Goal: Transaction & Acquisition: Obtain resource

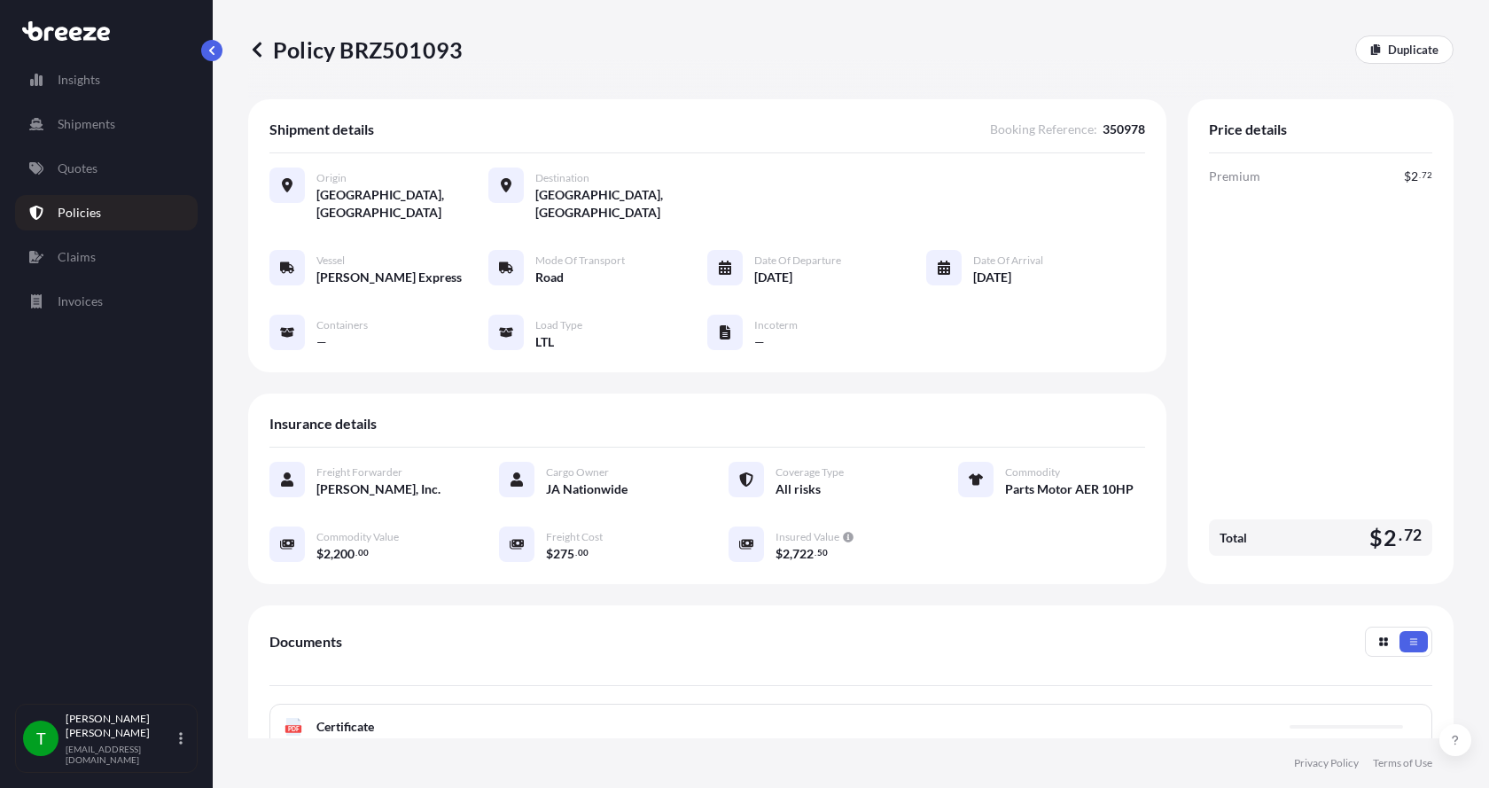
scroll to position [261, 0]
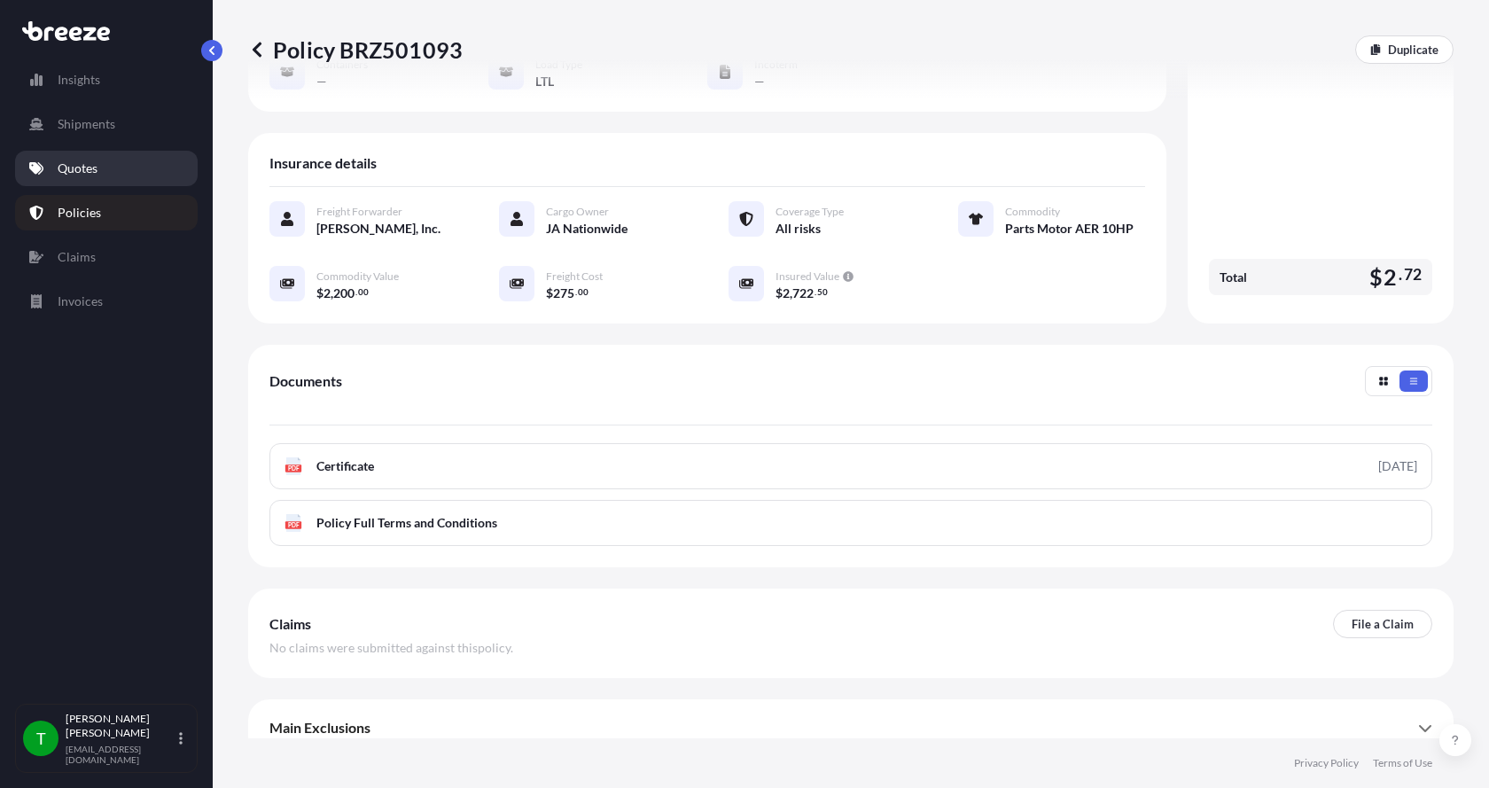
click at [76, 172] on p "Quotes" at bounding box center [78, 169] width 40 height 18
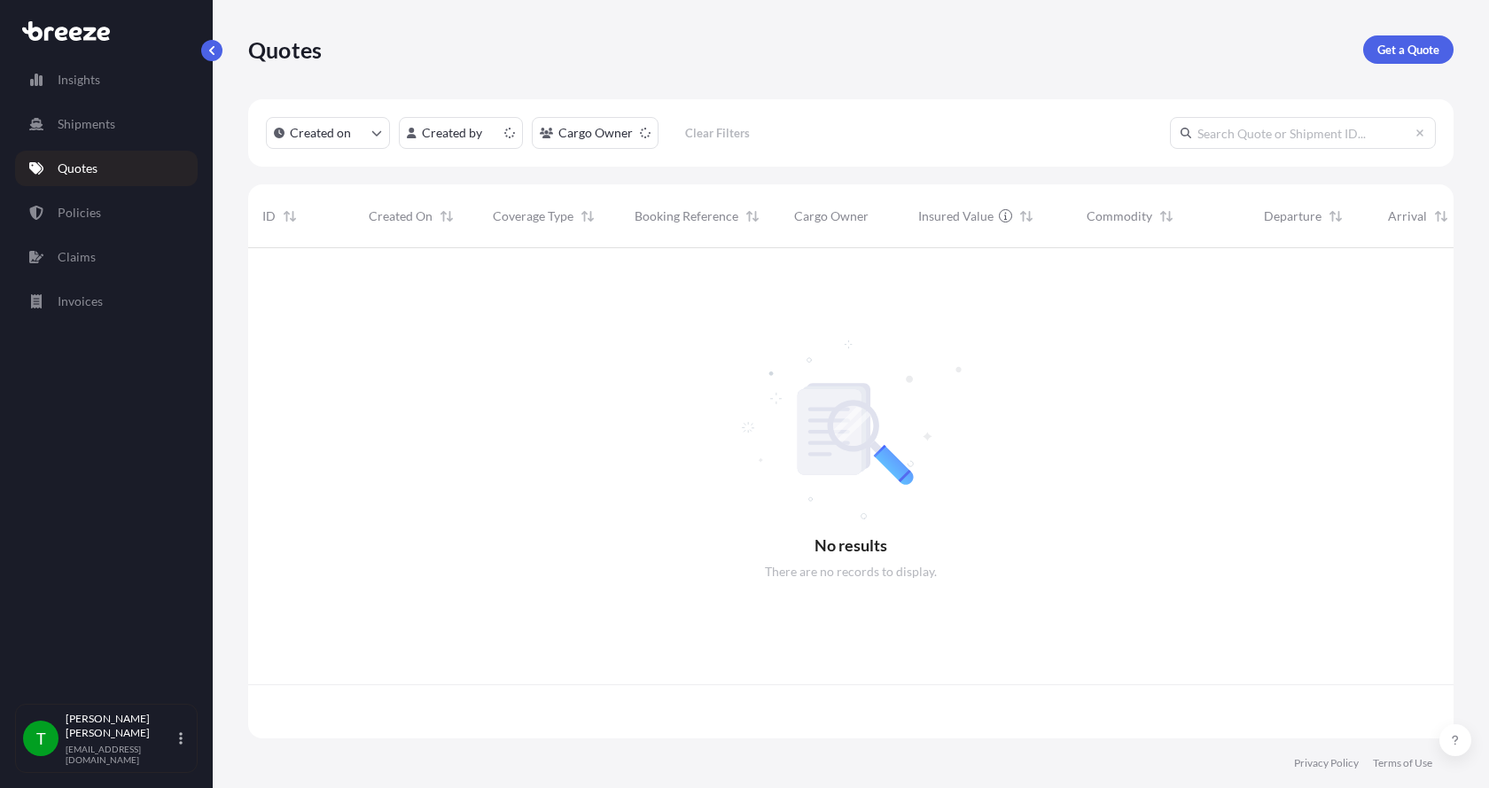
scroll to position [487, 1192]
click at [1408, 47] on p "Get a Quote" at bounding box center [1408, 50] width 62 height 18
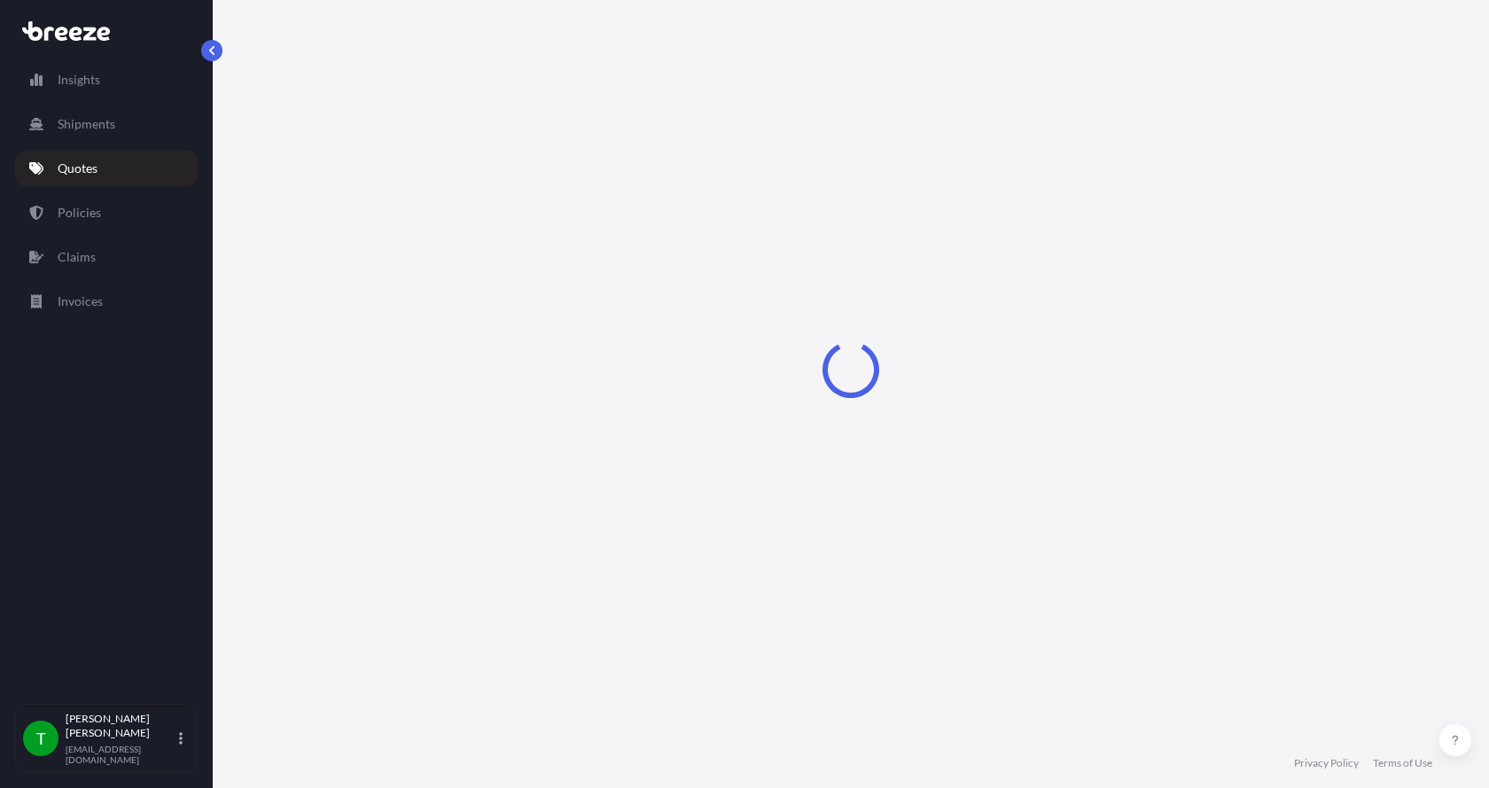
select select "Sea"
select select "1"
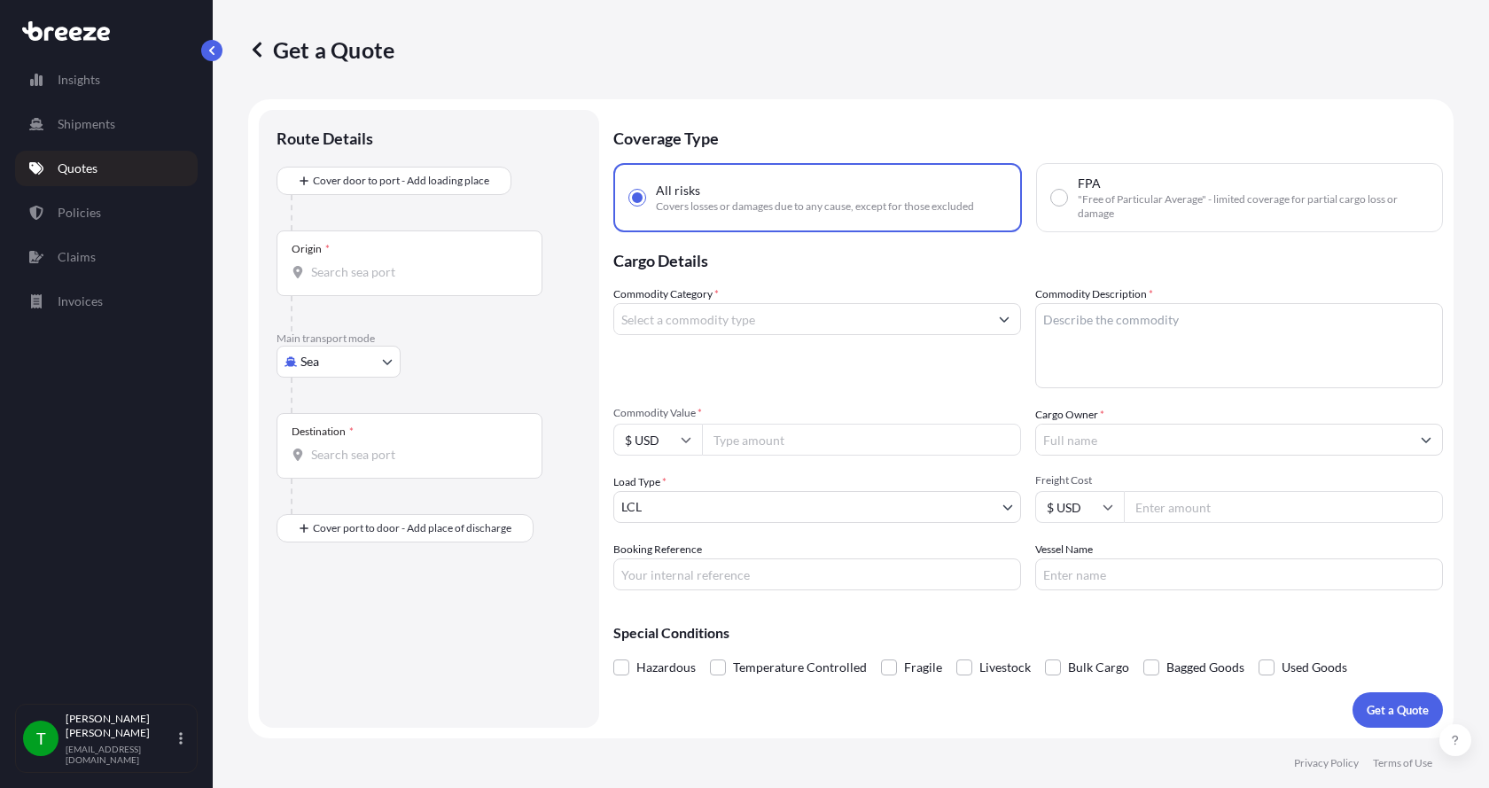
click at [304, 364] on body "Insights Shipments Quotes Policies Claims Invoices T [PERSON_NAME] [EMAIL_ADDRE…" at bounding box center [744, 394] width 1489 height 788
click at [331, 465] on span "Road" at bounding box center [324, 472] width 28 height 18
select select "Road"
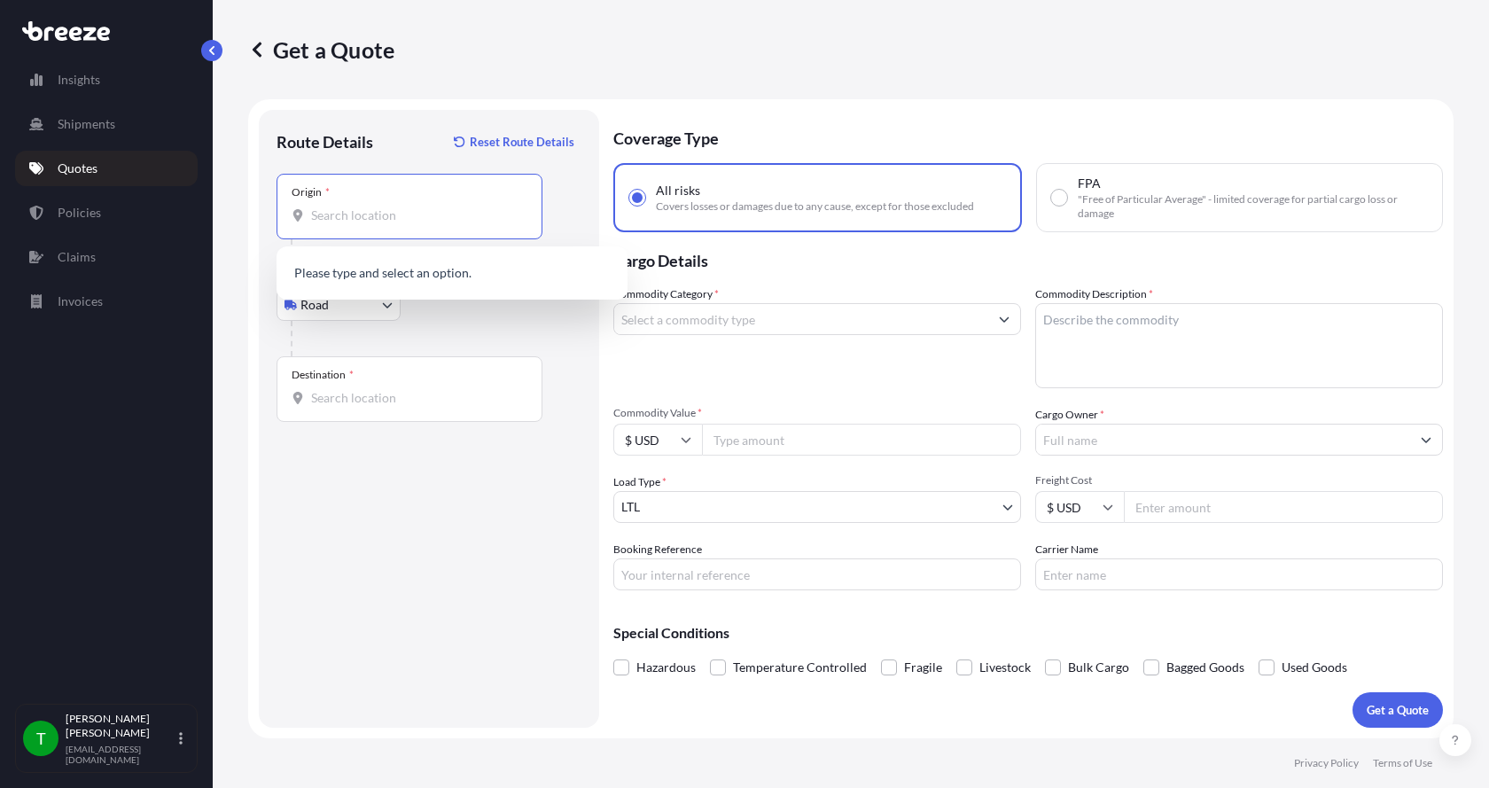
click at [323, 220] on input "Origin *" at bounding box center [415, 215] width 209 height 18
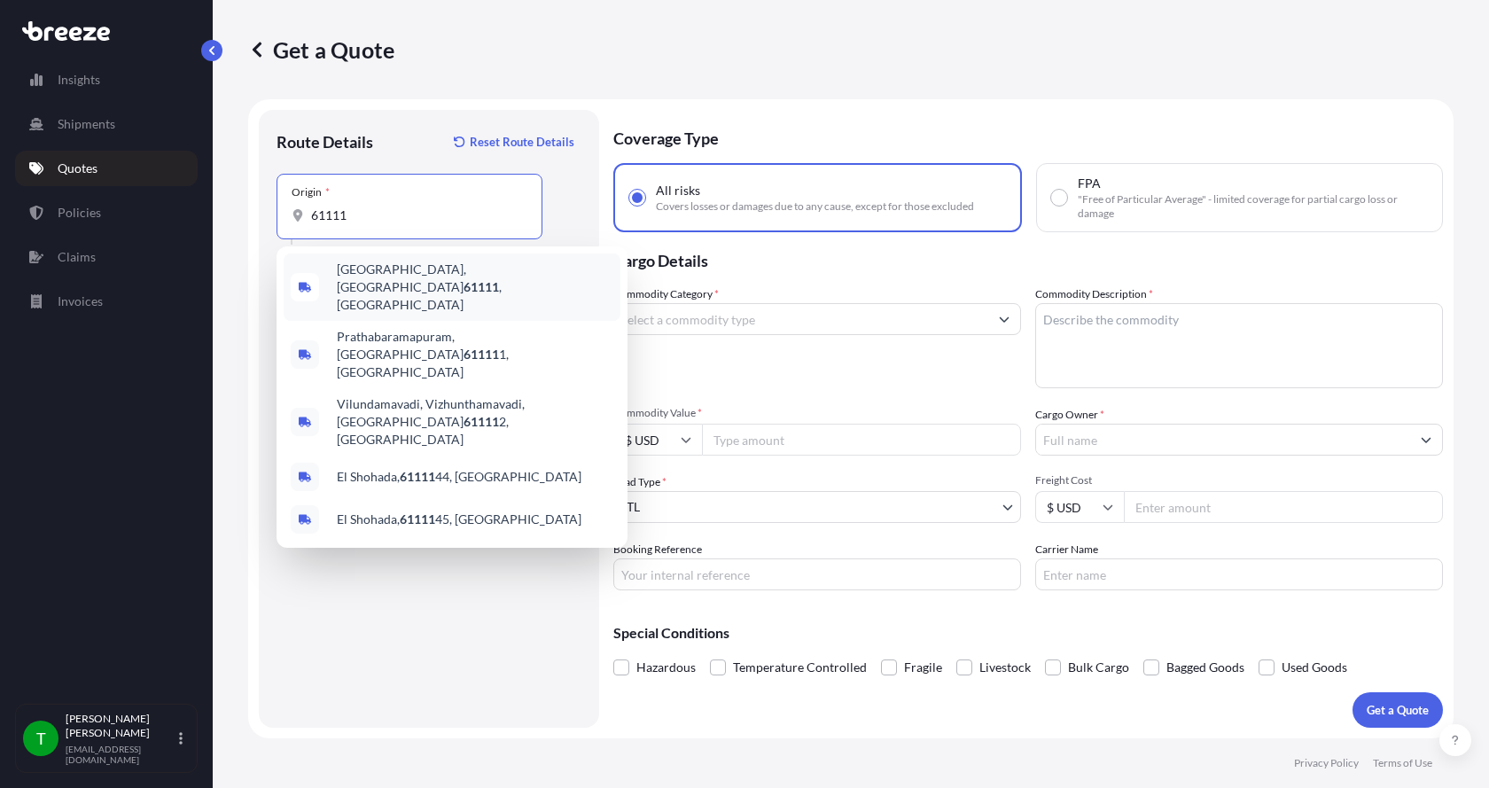
click at [354, 277] on span "[GEOGRAPHIC_DATA] , [GEOGRAPHIC_DATA]" at bounding box center [475, 287] width 277 height 53
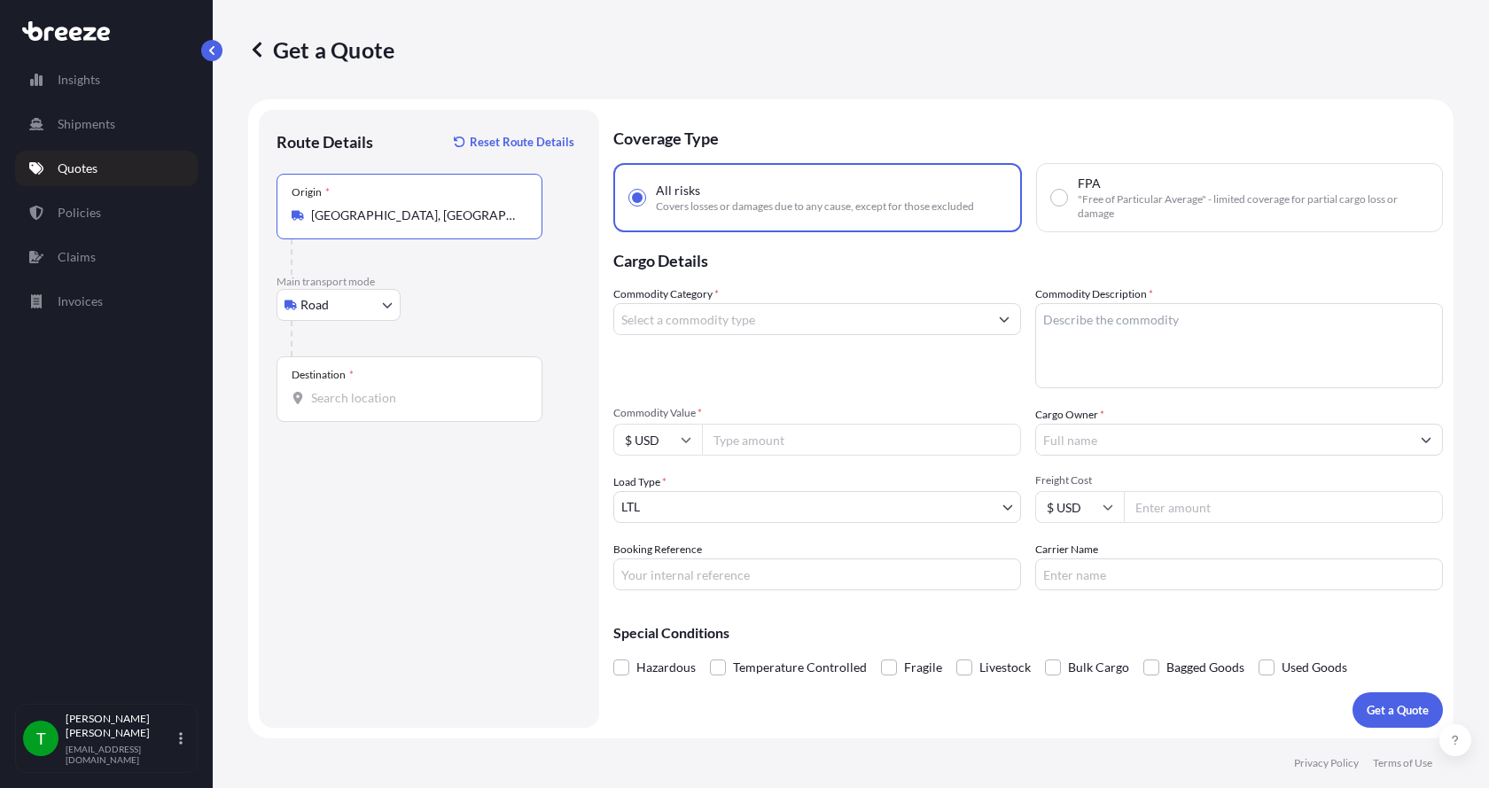
type input "[GEOGRAPHIC_DATA], [GEOGRAPHIC_DATA]"
click at [315, 386] on div "Destination *" at bounding box center [410, 389] width 266 height 66
click at [315, 389] on input "Destination *" at bounding box center [415, 398] width 209 height 18
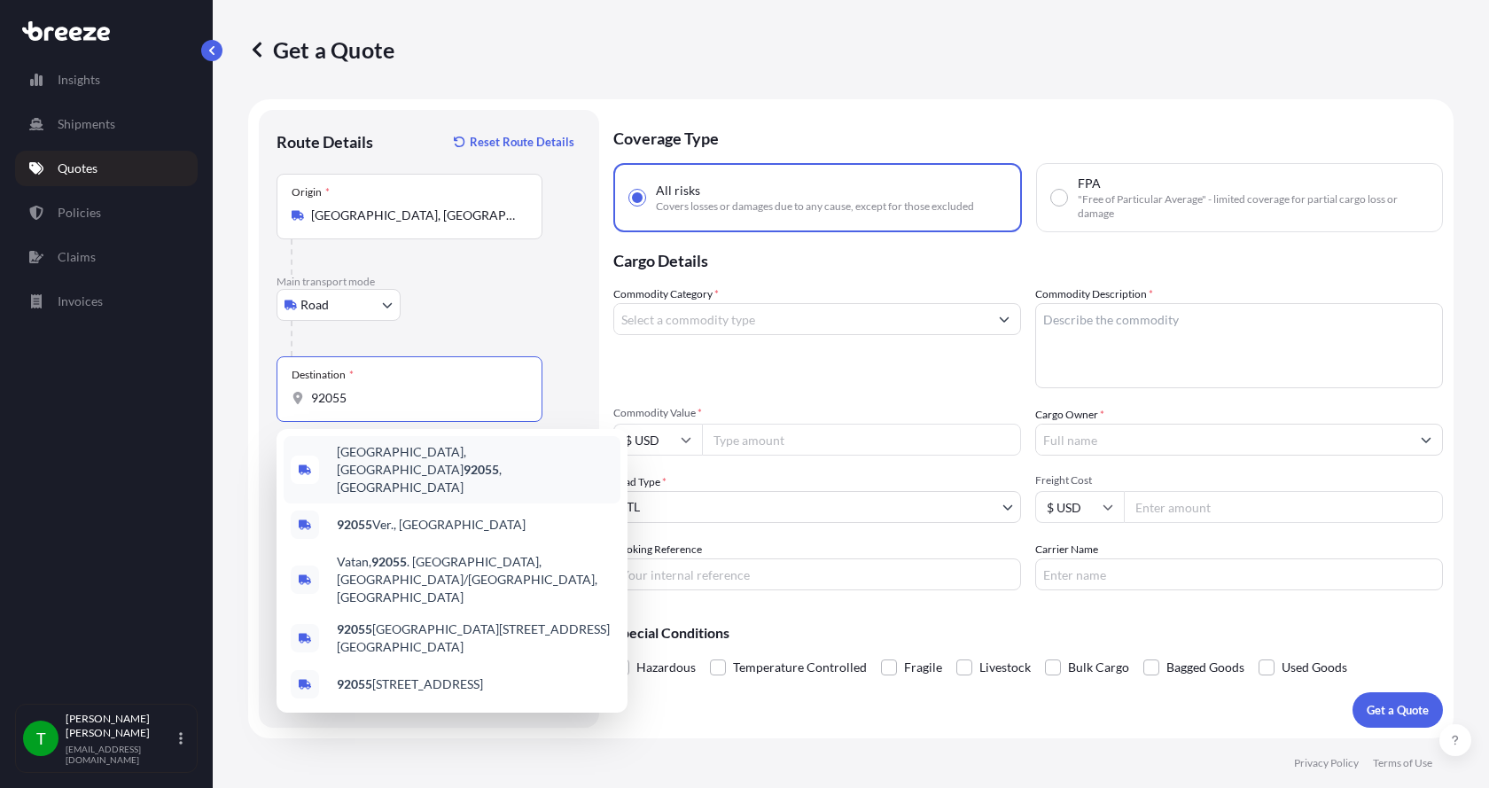
drag, startPoint x: 381, startPoint y: 403, endPoint x: 290, endPoint y: 393, distance: 91.8
click at [290, 393] on div "Destination * 92055" at bounding box center [410, 389] width 266 height 66
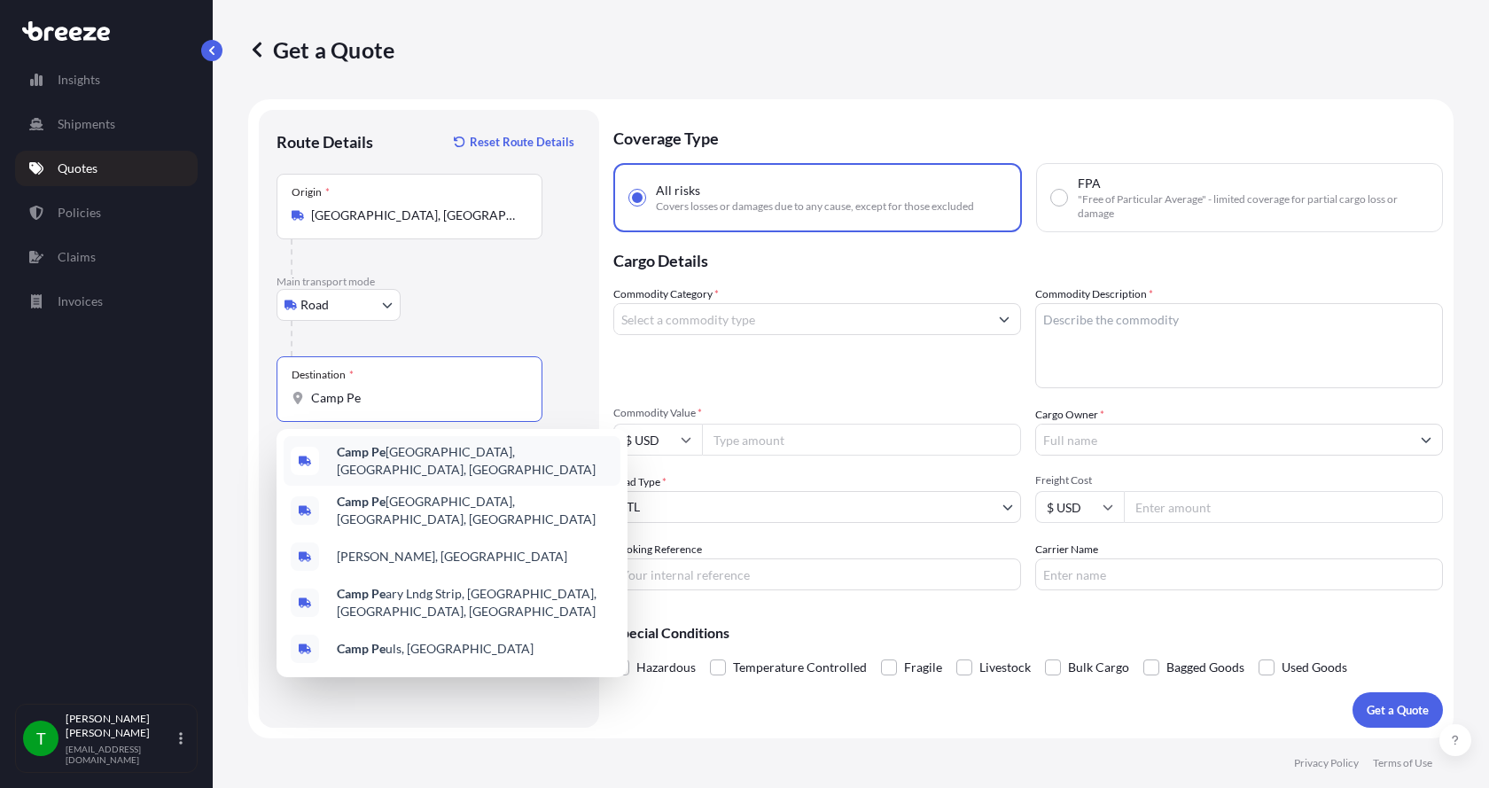
click at [386, 448] on div "Camp [GEOGRAPHIC_DATA], [GEOGRAPHIC_DATA], [GEOGRAPHIC_DATA]" at bounding box center [452, 461] width 337 height 50
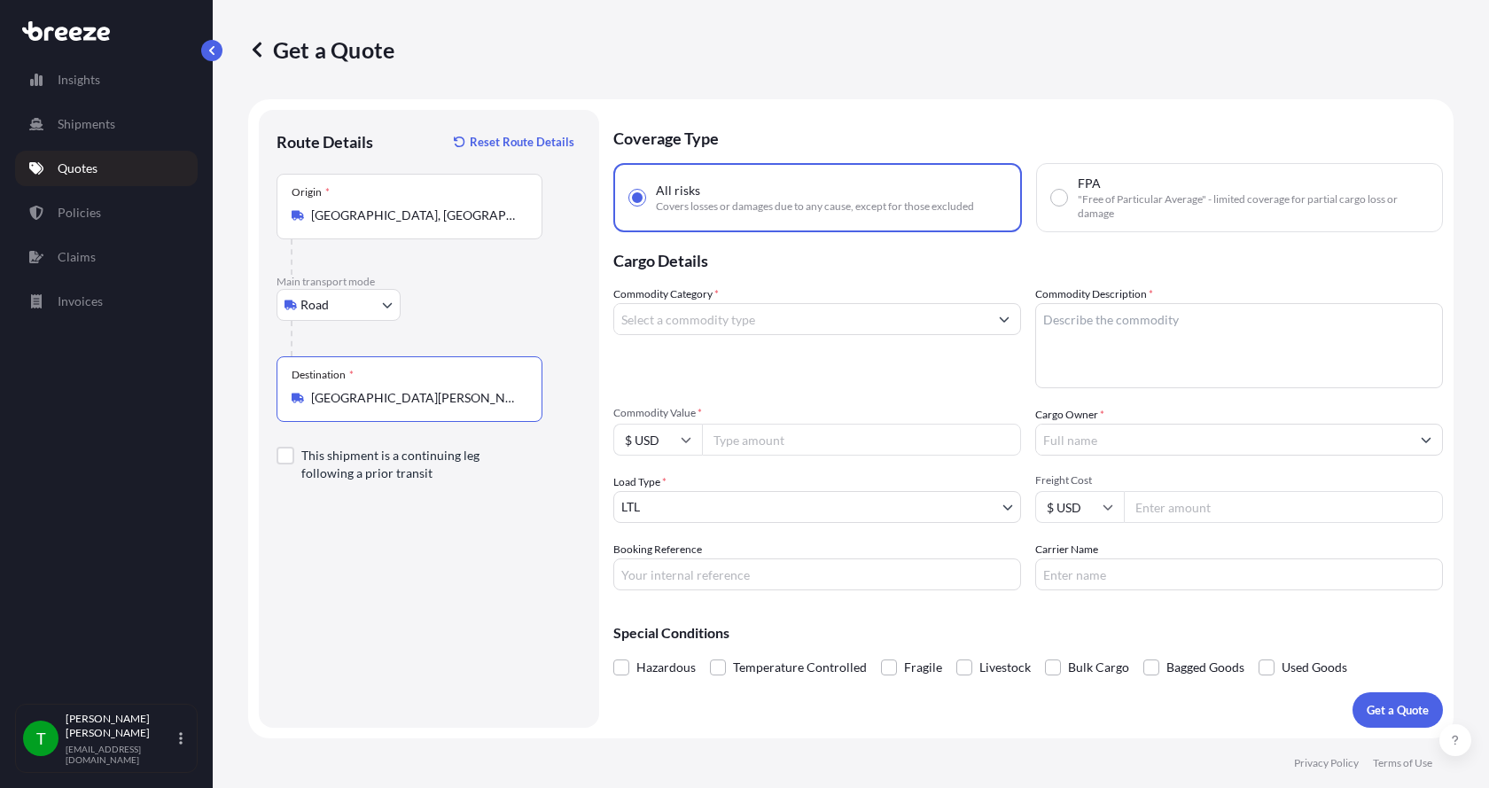
type input "[GEOGRAPHIC_DATA][PERSON_NAME], [GEOGRAPHIC_DATA], [GEOGRAPHIC_DATA]"
click at [697, 321] on input "Commodity Category *" at bounding box center [801, 319] width 374 height 32
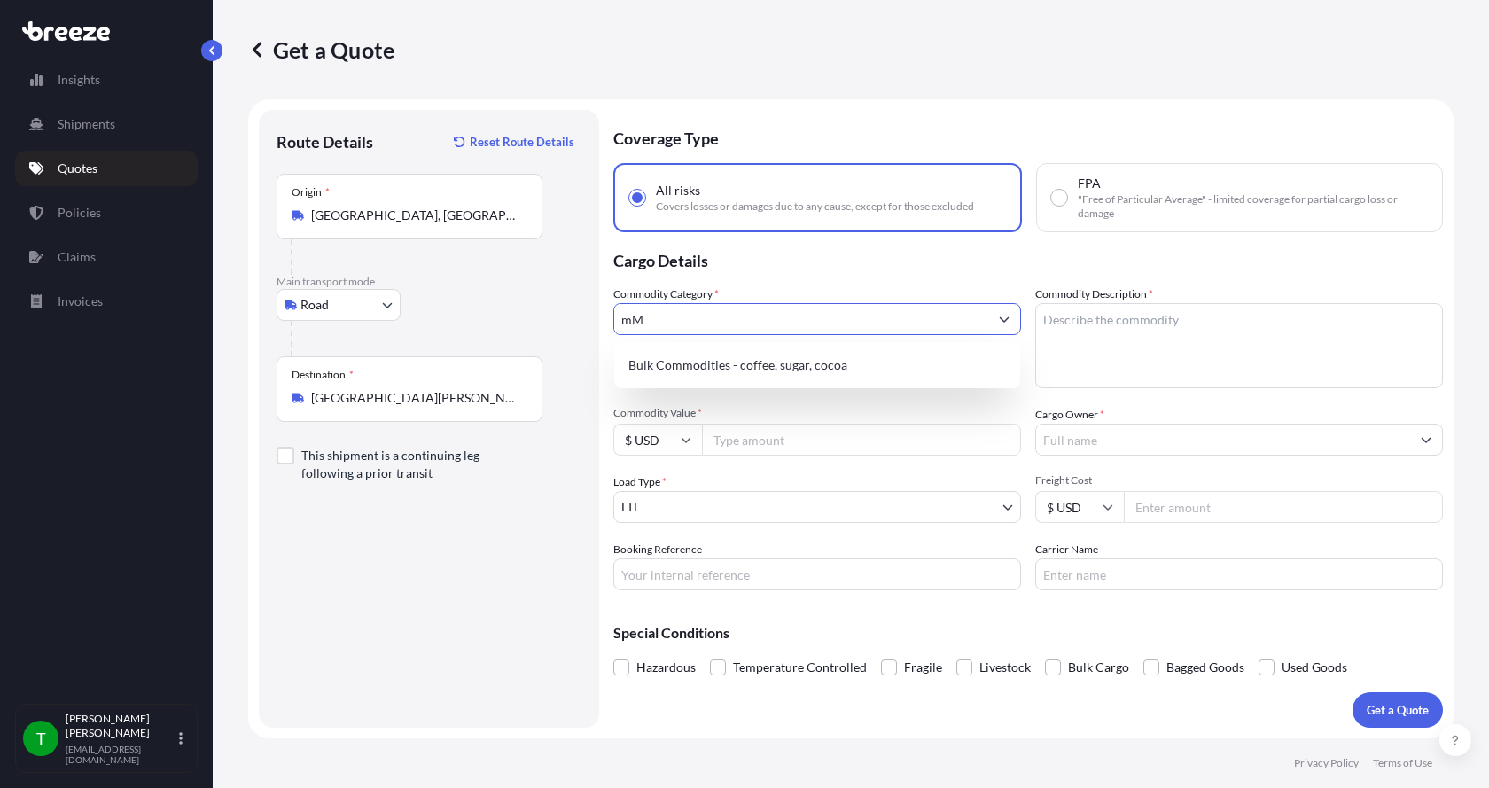
type input "m"
click at [1005, 321] on icon "Show suggestions" at bounding box center [1005, 319] width 10 height 5
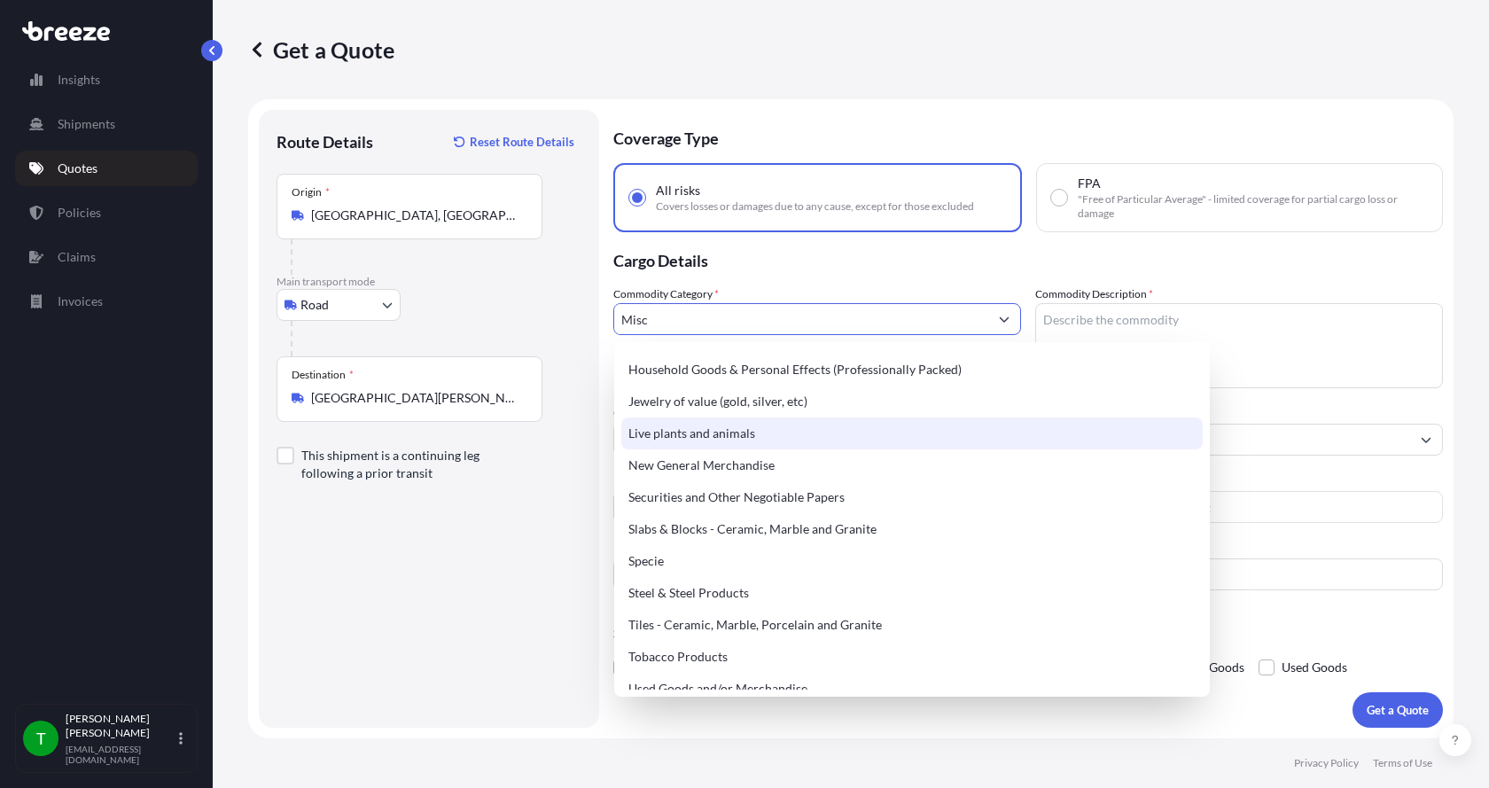
scroll to position [709, 0]
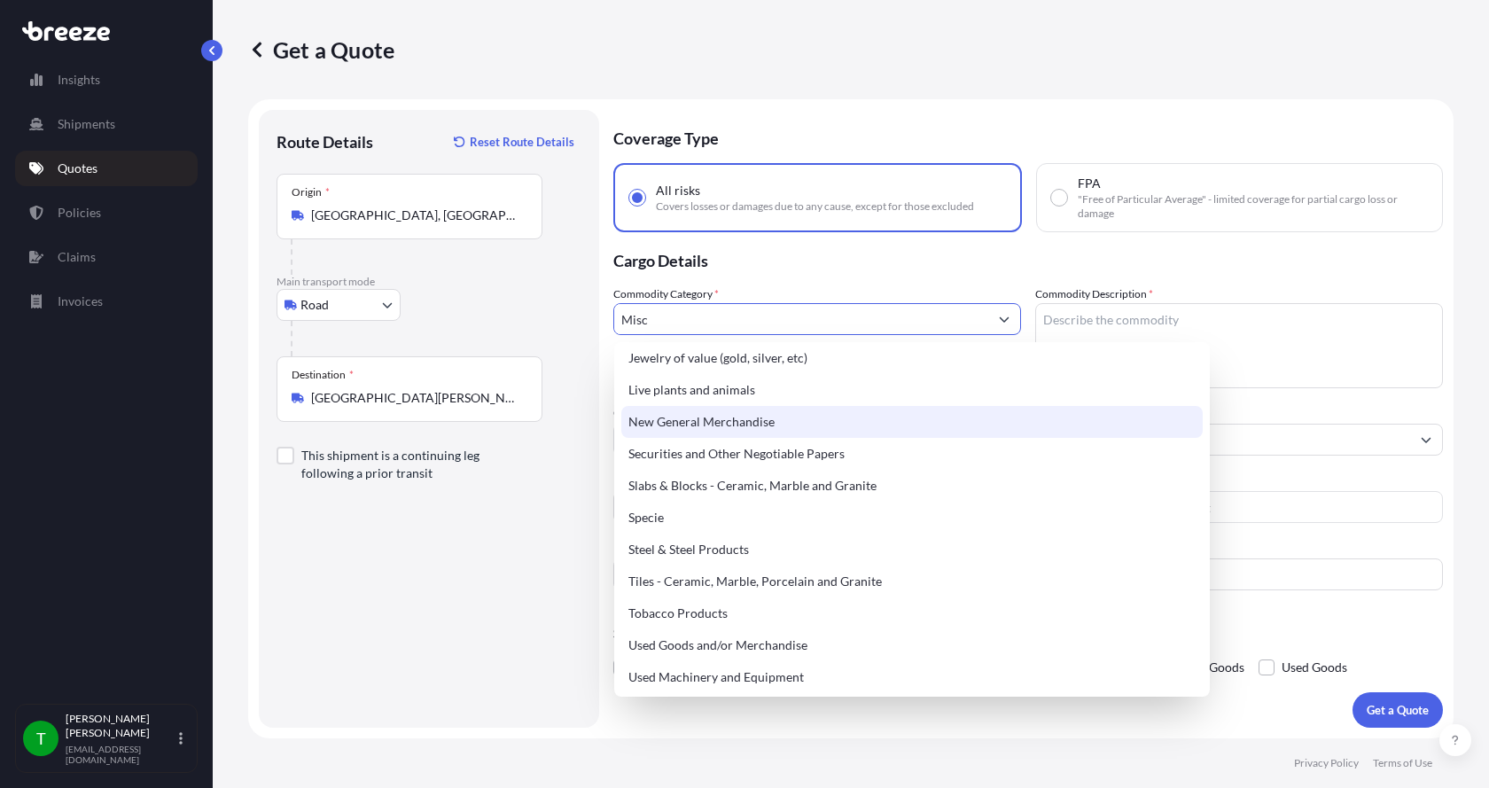
click at [696, 422] on div "New General Merchandise" at bounding box center [911, 422] width 581 height 32
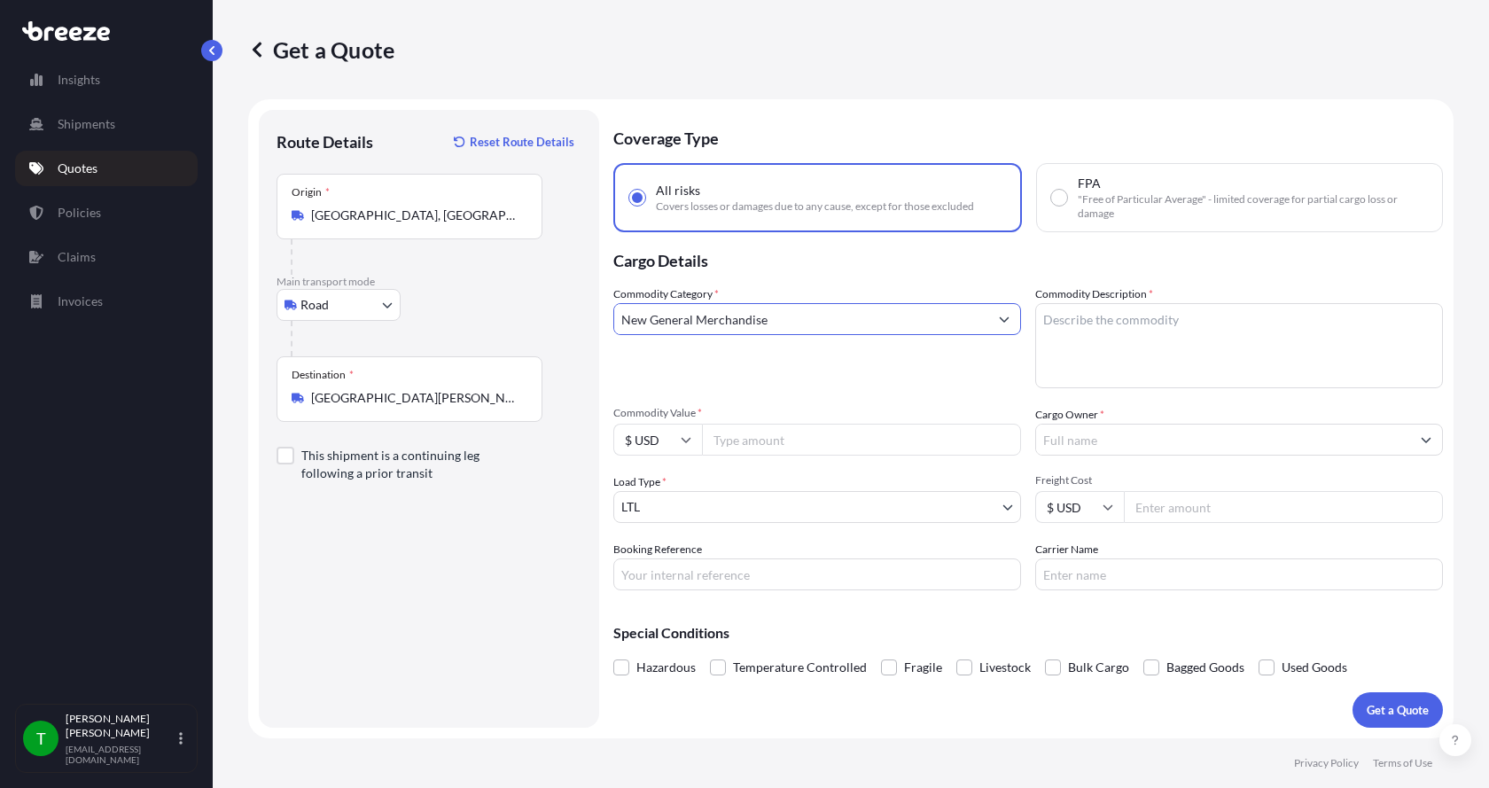
type input "New General Merchandise"
click at [1104, 323] on textarea "Commodity Description *" at bounding box center [1239, 345] width 408 height 85
click at [1135, 316] on textarea "Commodity Description *" at bounding box center [1239, 345] width 408 height 85
type textarea "Backwash Nozzle Assy"
click at [738, 430] on input "Commodity Value *" at bounding box center [861, 440] width 319 height 32
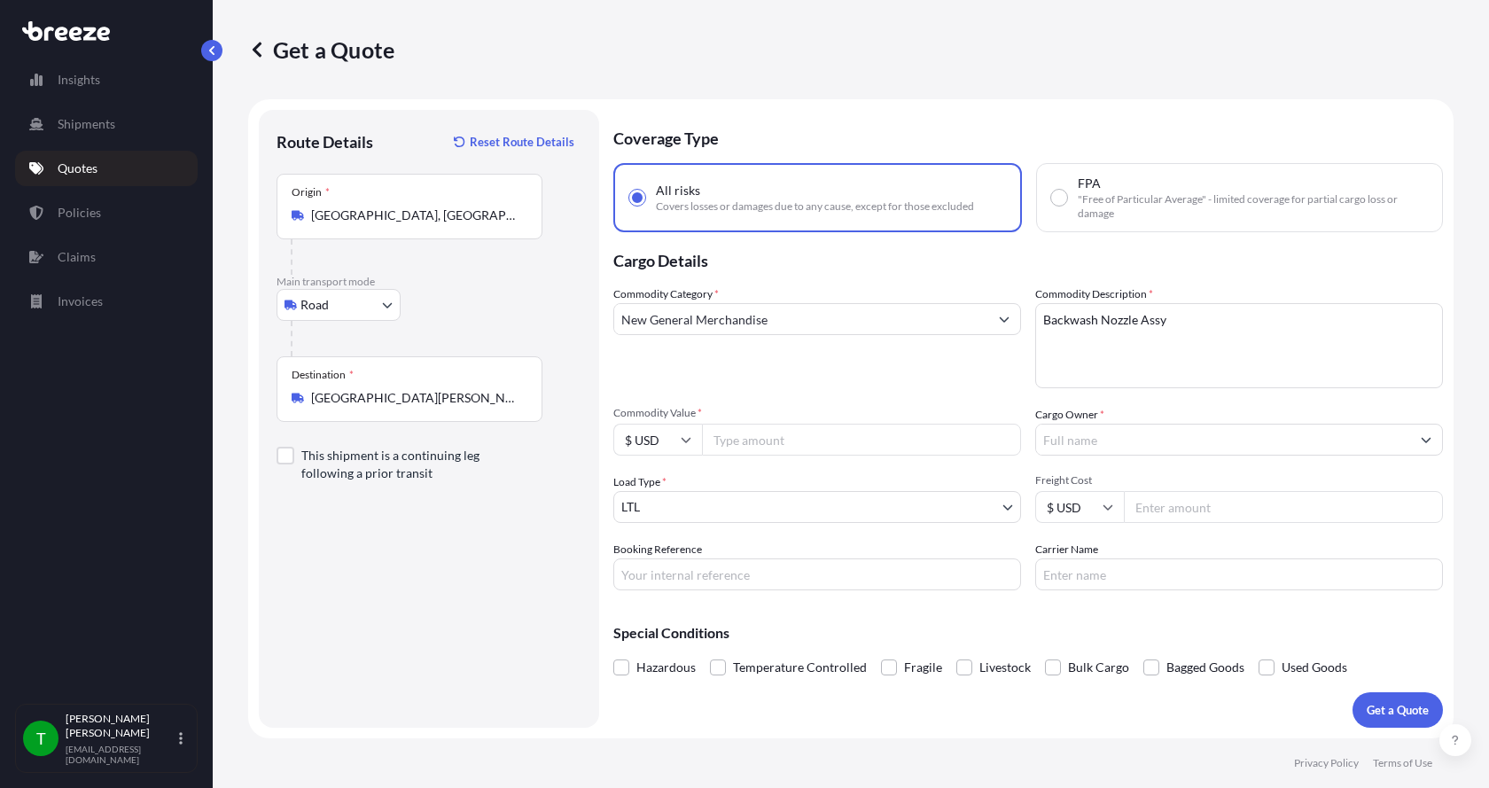
click at [722, 438] on input "Commodity Value *" at bounding box center [861, 440] width 319 height 32
type input "700.00"
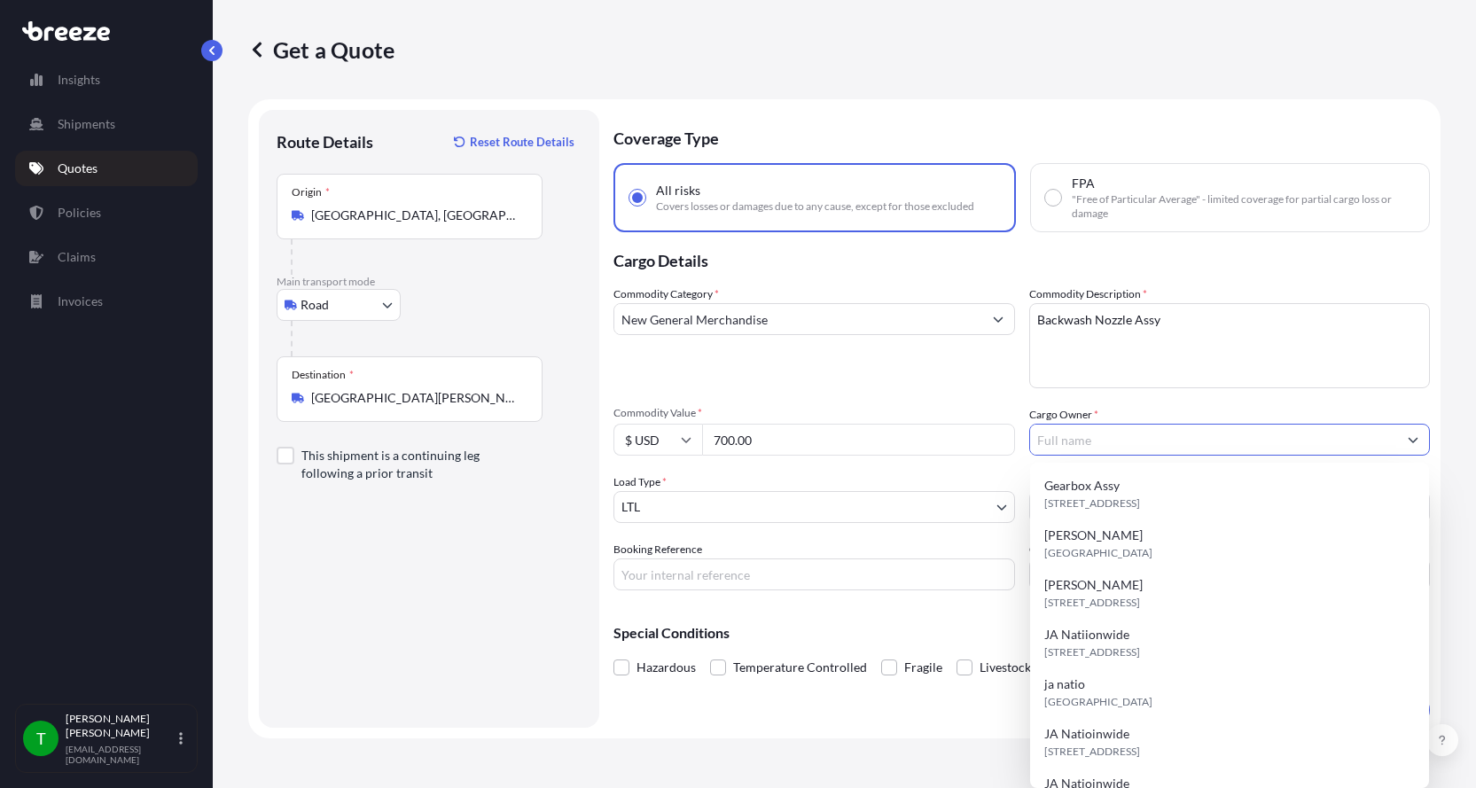
click at [1061, 436] on input "Cargo Owner *" at bounding box center [1214, 440] width 368 height 32
type input "JA Nationwide"
click at [713, 577] on input "Booking Reference" at bounding box center [813, 574] width 401 height 32
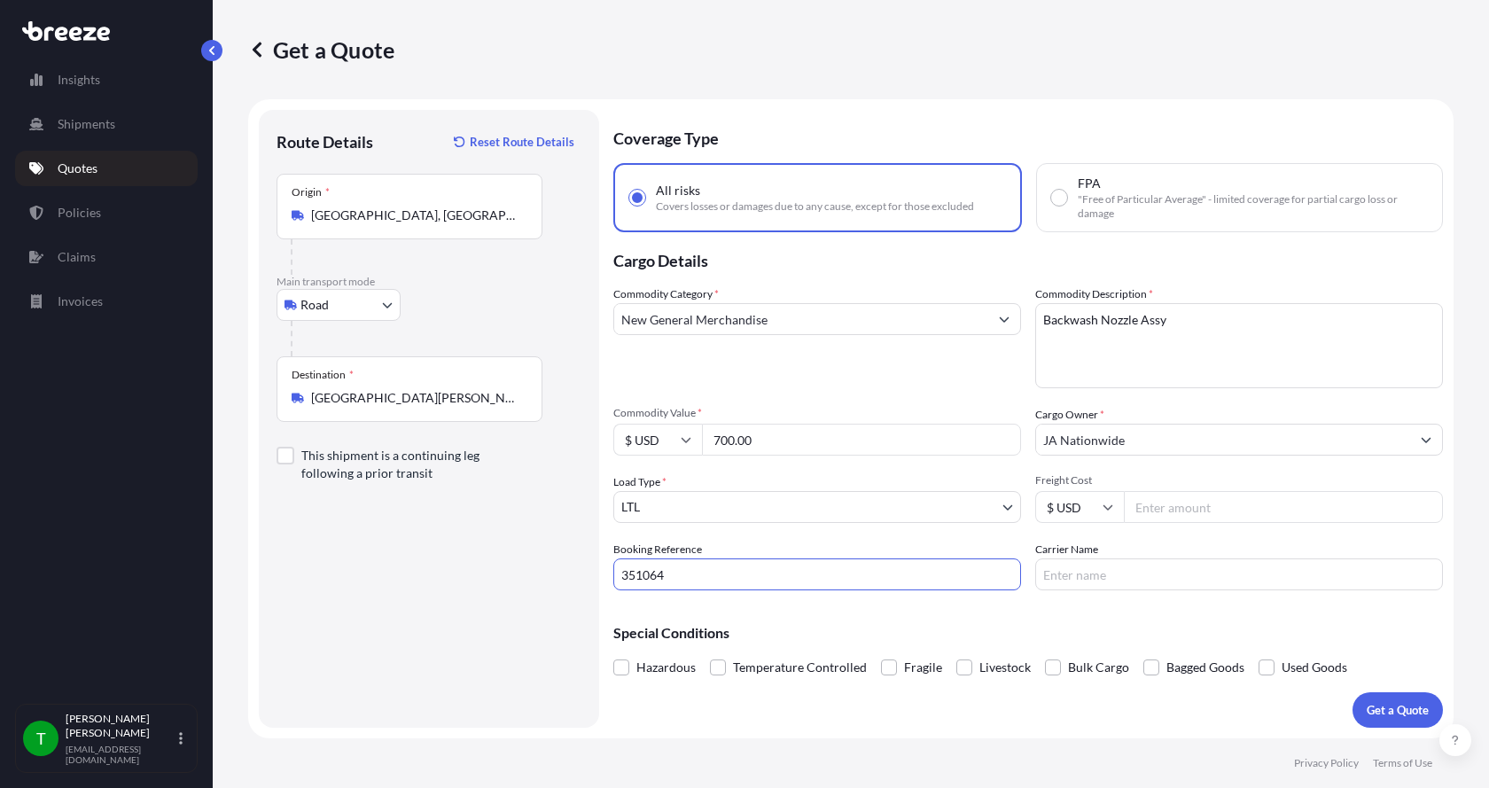
type input "351064"
click at [1188, 507] on input "Freight Cost" at bounding box center [1283, 507] width 319 height 32
type input "330.00"
click at [1073, 580] on input "Carrier Name" at bounding box center [1239, 574] width 408 height 32
type input "[PERSON_NAME] XPO"
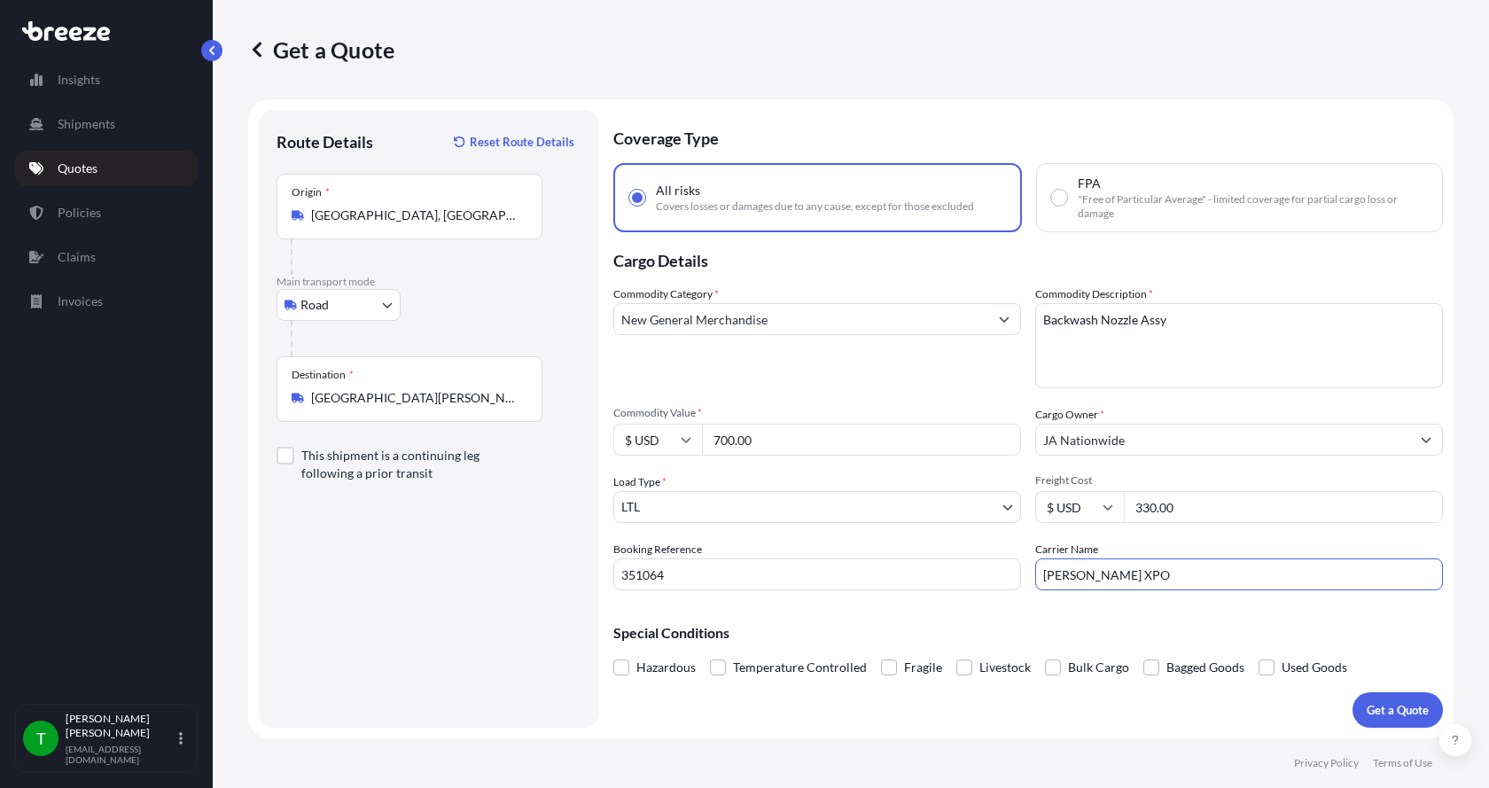
click at [1374, 693] on button "Get a Quote" at bounding box center [1397, 709] width 90 height 35
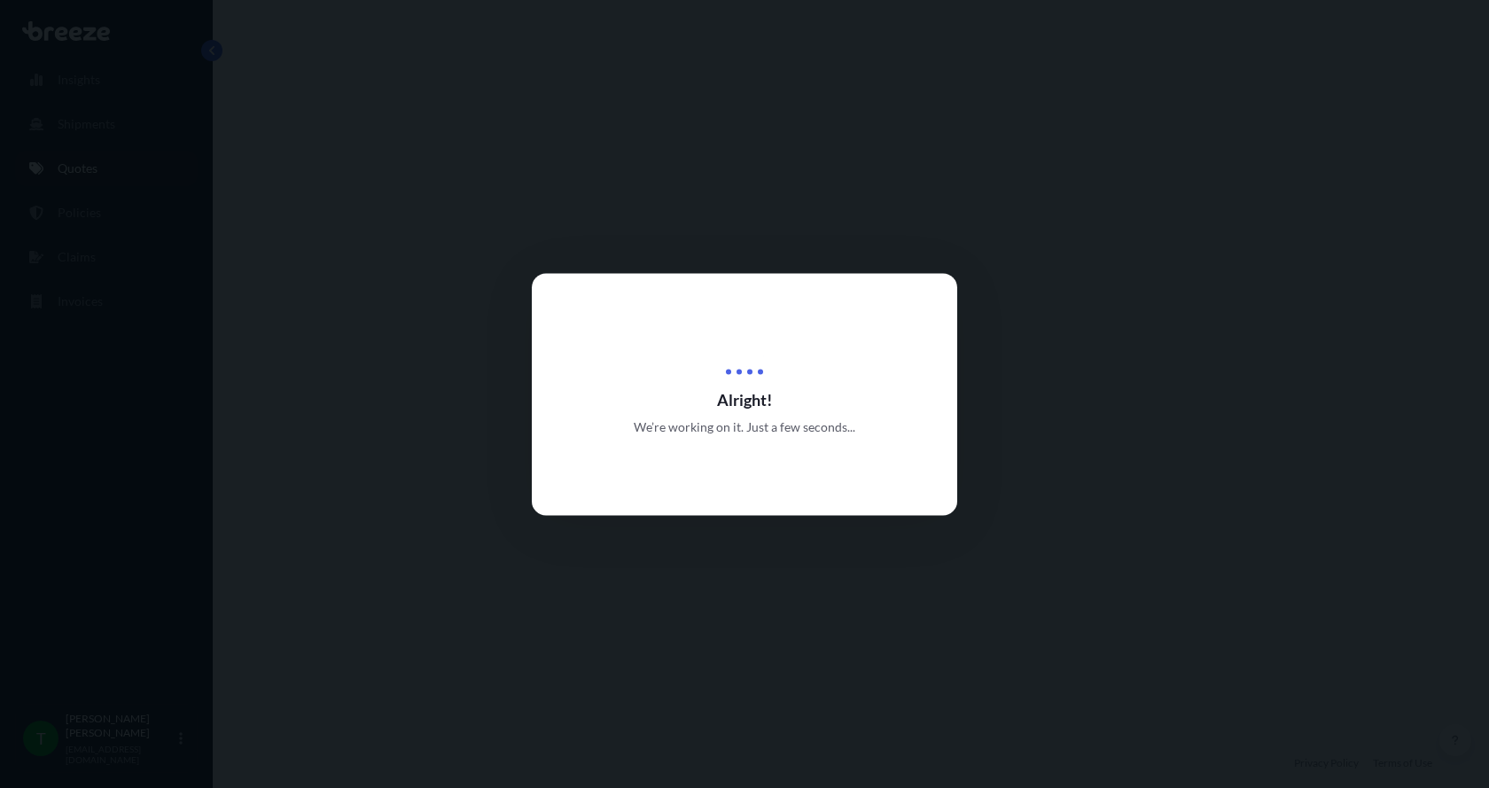
select select "Road"
select select "1"
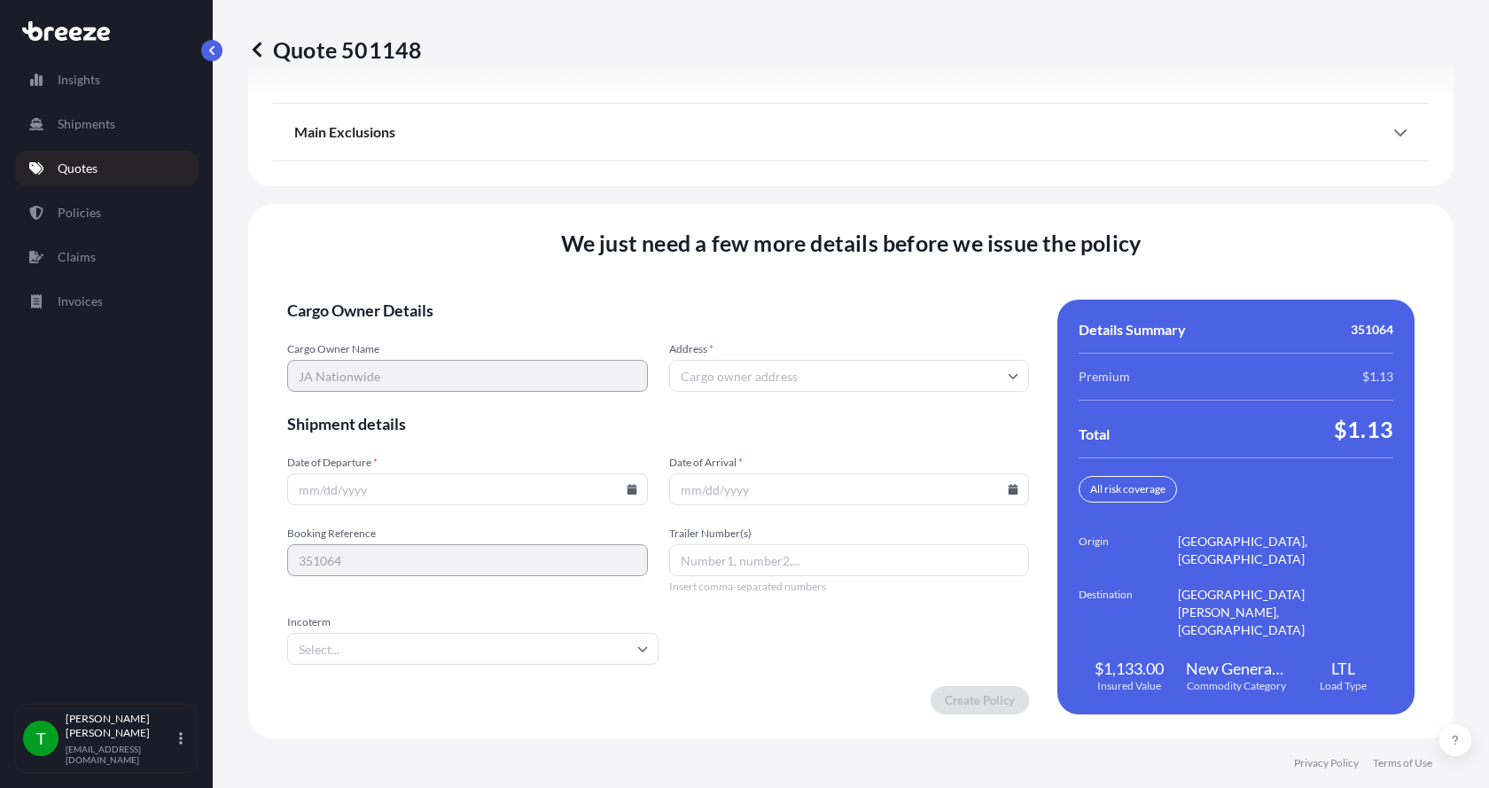
scroll to position [2332, 0]
click at [754, 376] on input "Address *" at bounding box center [849, 375] width 361 height 32
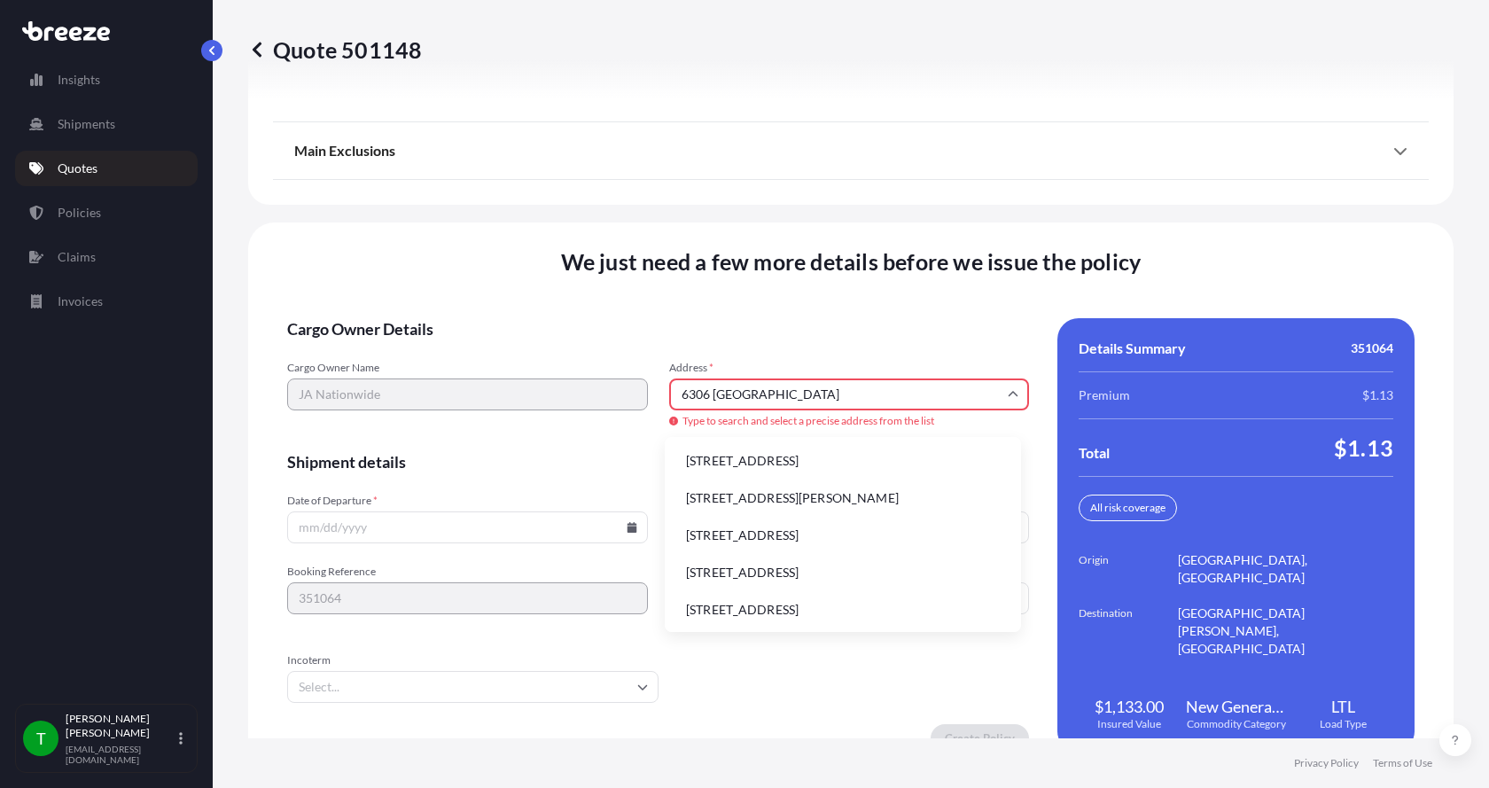
click at [744, 454] on li "[STREET_ADDRESS]" at bounding box center [843, 461] width 342 height 34
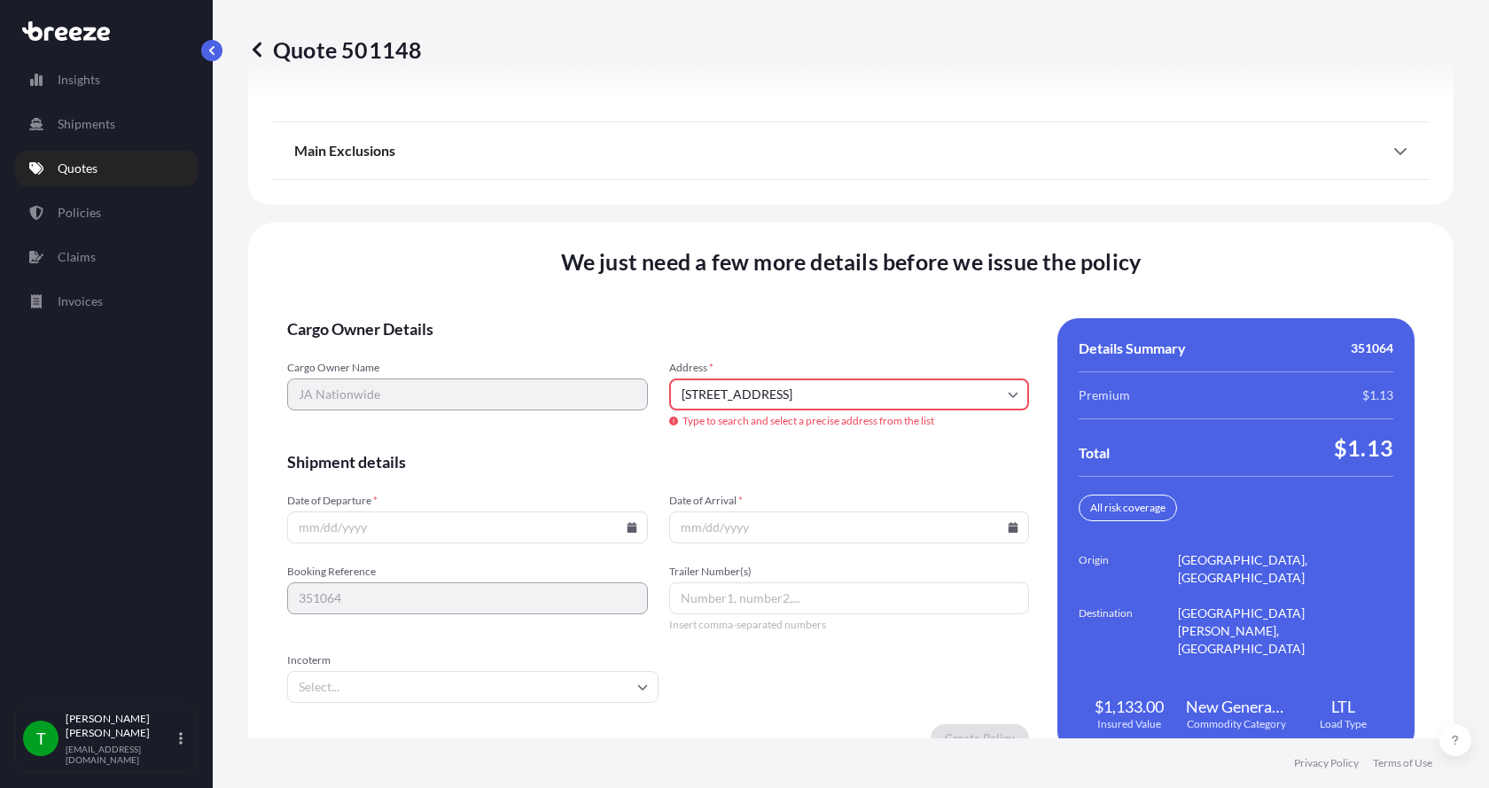
type input "[STREET_ADDRESS]"
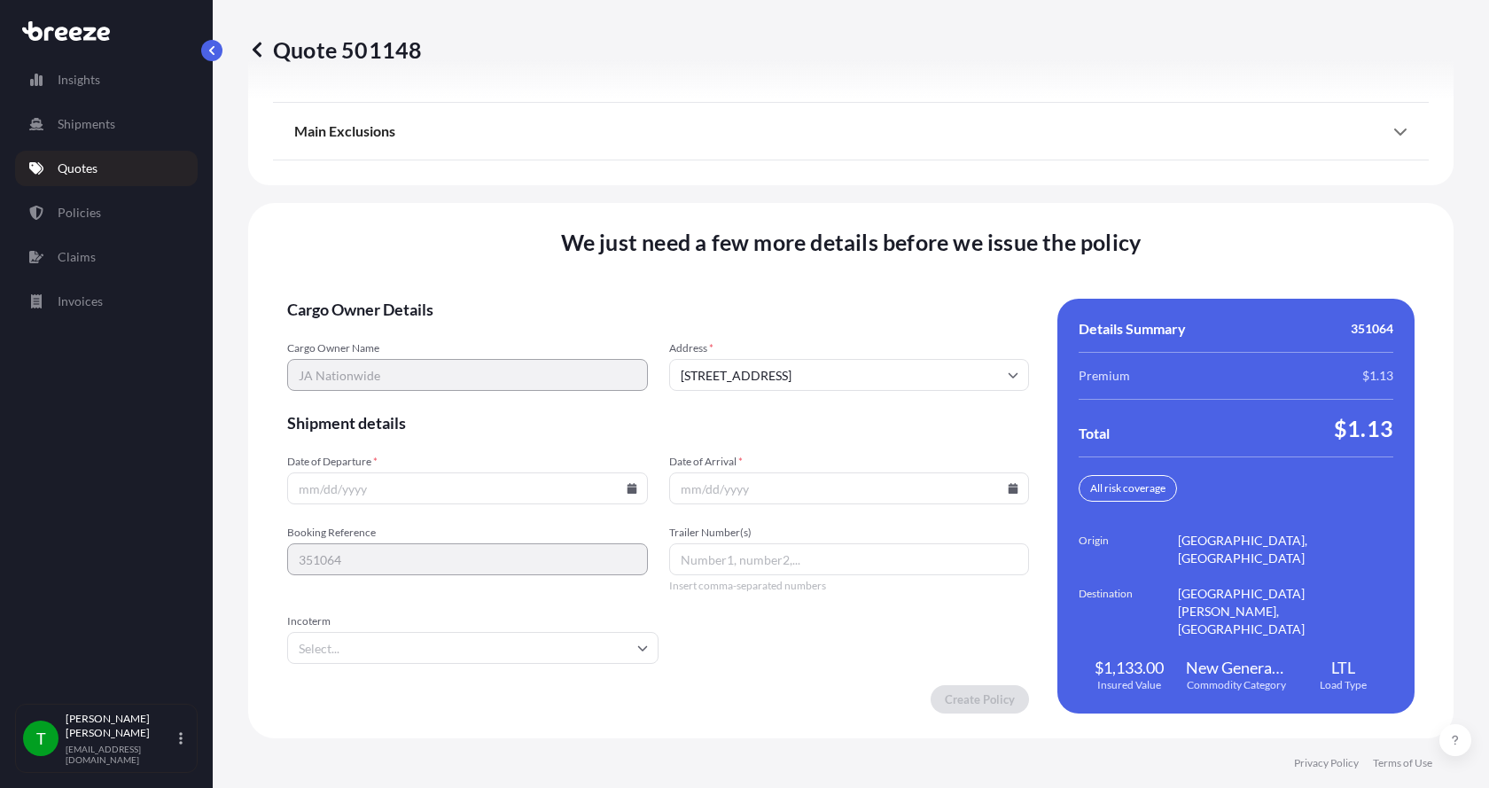
click at [627, 489] on icon at bounding box center [632, 488] width 10 height 11
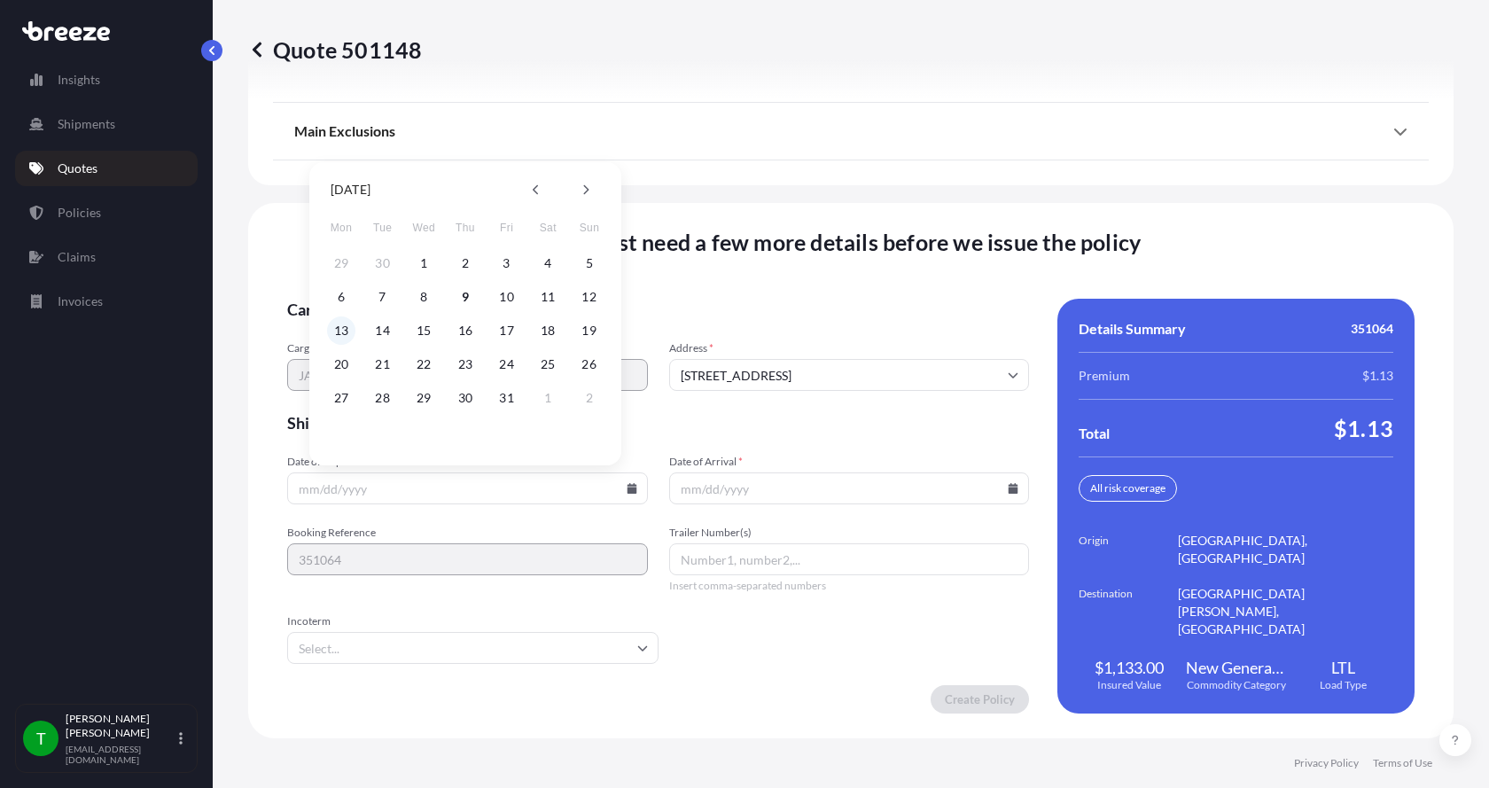
click at [338, 331] on button "13" at bounding box center [341, 330] width 28 height 28
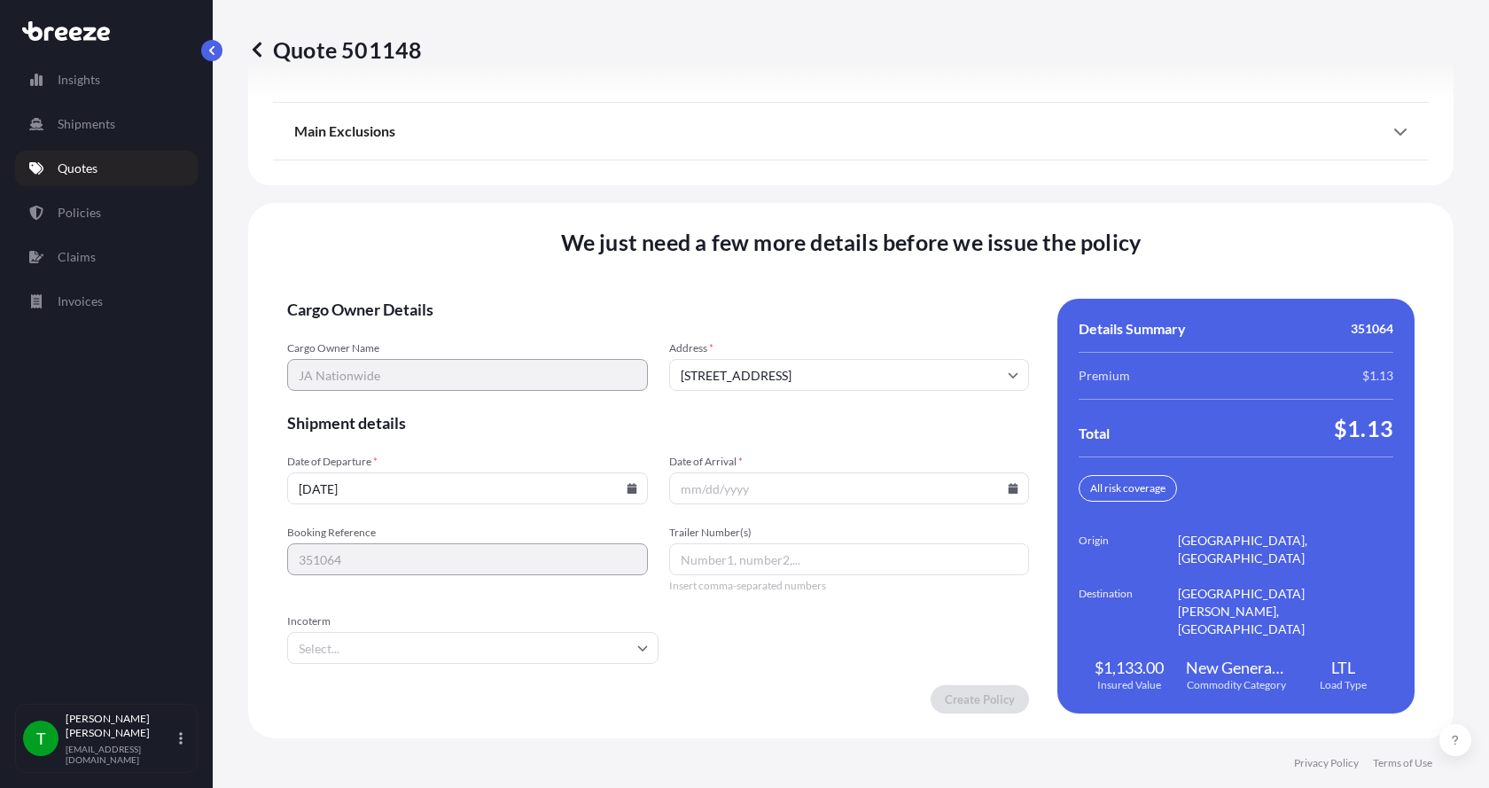
type input "[DATE]"
click at [362, 382] on button "13" at bounding box center [372, 390] width 21 height 16
click at [1009, 488] on icon at bounding box center [1014, 488] width 10 height 11
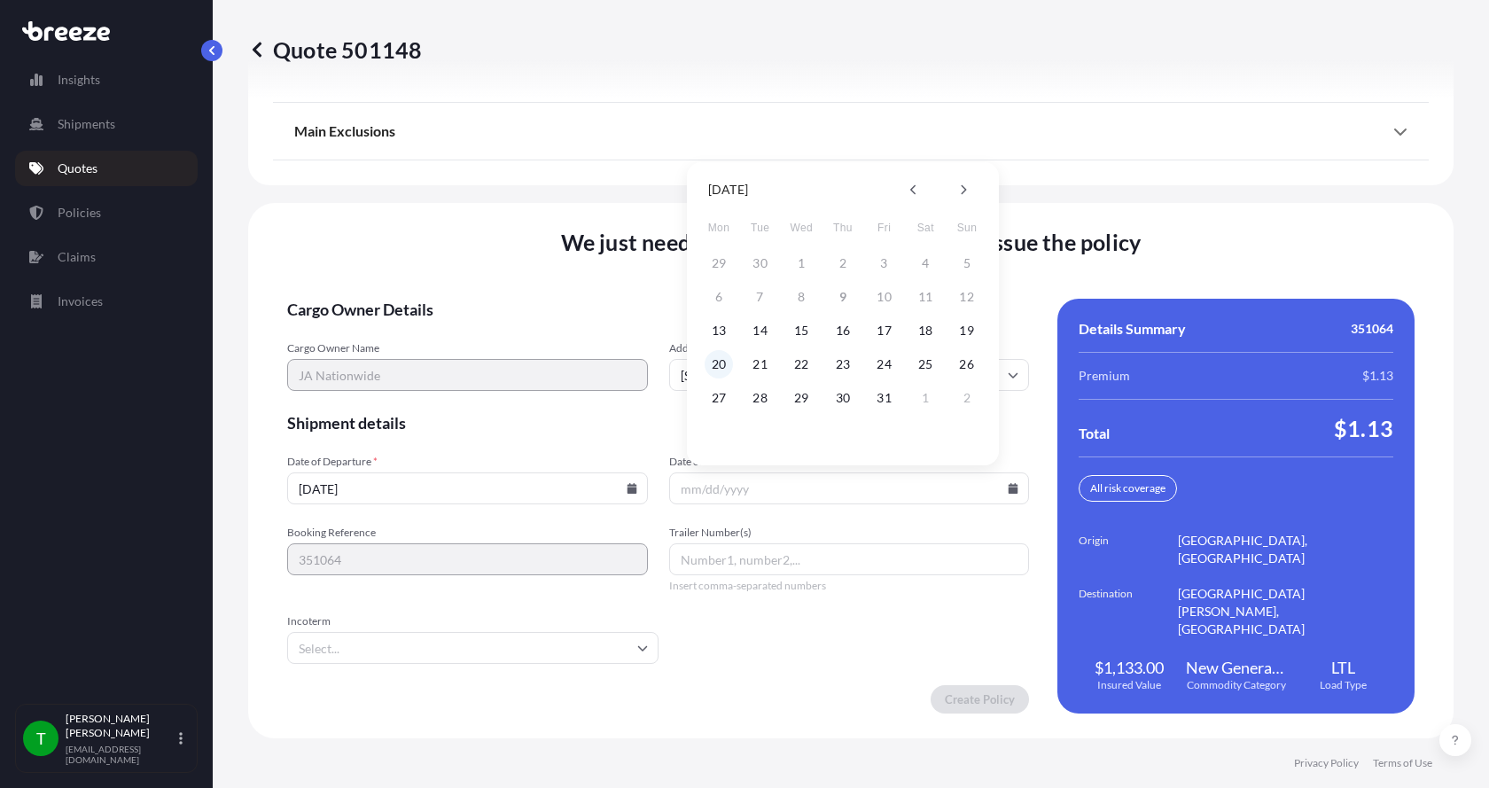
click at [715, 364] on button "20" at bounding box center [719, 364] width 28 height 28
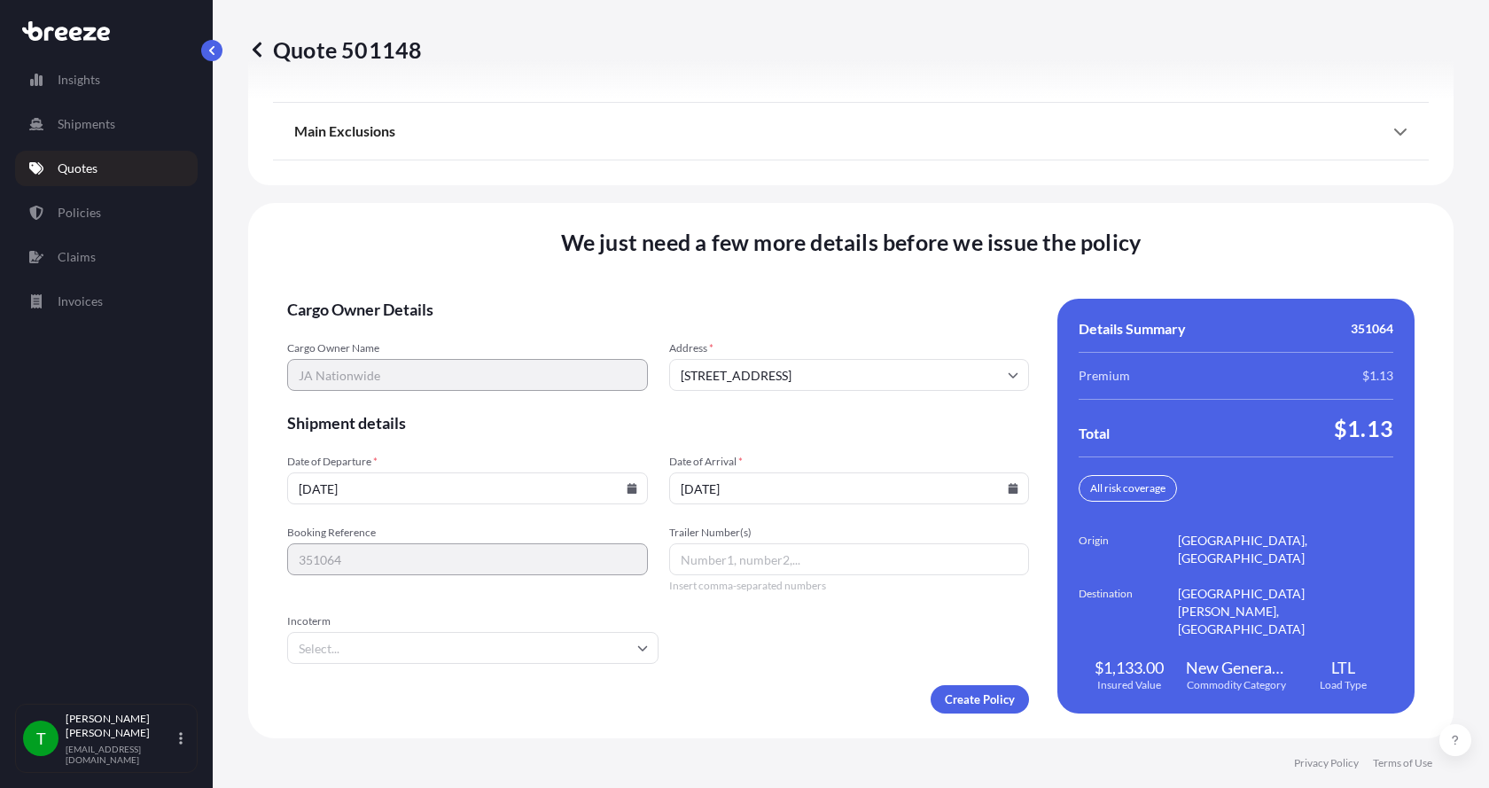
type input "[DATE]"
click at [739, 401] on button "20" at bounding box center [749, 409] width 21 height 16
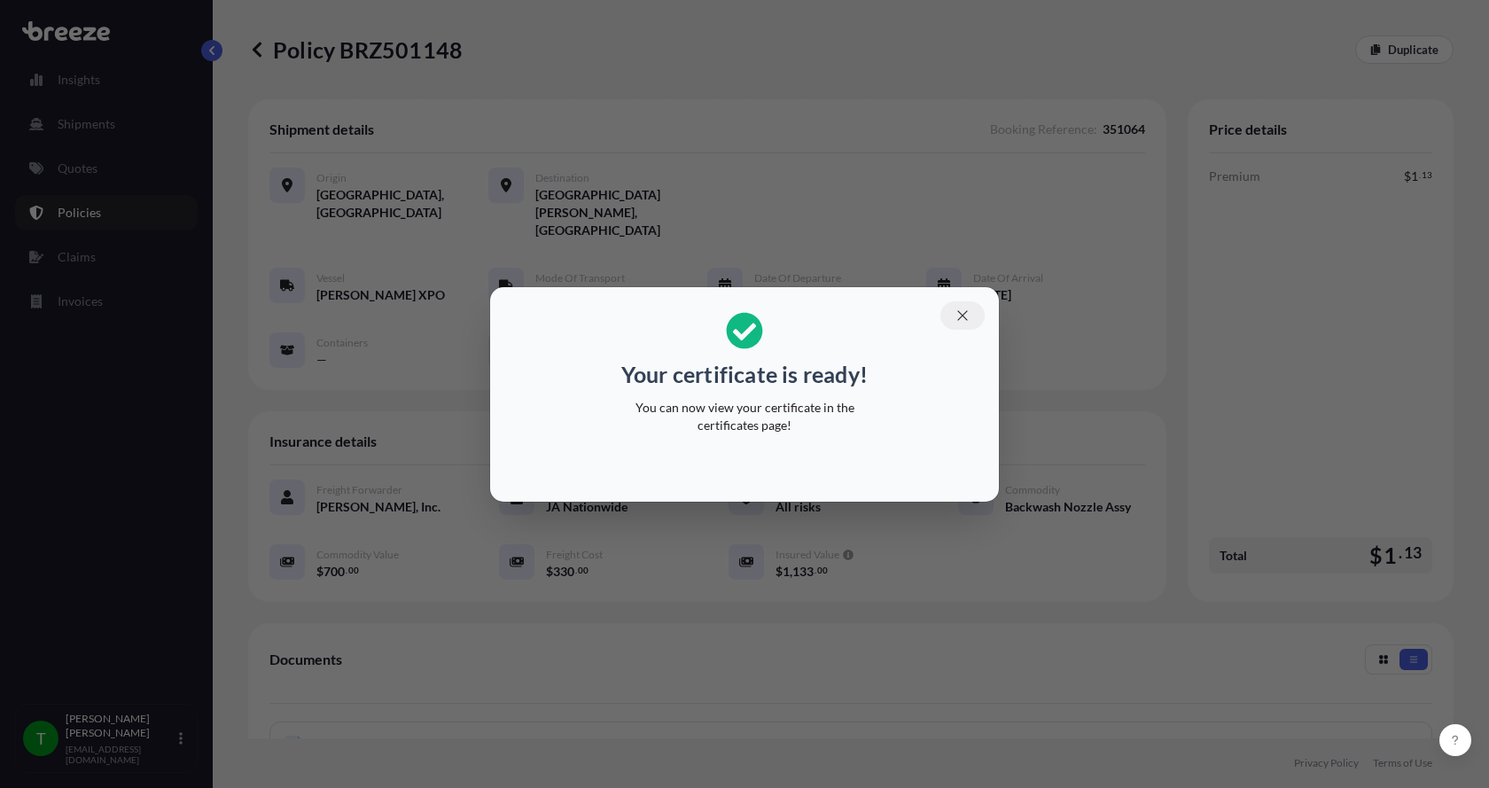
click at [958, 317] on icon "button" at bounding box center [962, 316] width 16 height 16
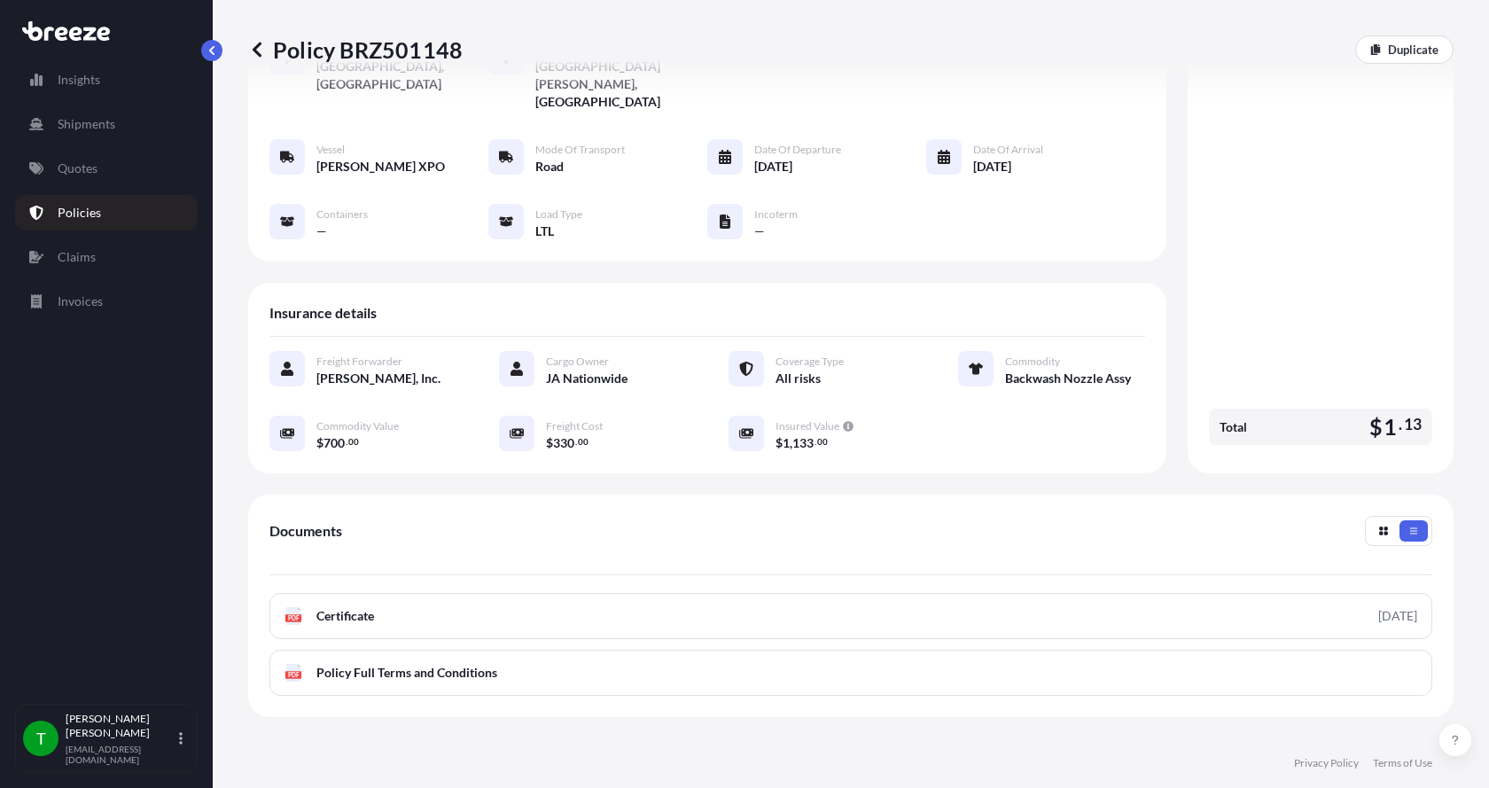
scroll to position [266, 0]
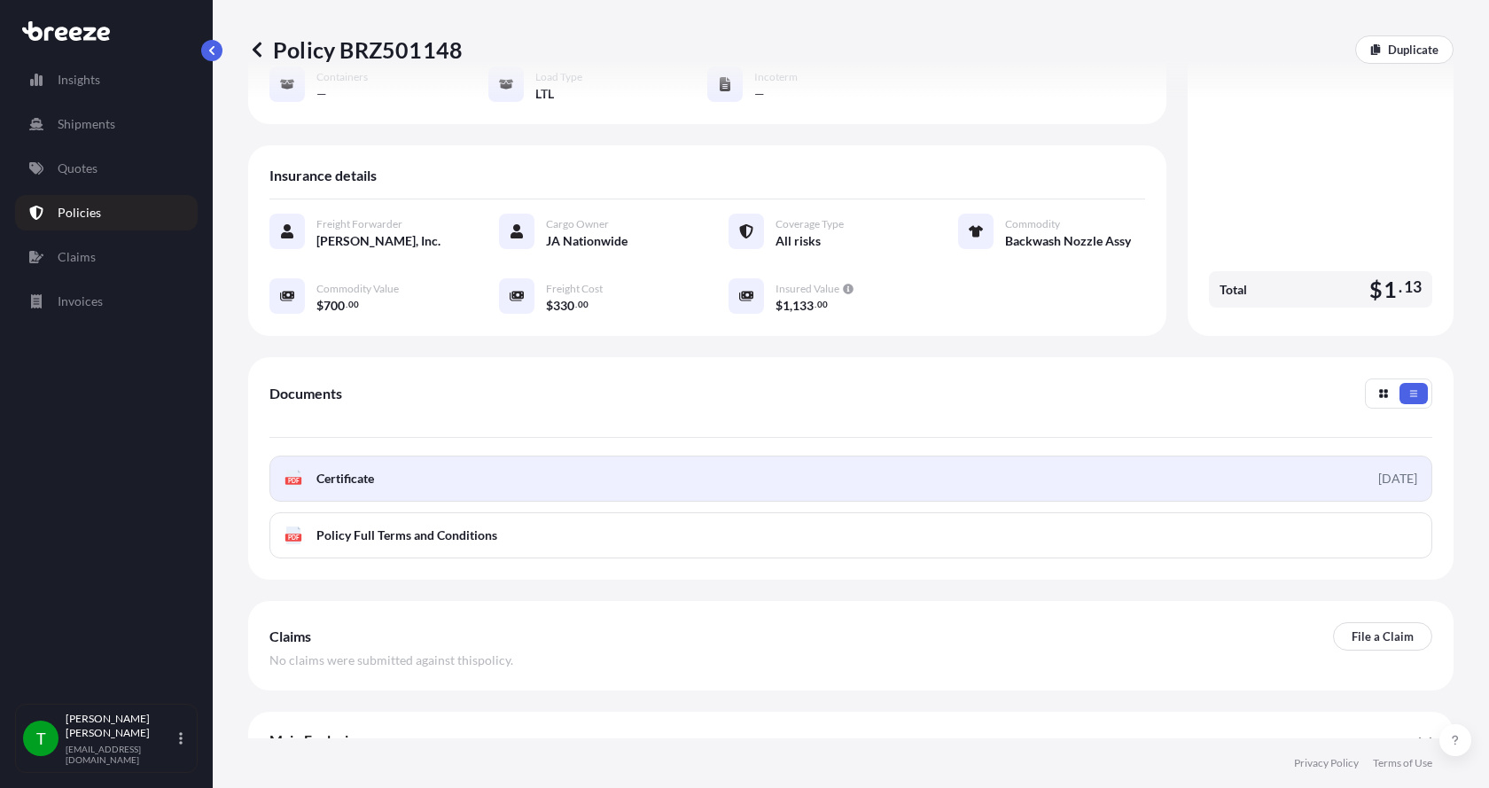
click at [302, 470] on div "PDF Certificate" at bounding box center [329, 479] width 90 height 18
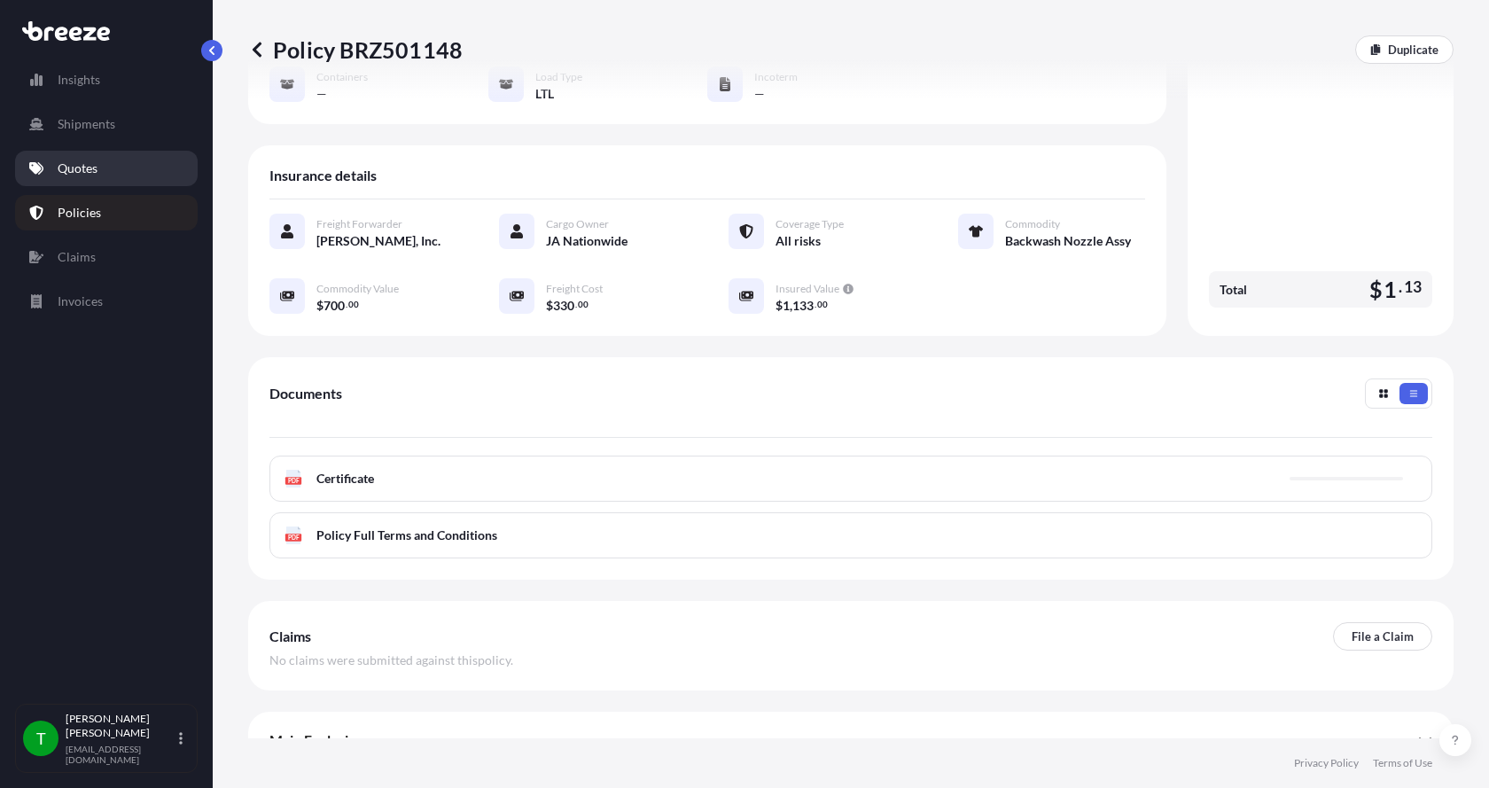
click at [100, 162] on link "Quotes" at bounding box center [106, 168] width 183 height 35
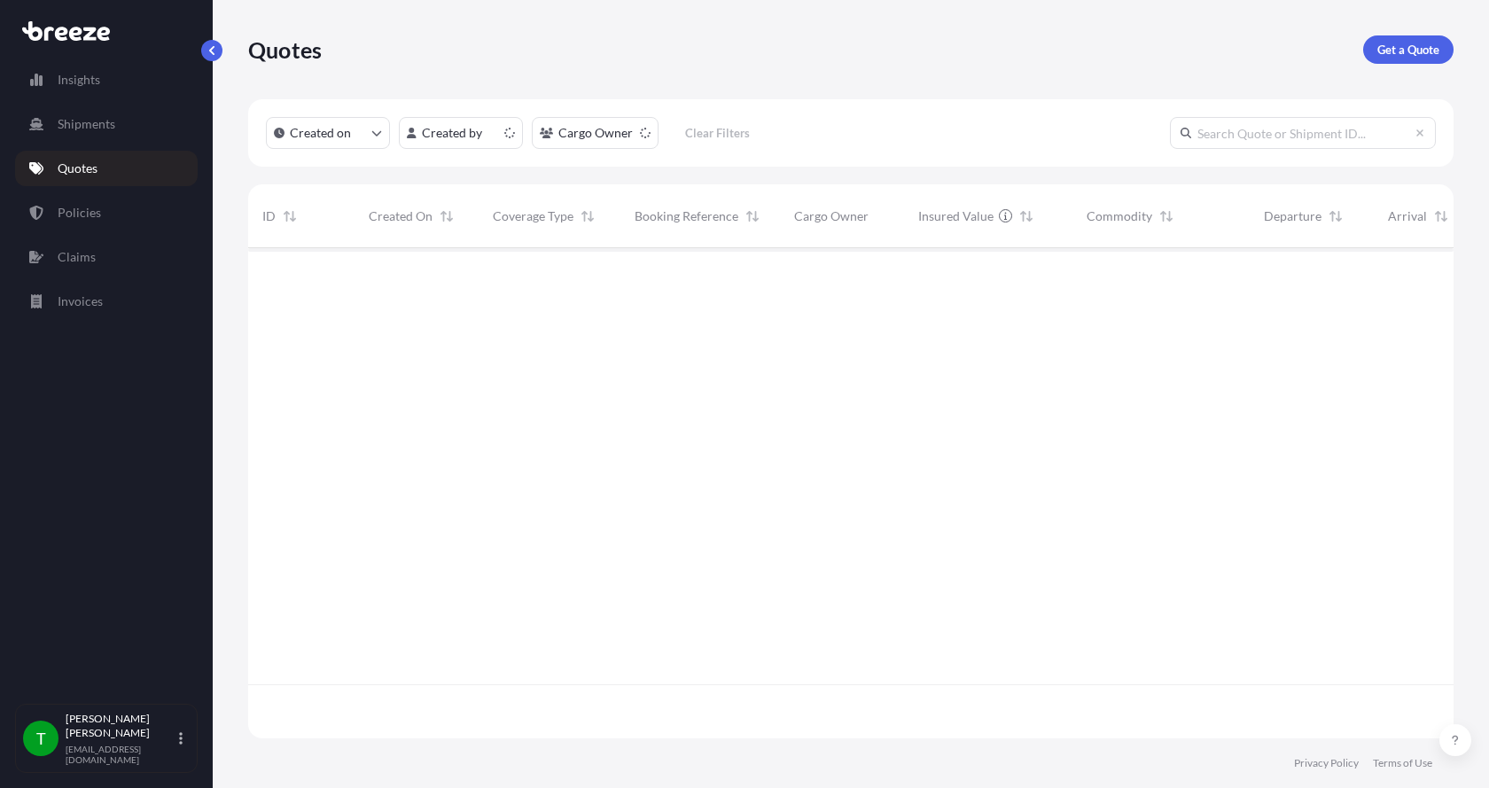
scroll to position [487, 1192]
click at [1414, 49] on p "Get a Quote" at bounding box center [1408, 50] width 62 height 18
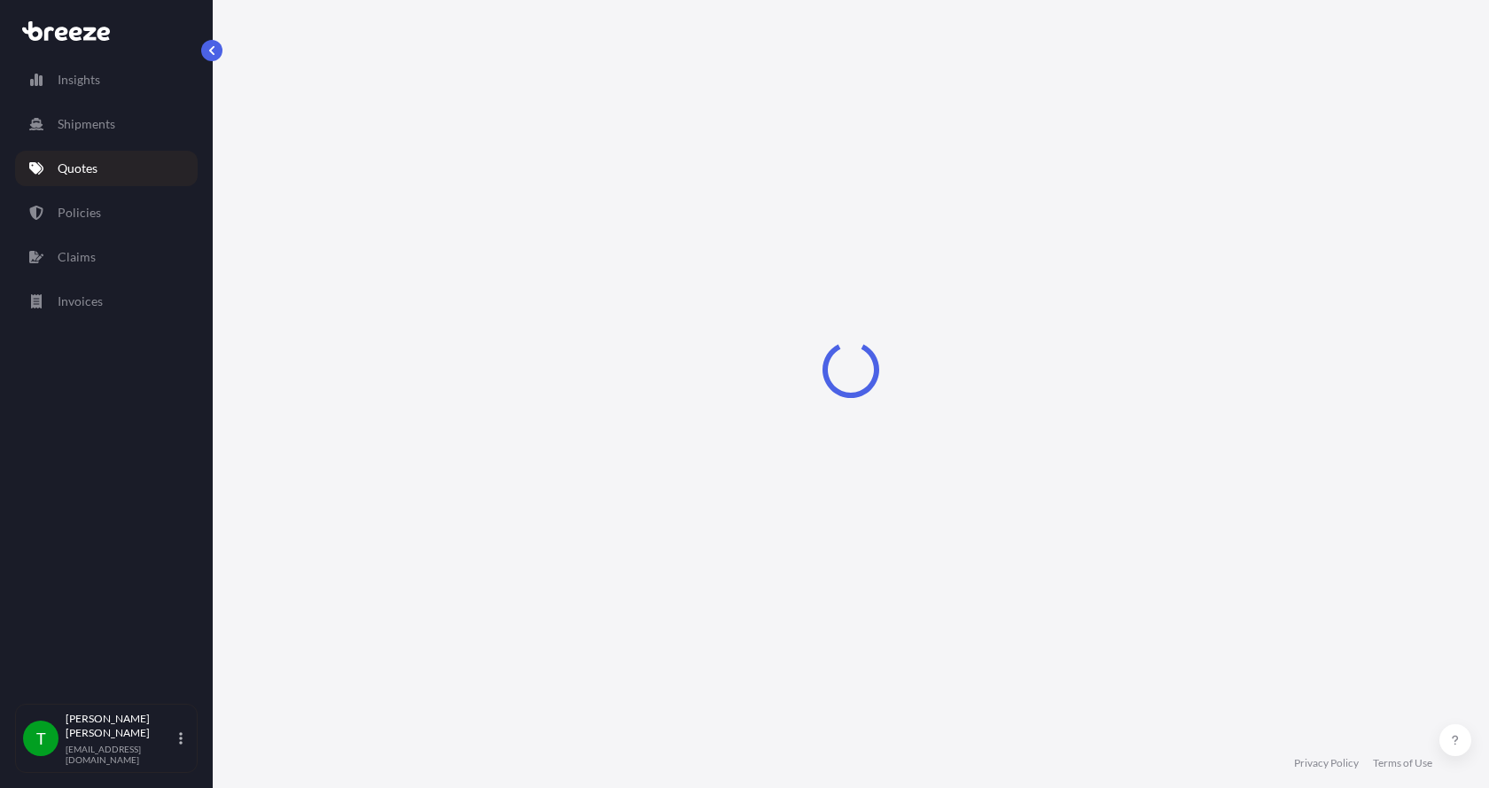
select select "Sea"
select select "1"
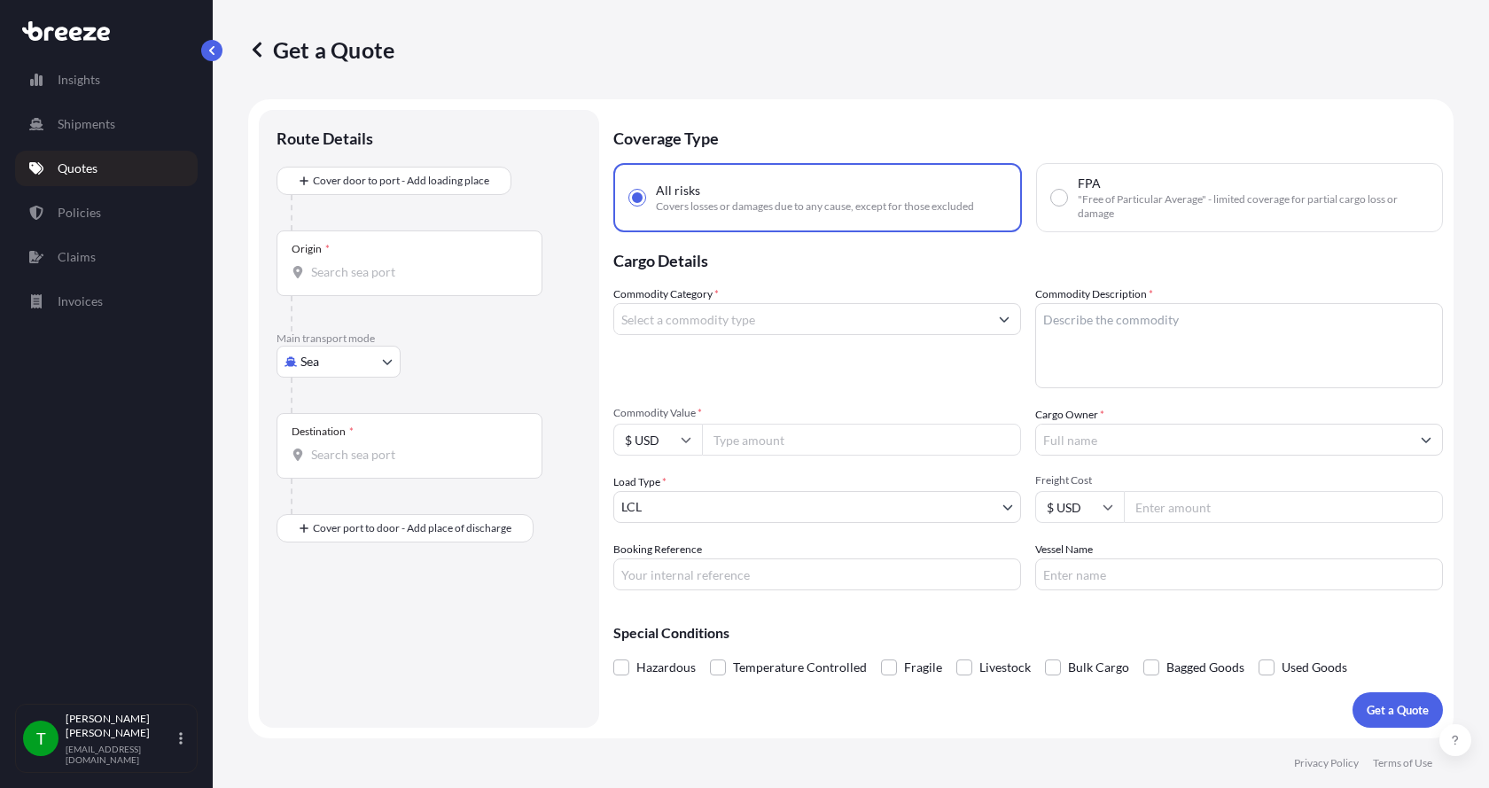
click at [330, 356] on body "Insights Shipments Quotes Policies Claims Invoices T [PERSON_NAME] [EMAIL_ADDRE…" at bounding box center [744, 394] width 1489 height 788
click at [309, 464] on div "Road" at bounding box center [339, 472] width 110 height 32
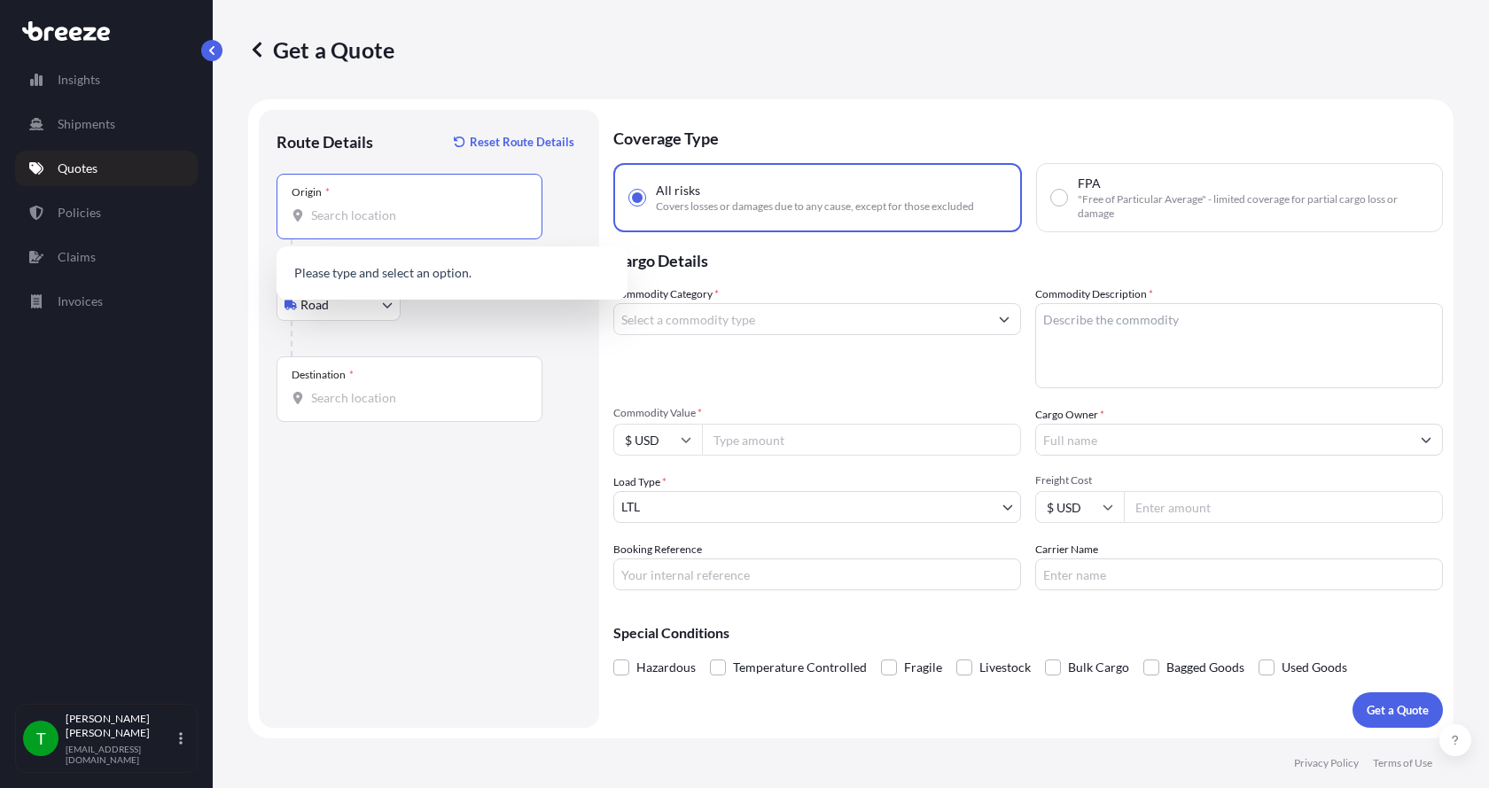
click at [324, 210] on input "Origin *" at bounding box center [415, 215] width 209 height 18
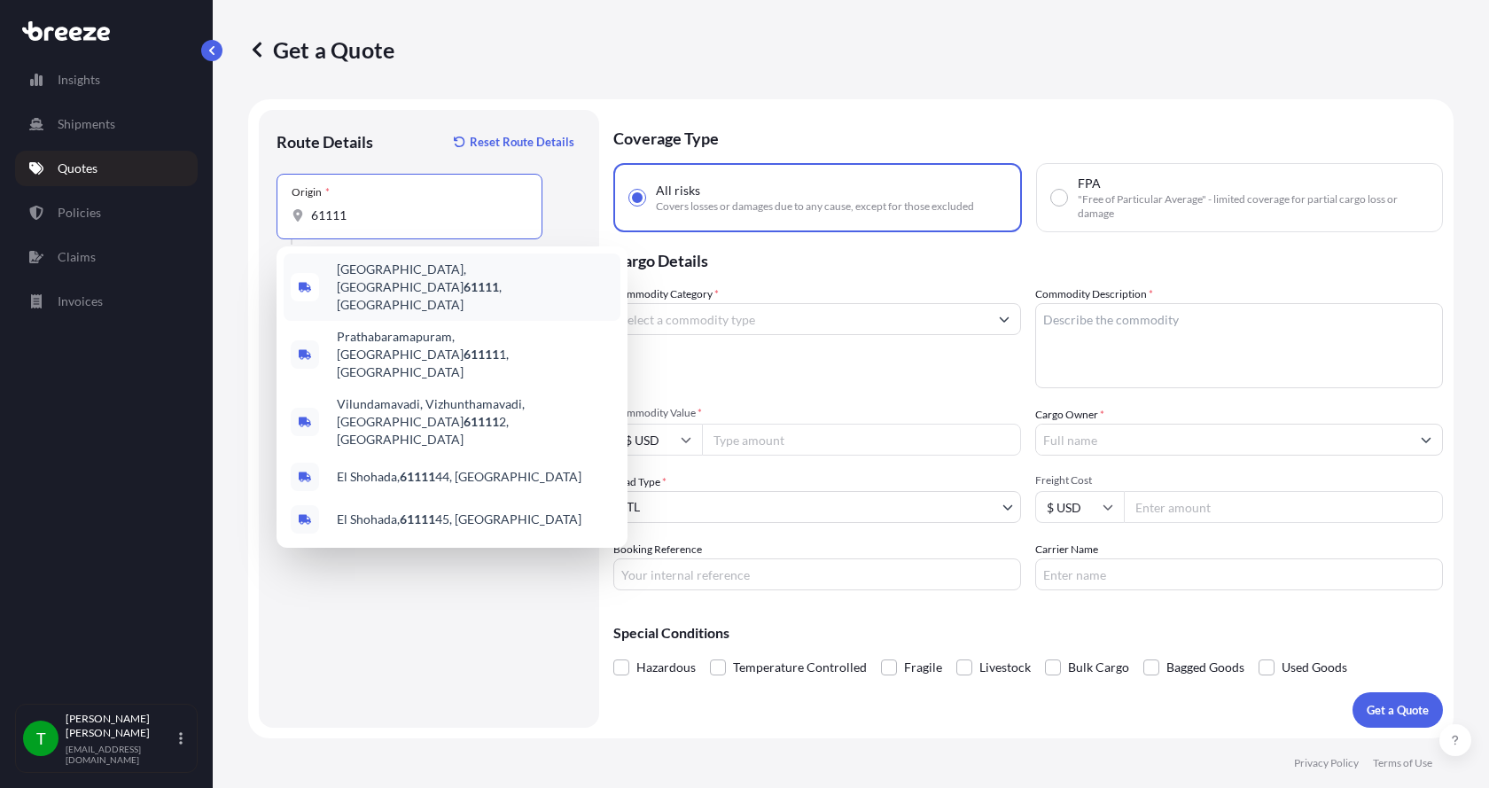
click at [366, 271] on span "[GEOGRAPHIC_DATA] , [GEOGRAPHIC_DATA]" at bounding box center [475, 287] width 277 height 53
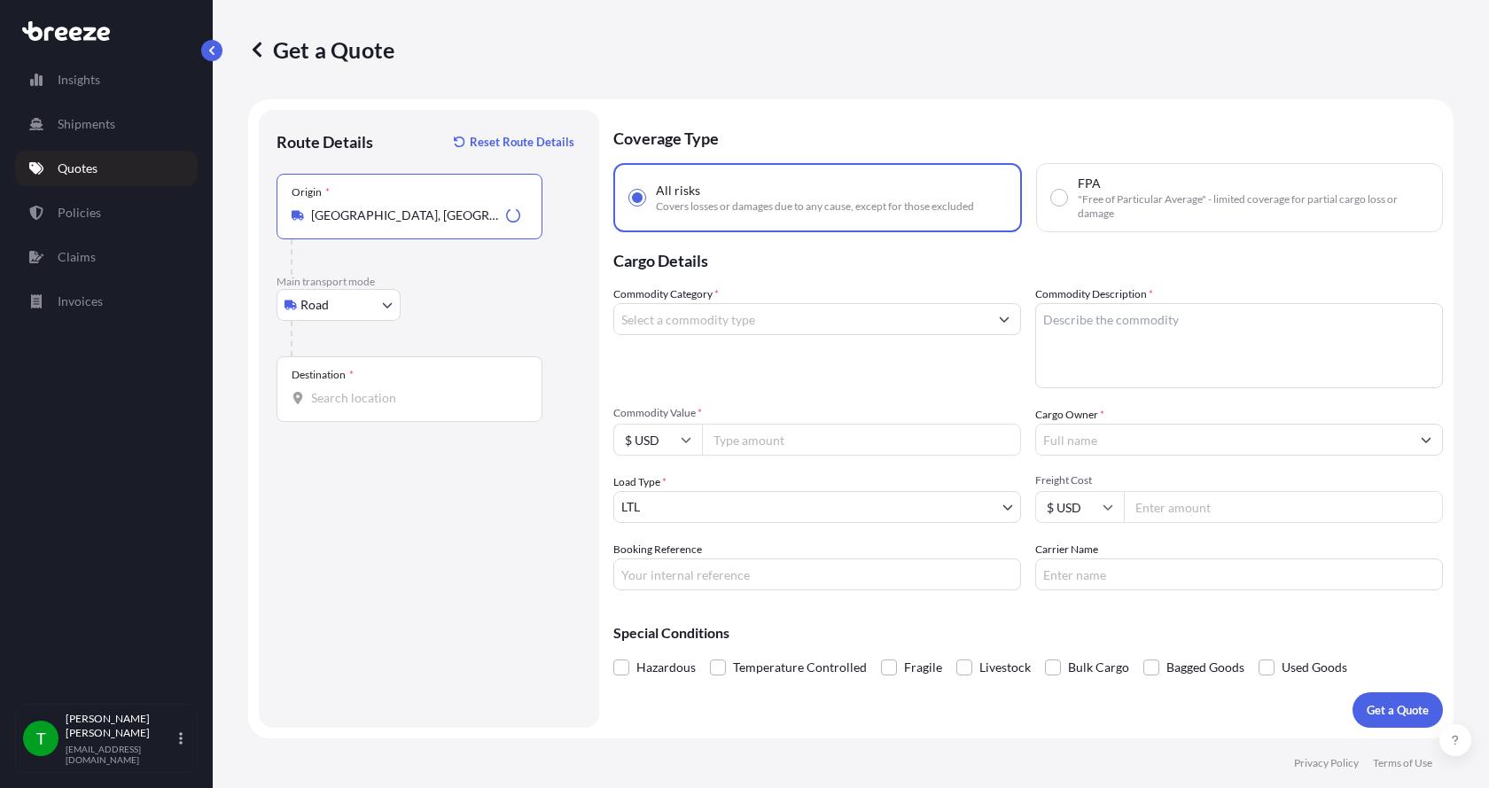
type input "[GEOGRAPHIC_DATA], [GEOGRAPHIC_DATA]"
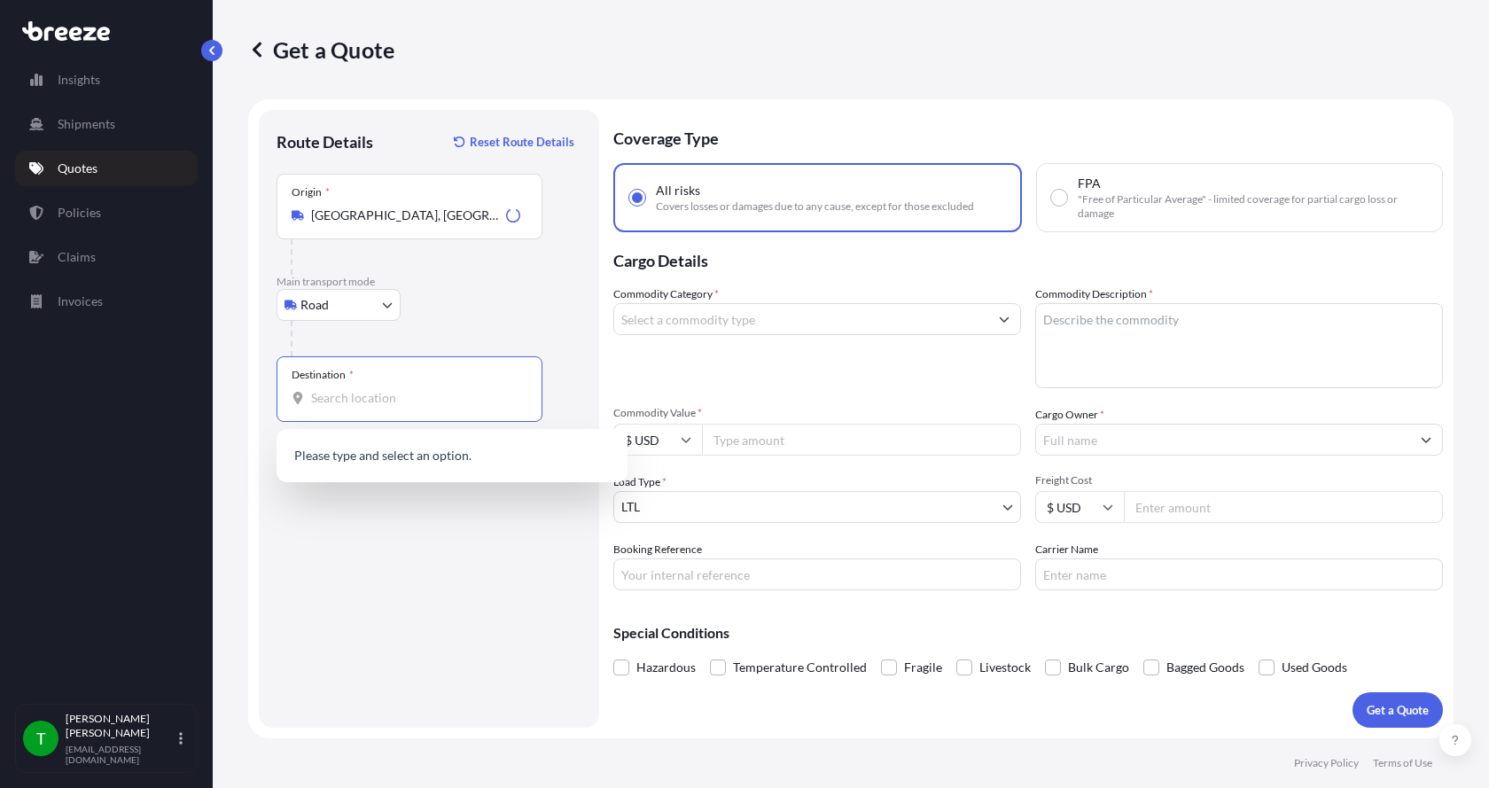
click at [327, 393] on input "Destination *" at bounding box center [415, 398] width 209 height 18
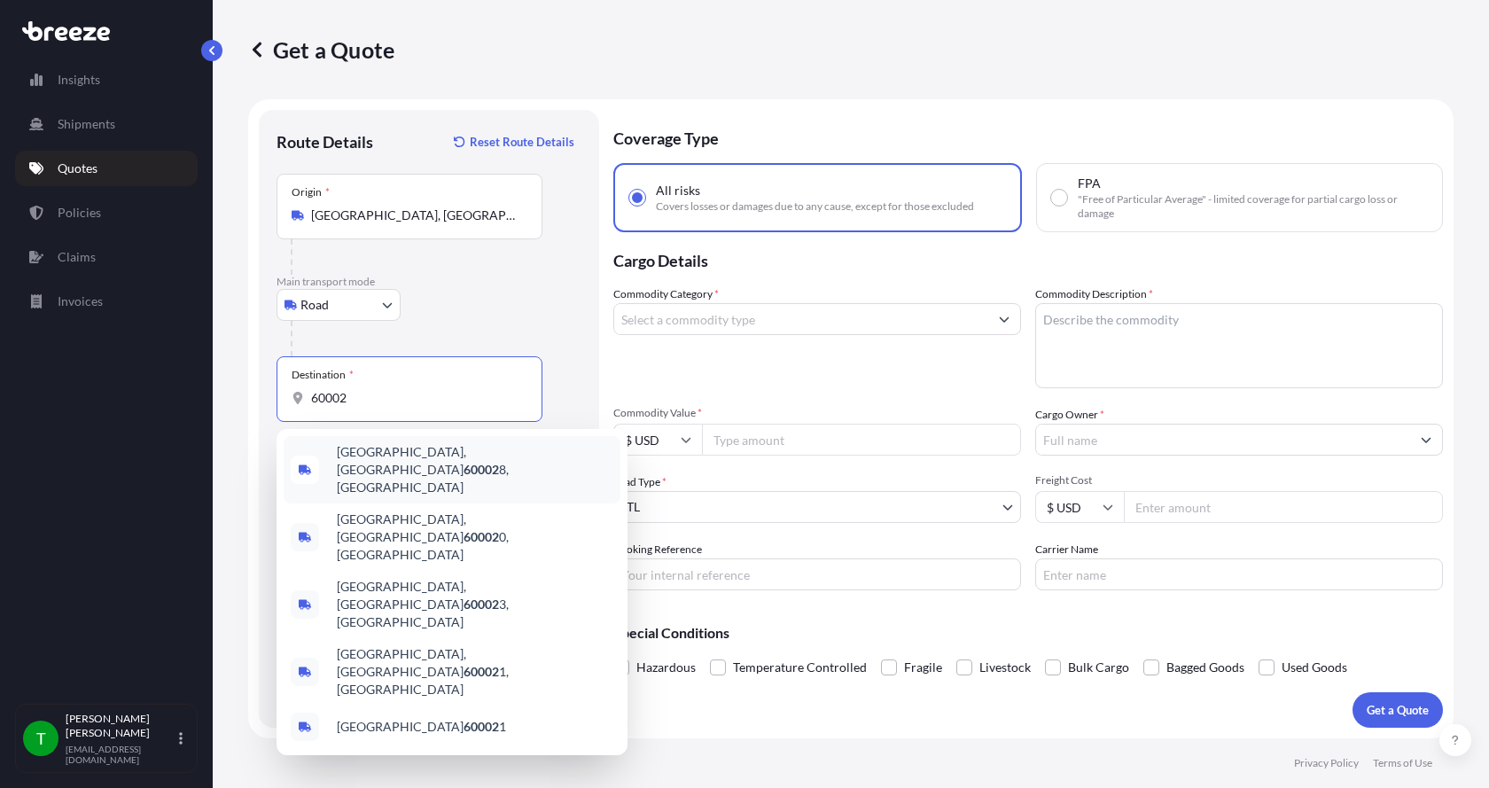
drag, startPoint x: 364, startPoint y: 401, endPoint x: 254, endPoint y: 388, distance: 110.7
click at [255, 389] on form "Route Details Reset Route Details Place of loading Road Road Rail Origin * [GEO…" at bounding box center [850, 418] width 1205 height 639
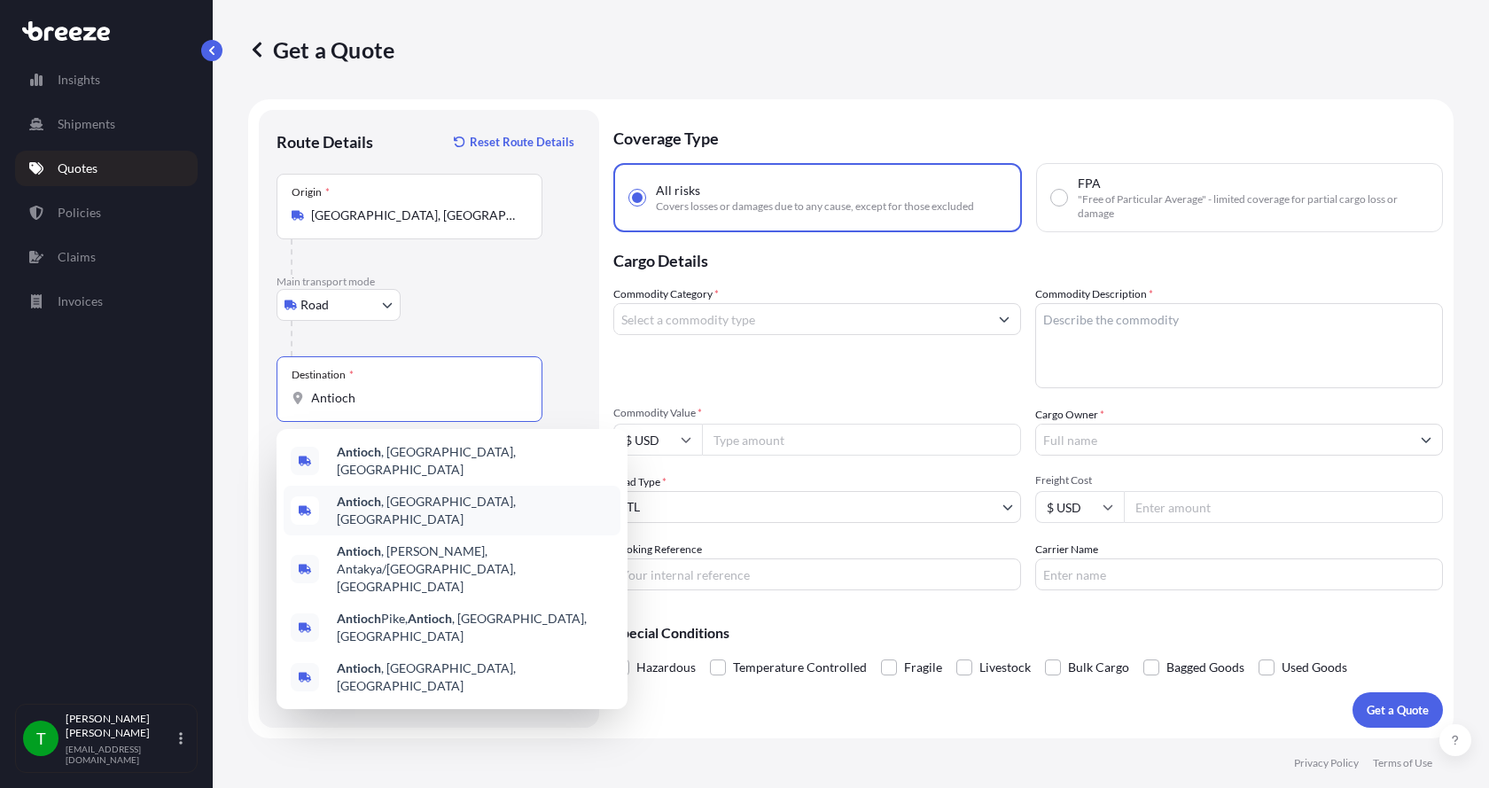
click at [346, 502] on b "Antioch" at bounding box center [359, 501] width 44 height 15
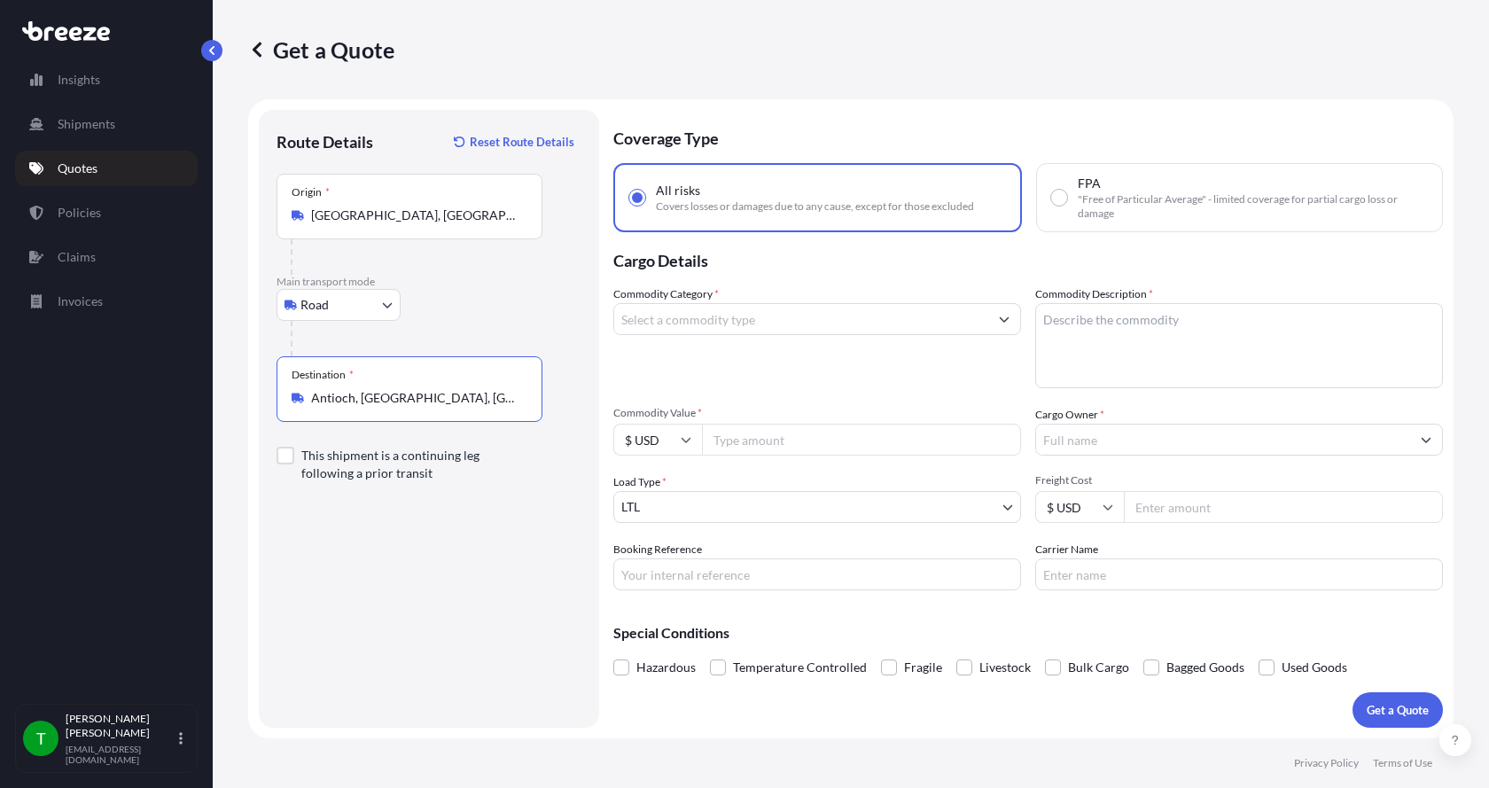
type input "Antioch, [GEOGRAPHIC_DATA], [GEOGRAPHIC_DATA]"
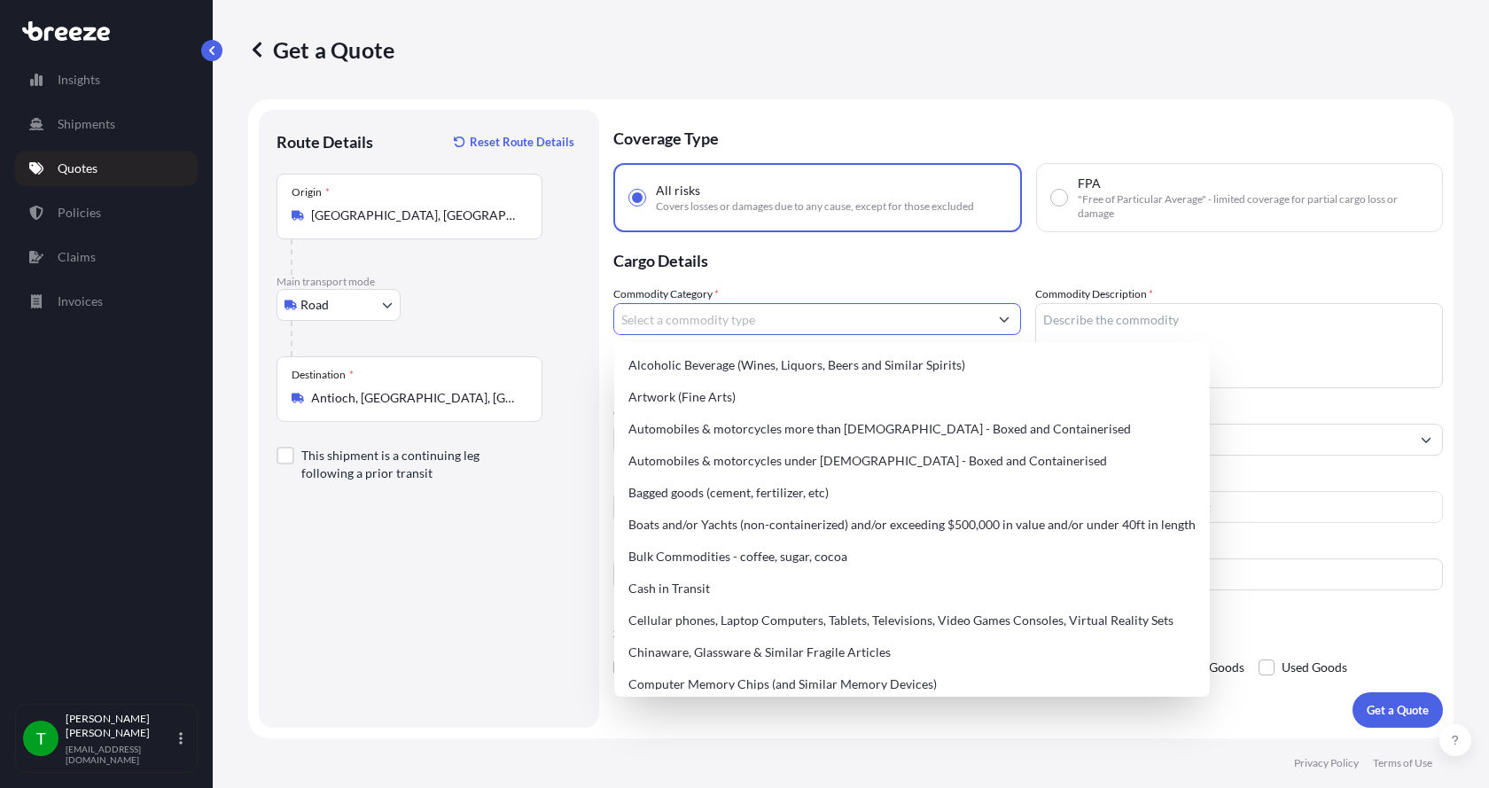
click at [629, 315] on input "Commodity Category *" at bounding box center [801, 319] width 374 height 32
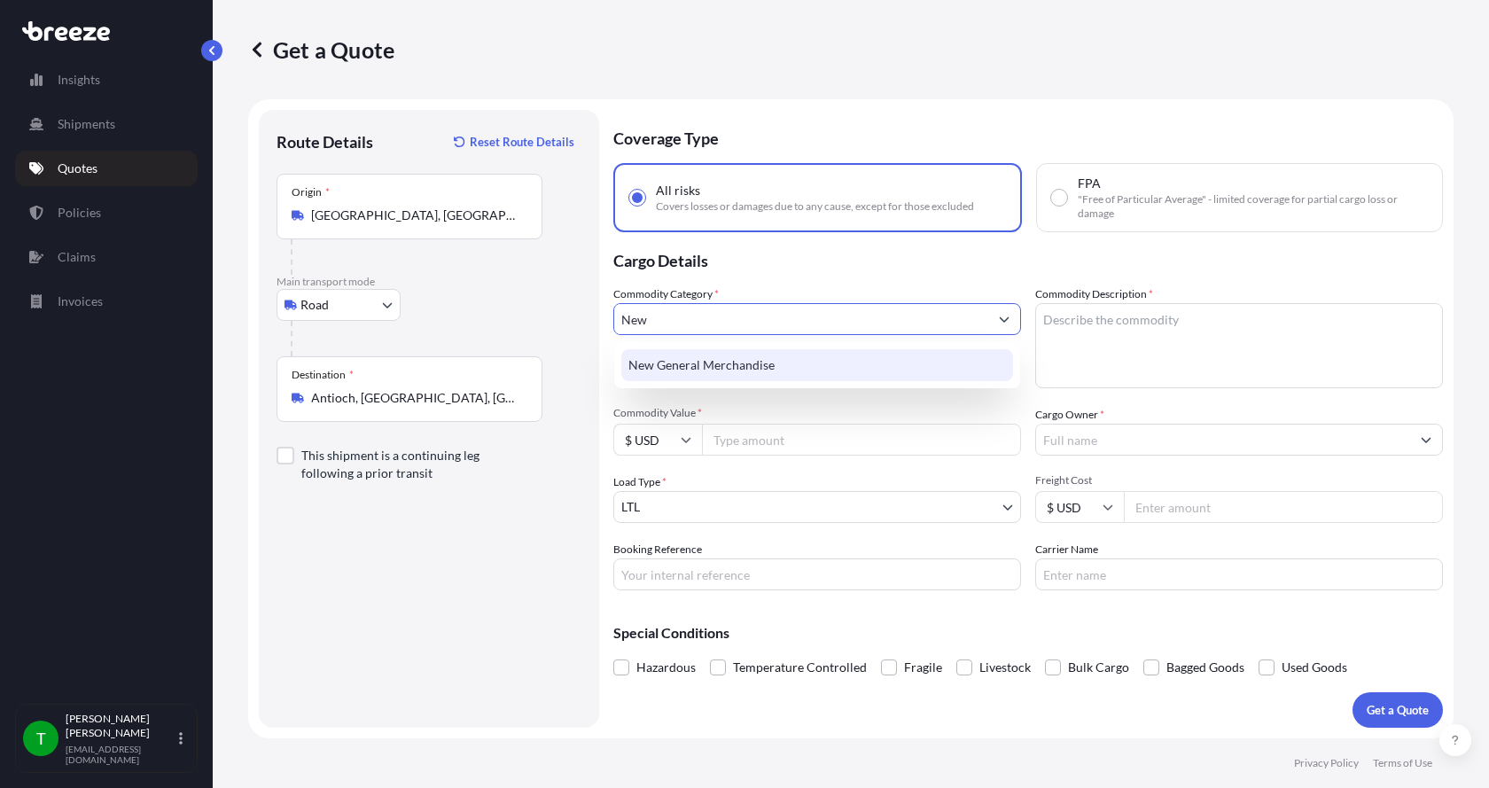
click at [677, 362] on div "New General Merchandise" at bounding box center [817, 365] width 392 height 32
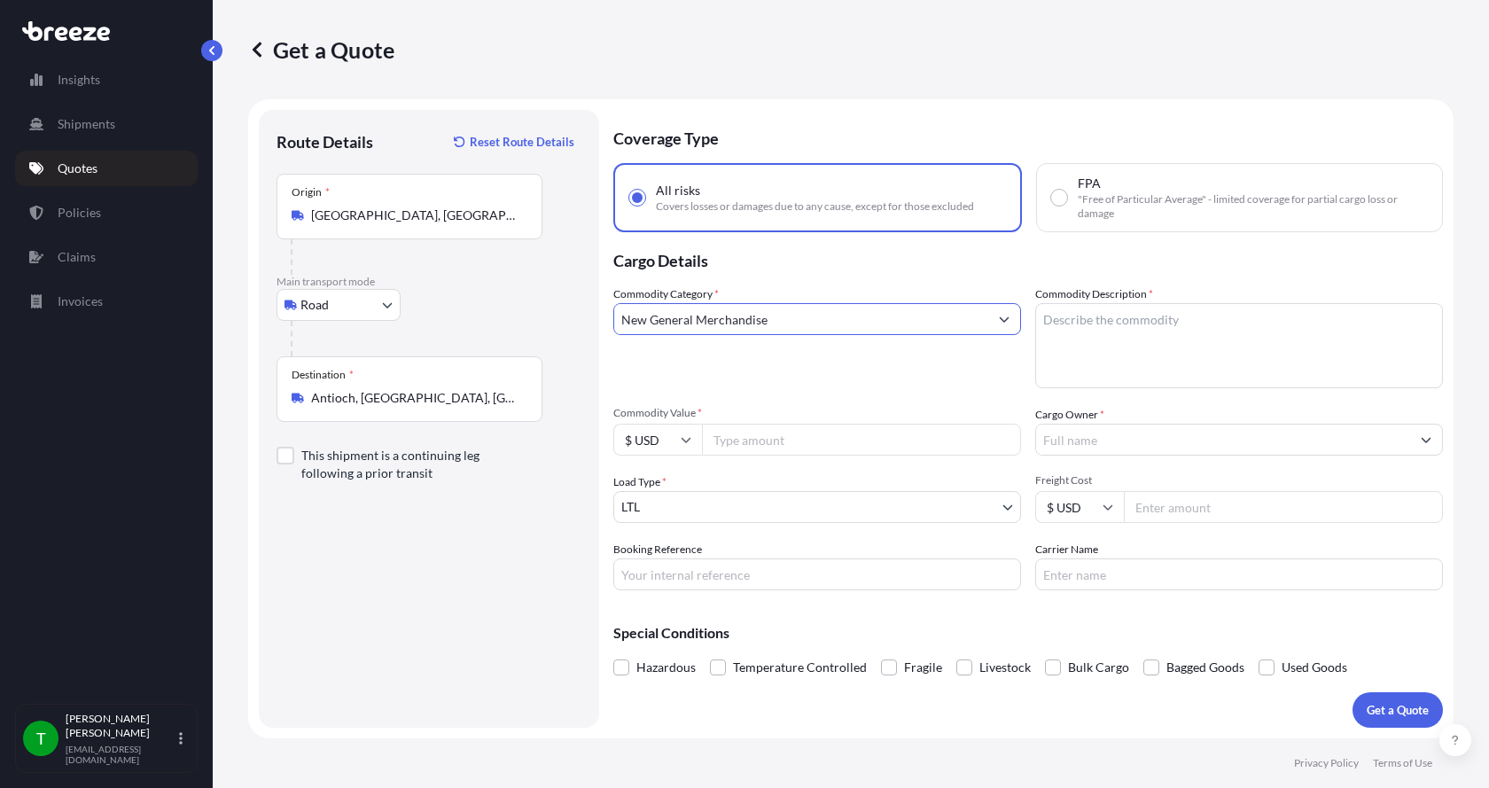
type input "New General Merchandise"
click at [1074, 319] on textarea "Commodity Description *" at bounding box center [1239, 345] width 408 height 85
type textarea "Motor 30 HP"
click at [751, 440] on input "Commodity Value *" at bounding box center [861, 440] width 319 height 32
click at [734, 441] on input "Commodity Value *" at bounding box center [861, 440] width 319 height 32
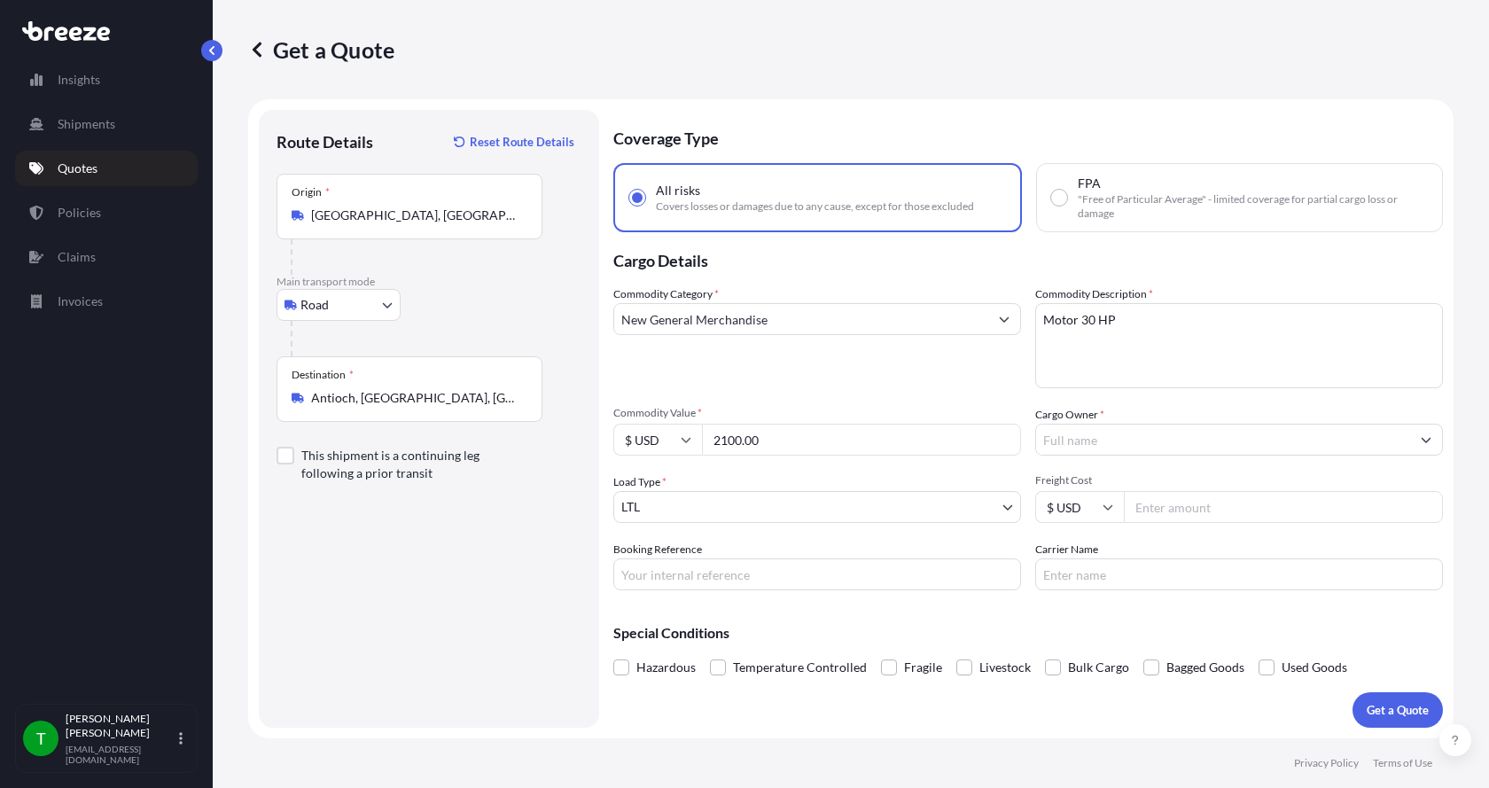
type input "2100.00"
click at [1076, 436] on input "Cargo Owner *" at bounding box center [1223, 440] width 374 height 32
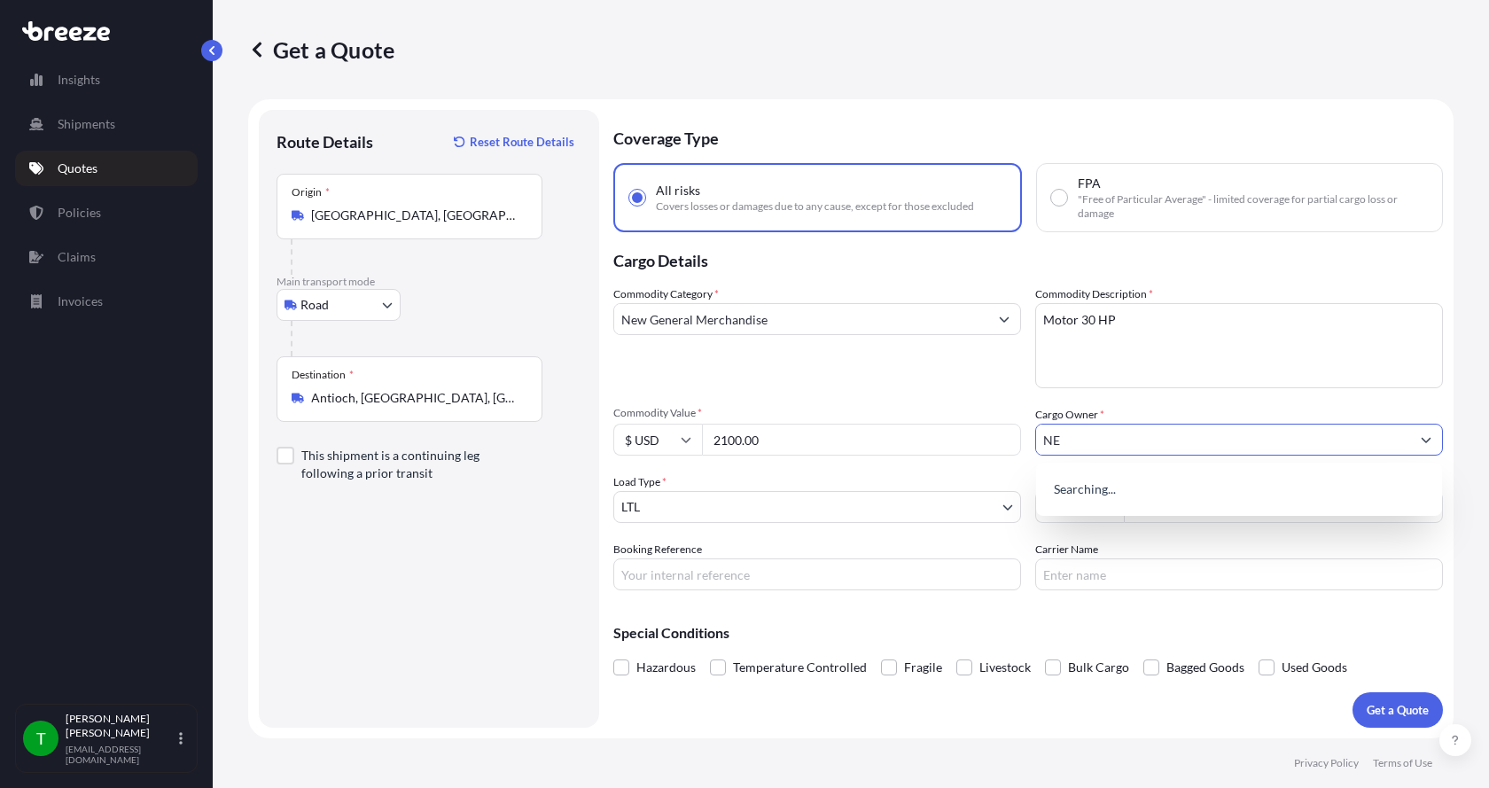
type input "N"
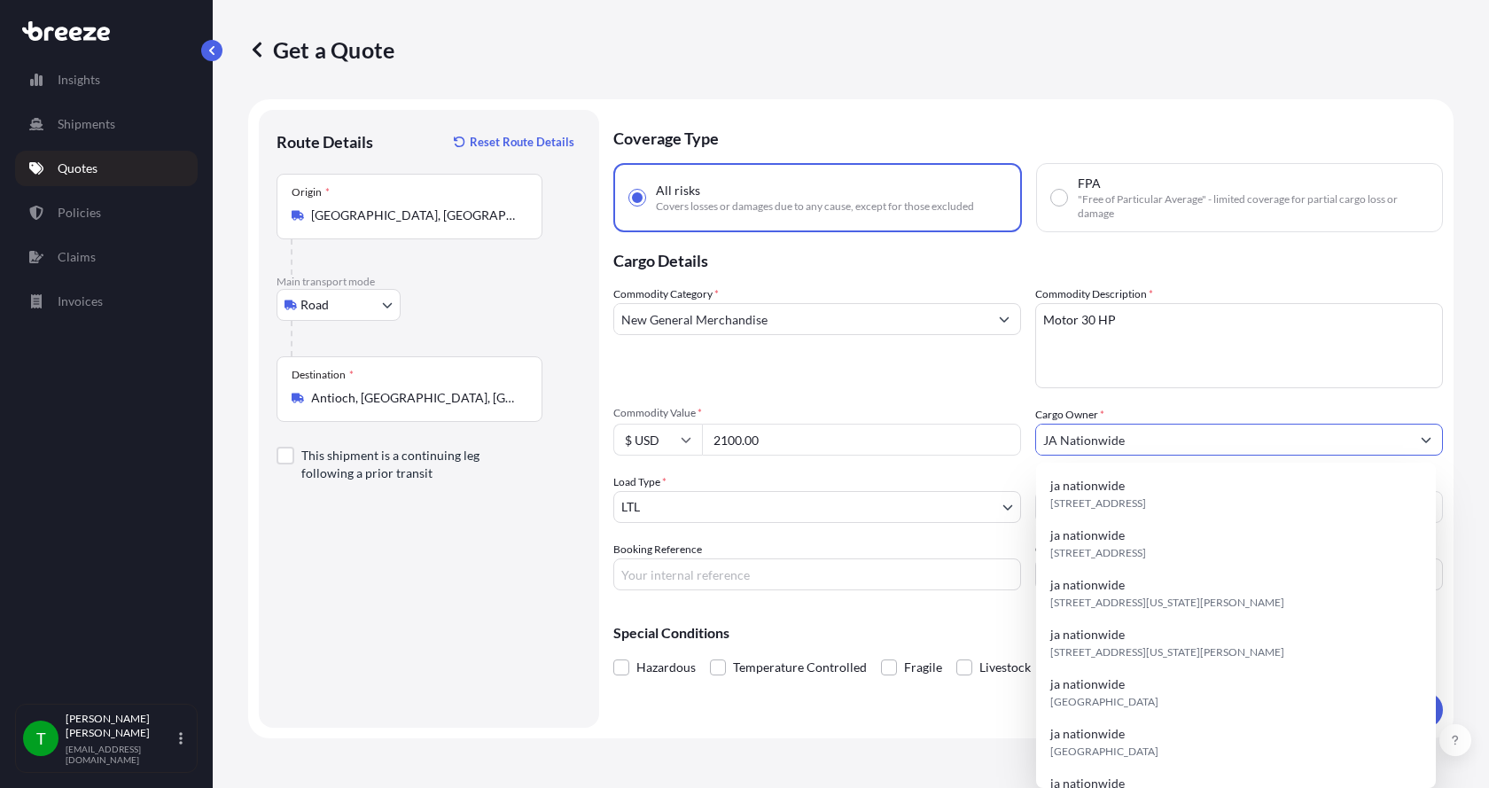
type input "JA Nationwide"
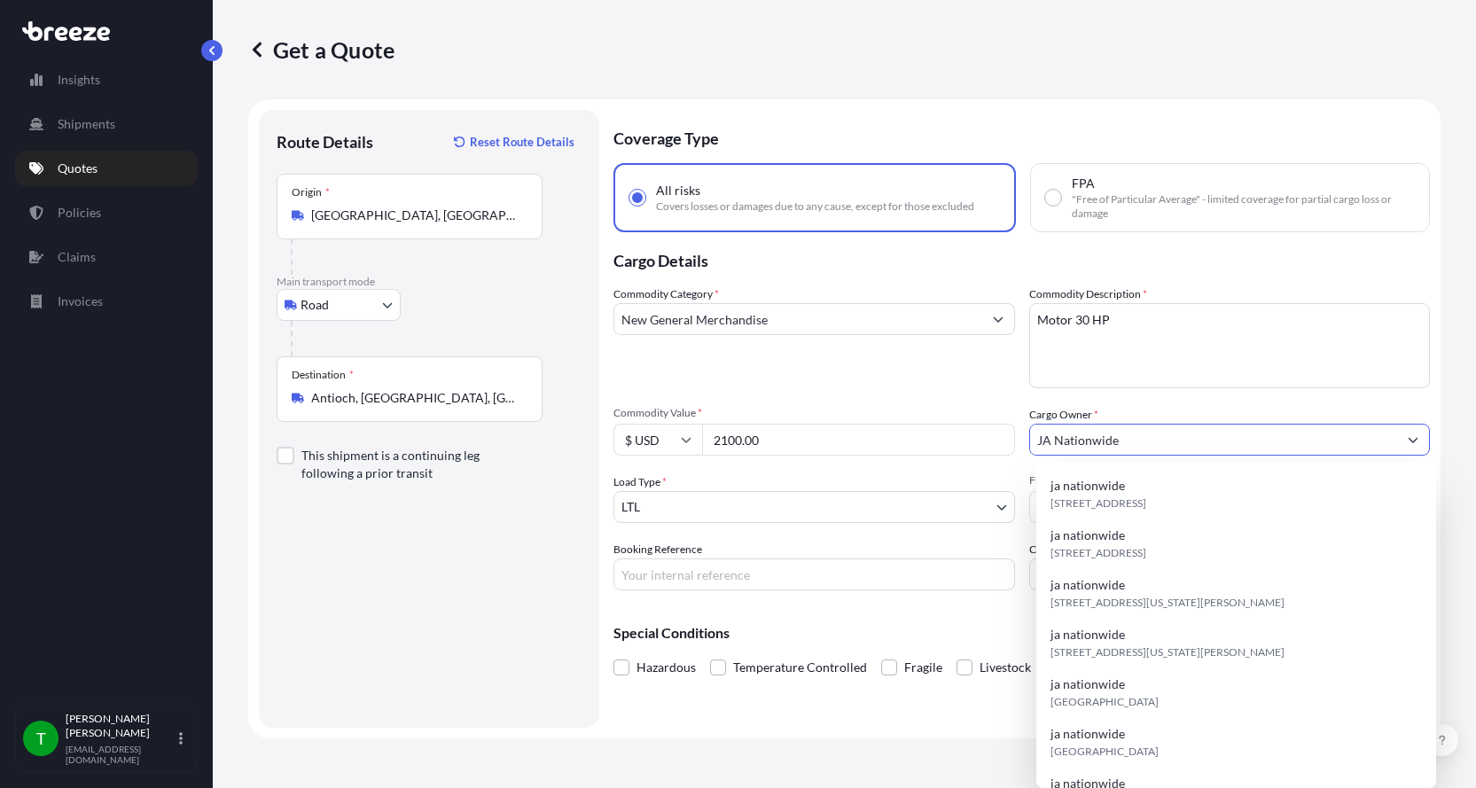
click at [719, 573] on input "Booking Reference" at bounding box center [813, 574] width 401 height 32
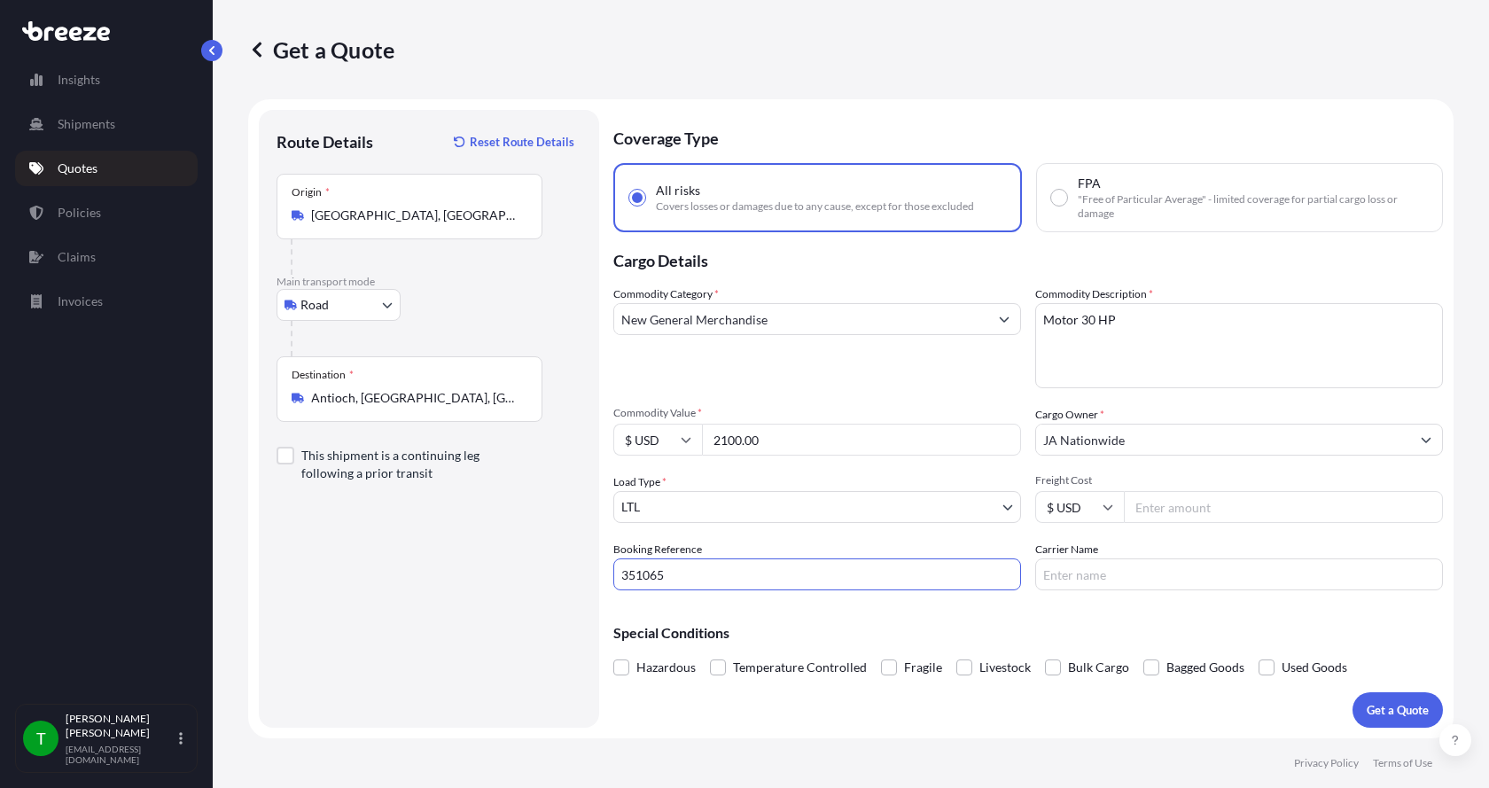
type input "351065"
click at [1175, 514] on input "Freight Cost" at bounding box center [1283, 507] width 319 height 32
type input "95.00"
click at [1118, 571] on input "Carrier Name" at bounding box center [1239, 574] width 408 height 32
type input "Double D"
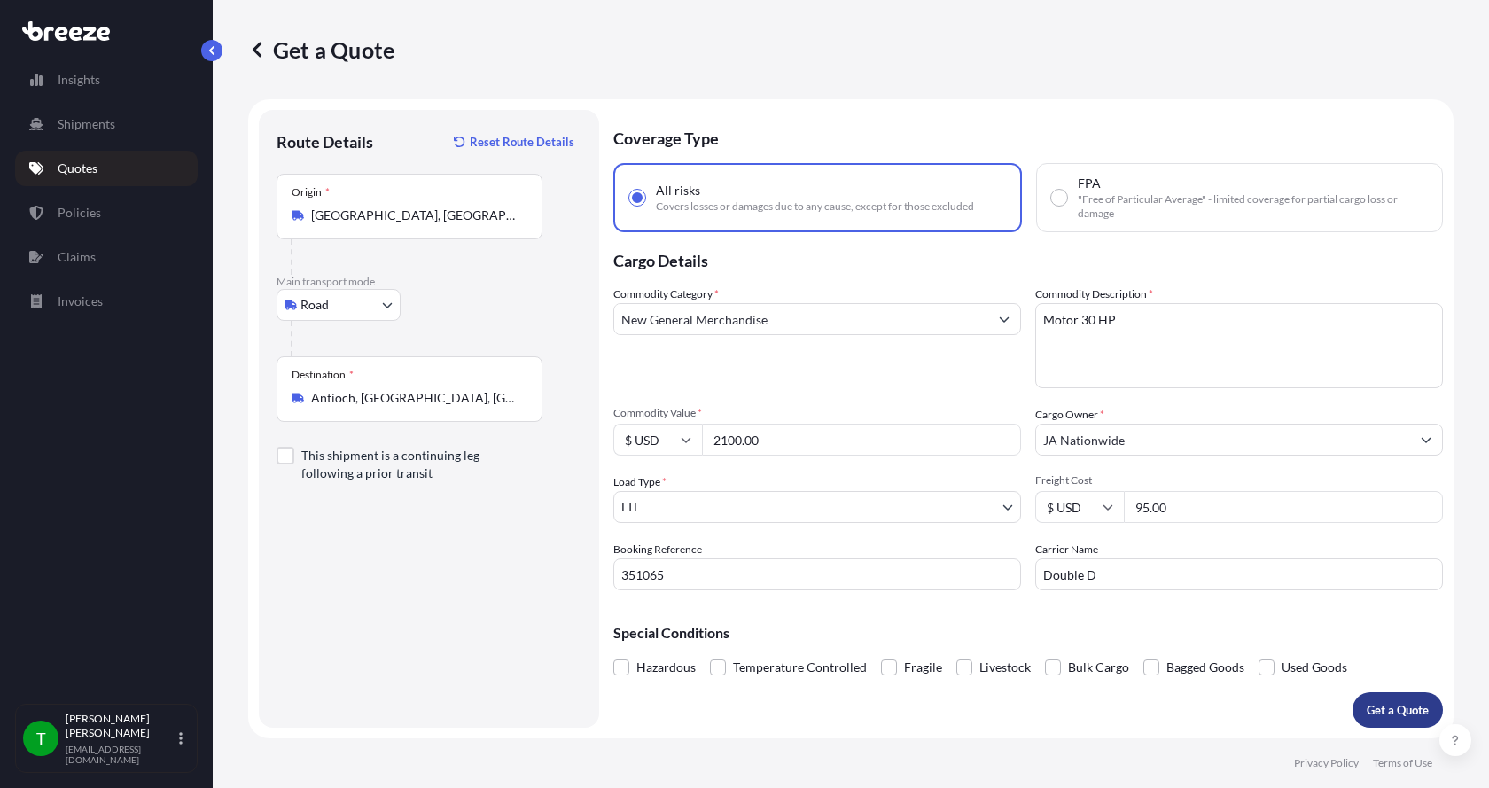
click at [1392, 714] on p "Get a Quote" at bounding box center [1398, 710] width 62 height 18
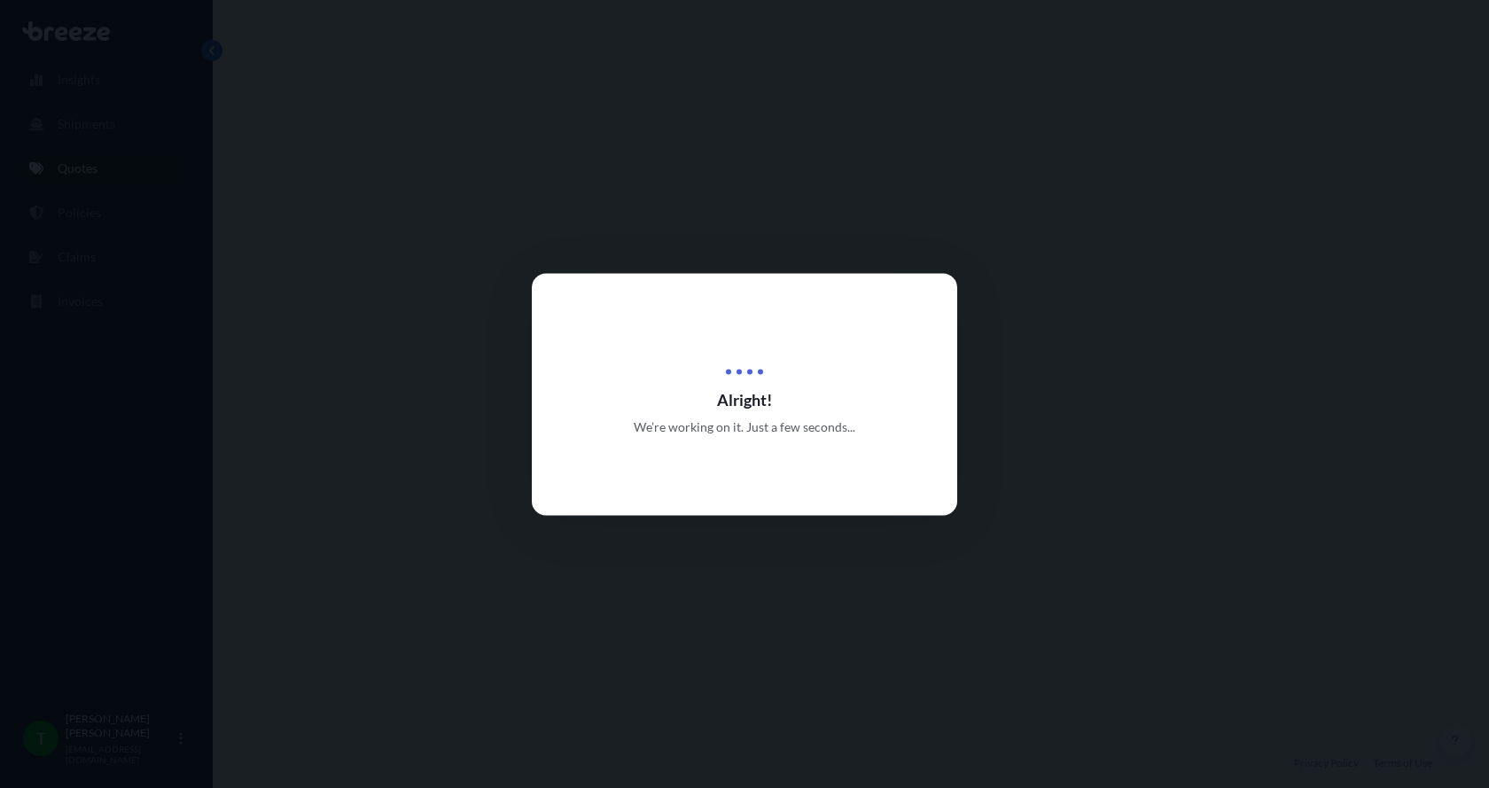
select select "Road"
select select "1"
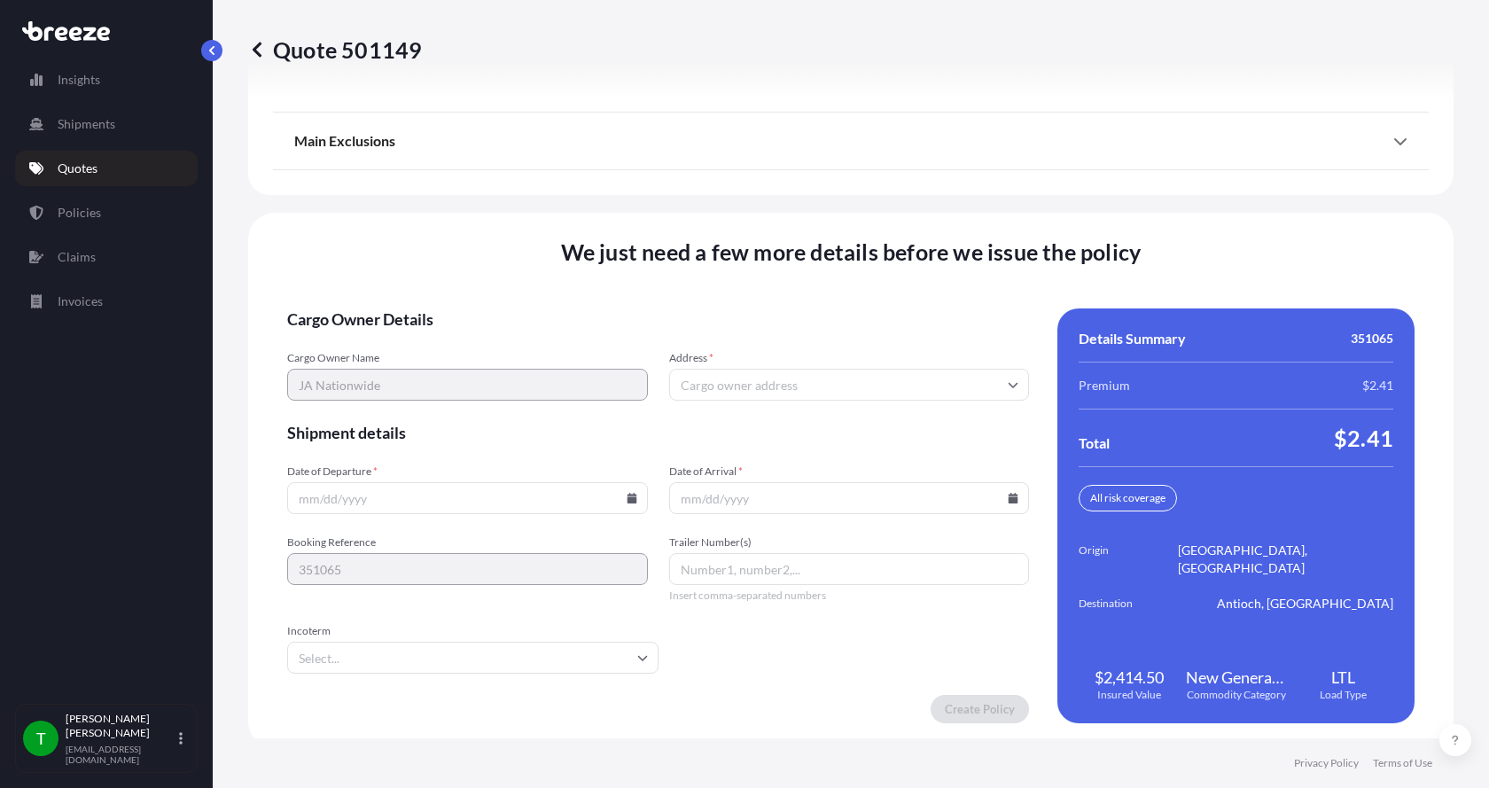
scroll to position [2332, 0]
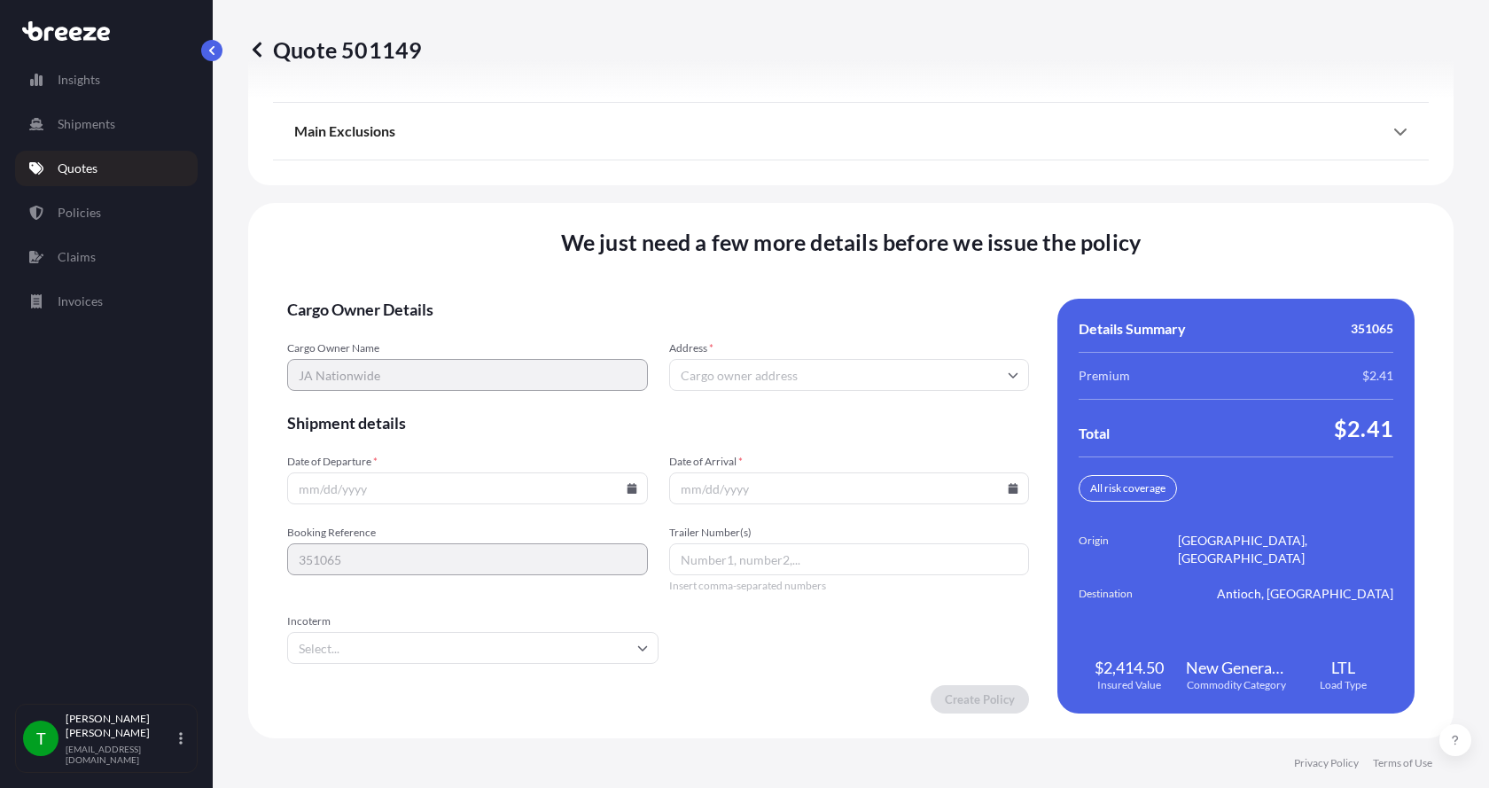
click at [790, 376] on input "Address *" at bounding box center [849, 375] width 361 height 32
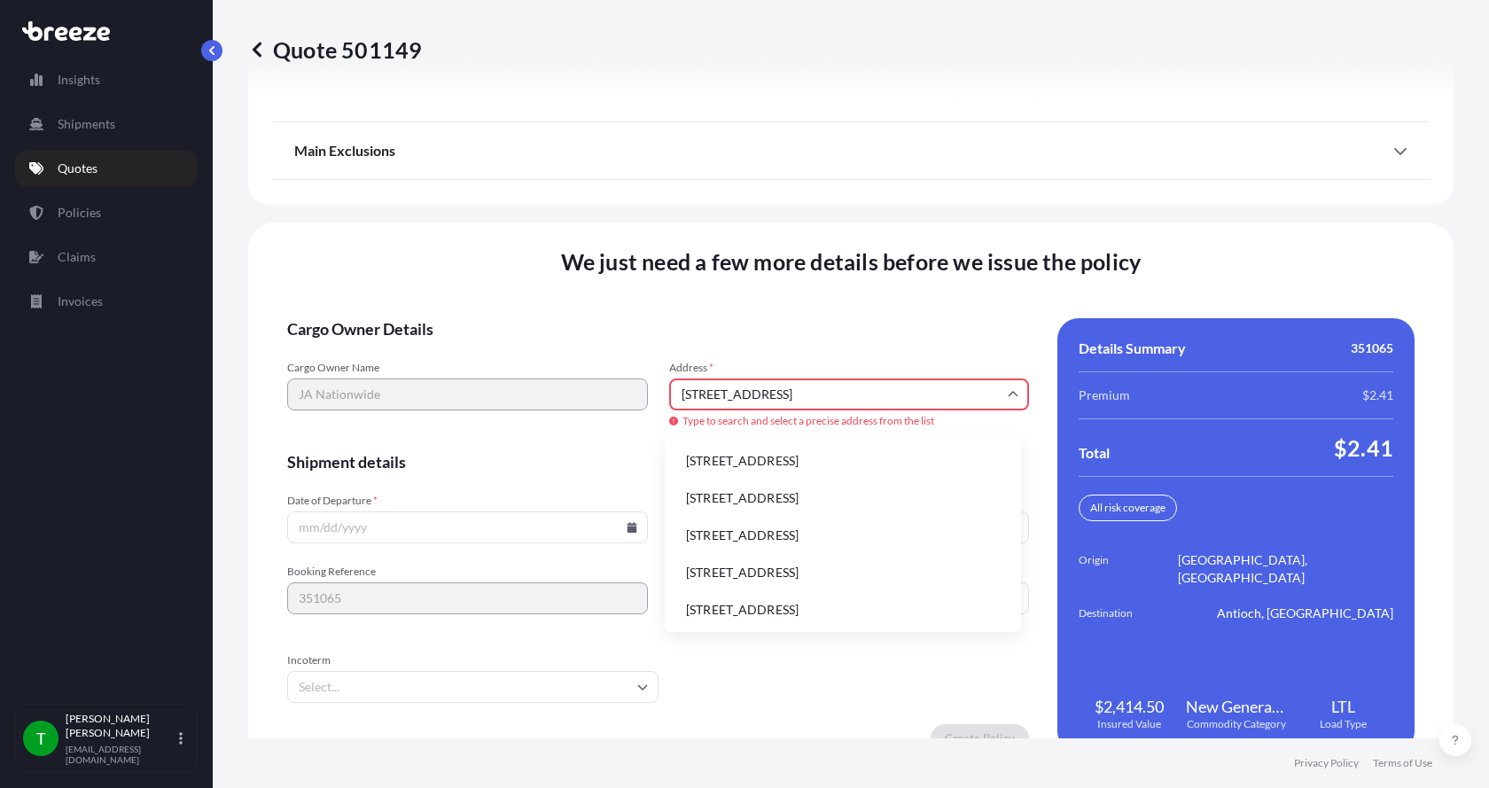
click at [719, 452] on li "[STREET_ADDRESS]" at bounding box center [843, 461] width 342 height 34
type input "[STREET_ADDRESS]"
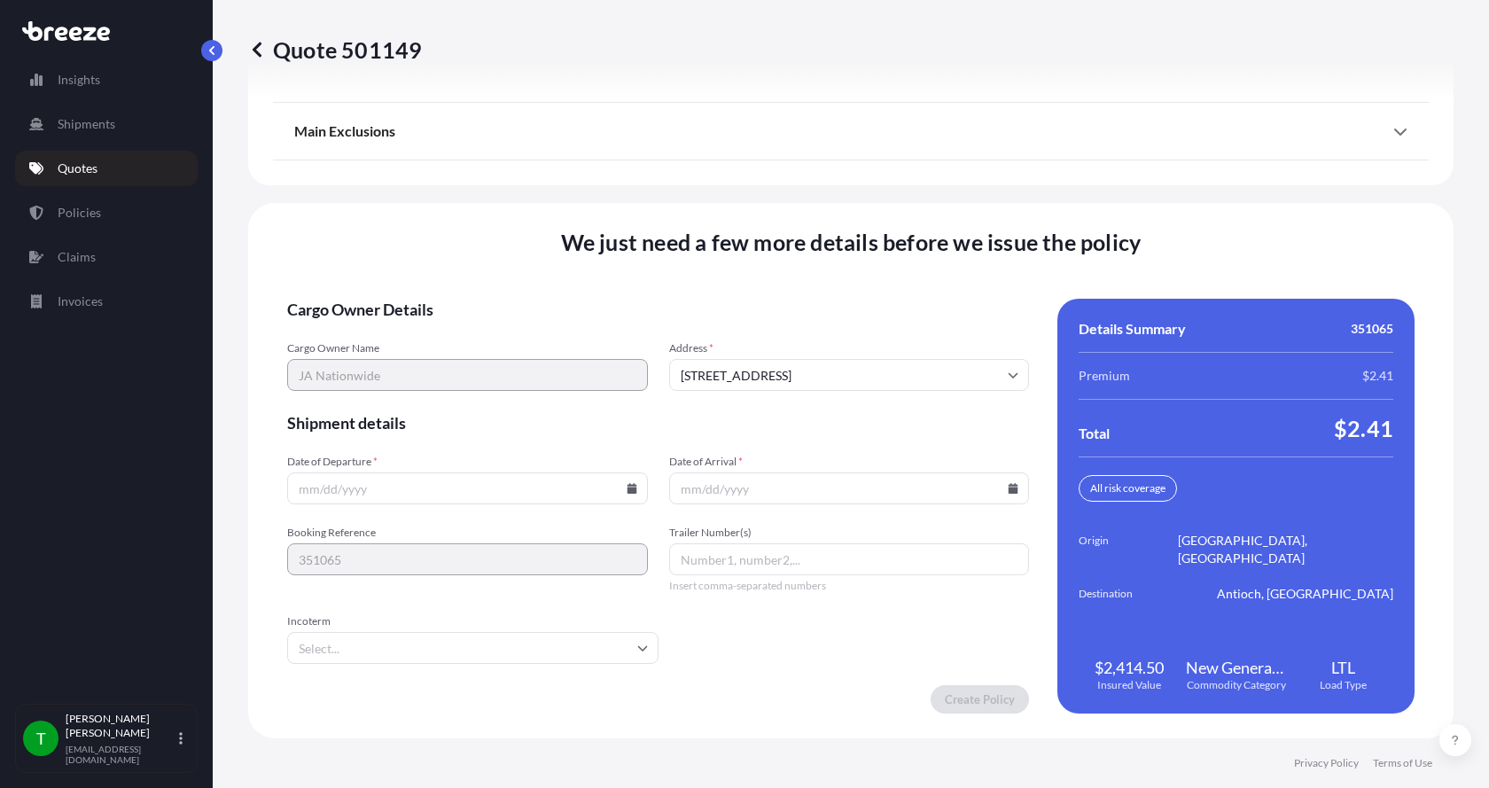
click at [627, 487] on icon at bounding box center [632, 488] width 11 height 11
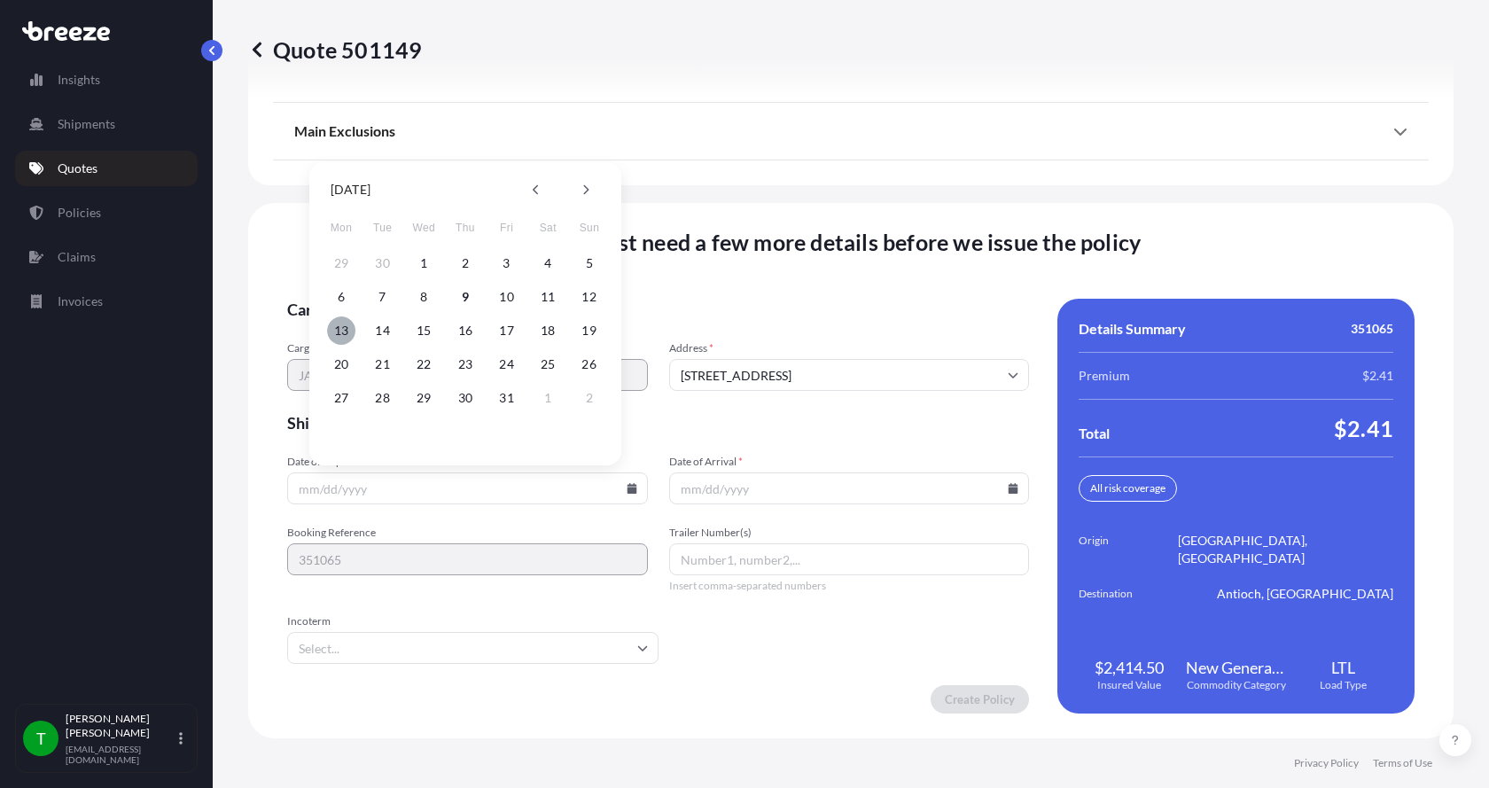
click at [342, 325] on button "13" at bounding box center [341, 330] width 28 height 28
type input "[DATE]"
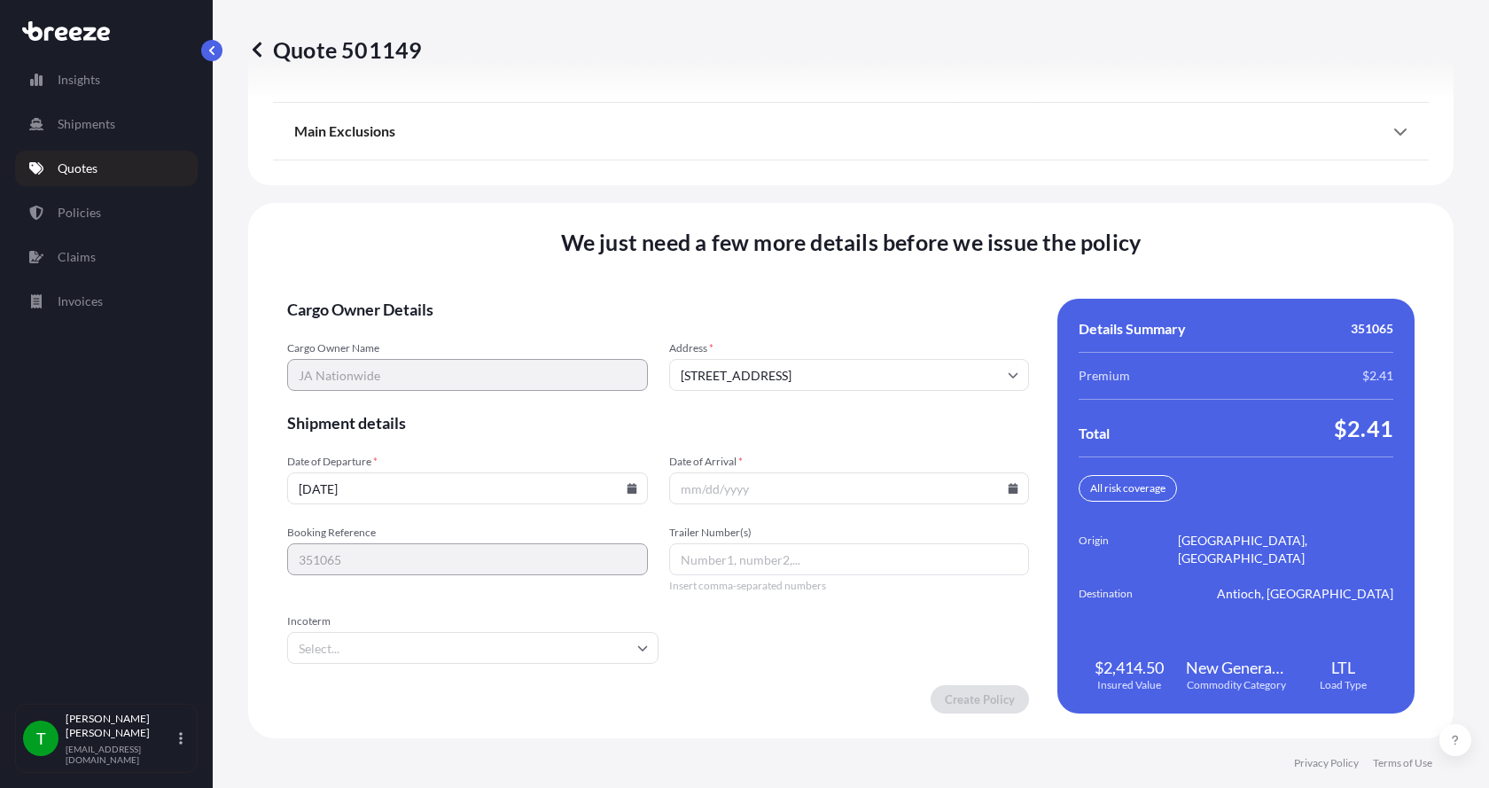
click at [1009, 492] on icon at bounding box center [1014, 488] width 10 height 11
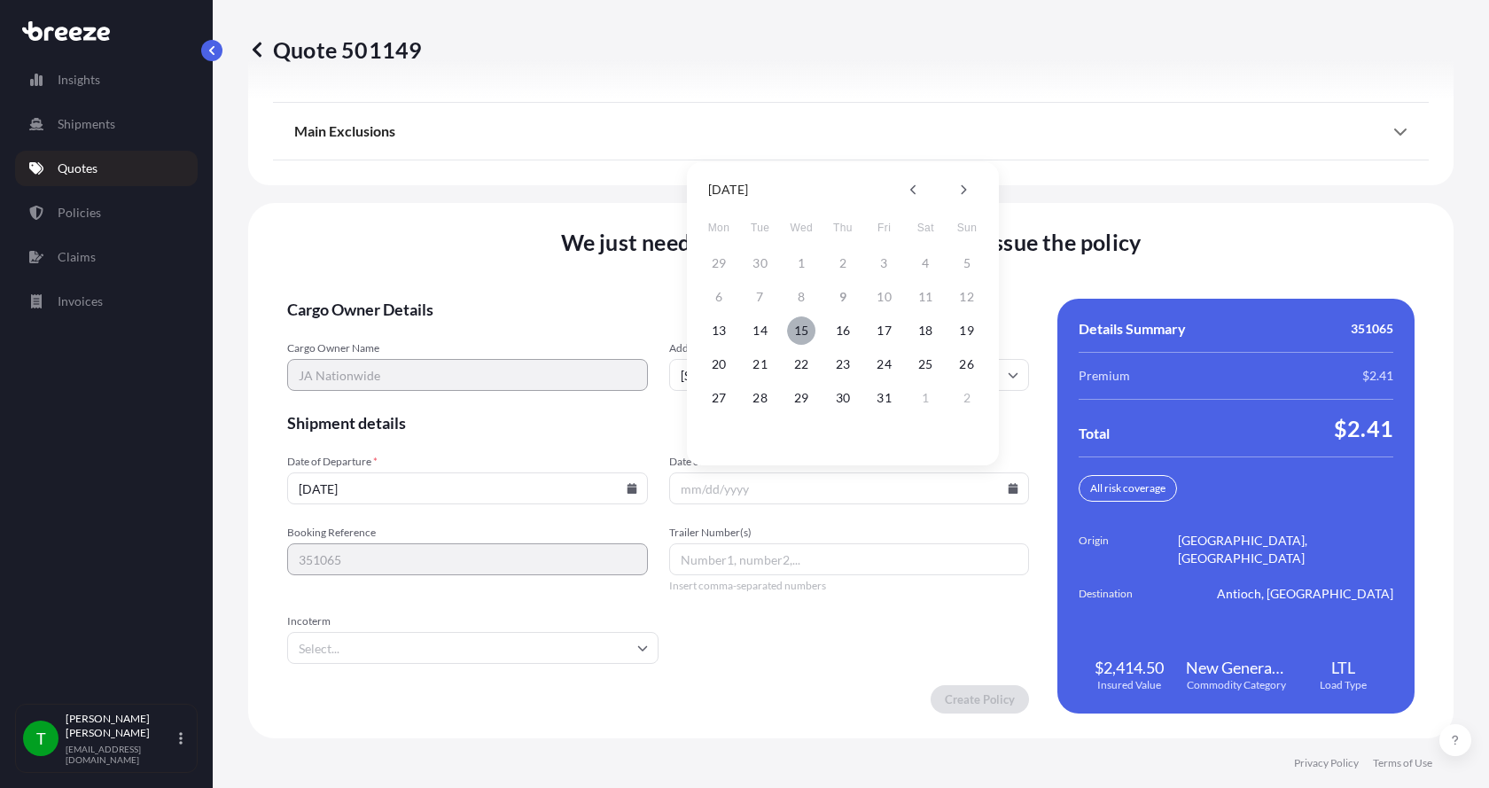
click at [795, 331] on button "15" at bounding box center [801, 330] width 28 height 28
type input "[DATE]"
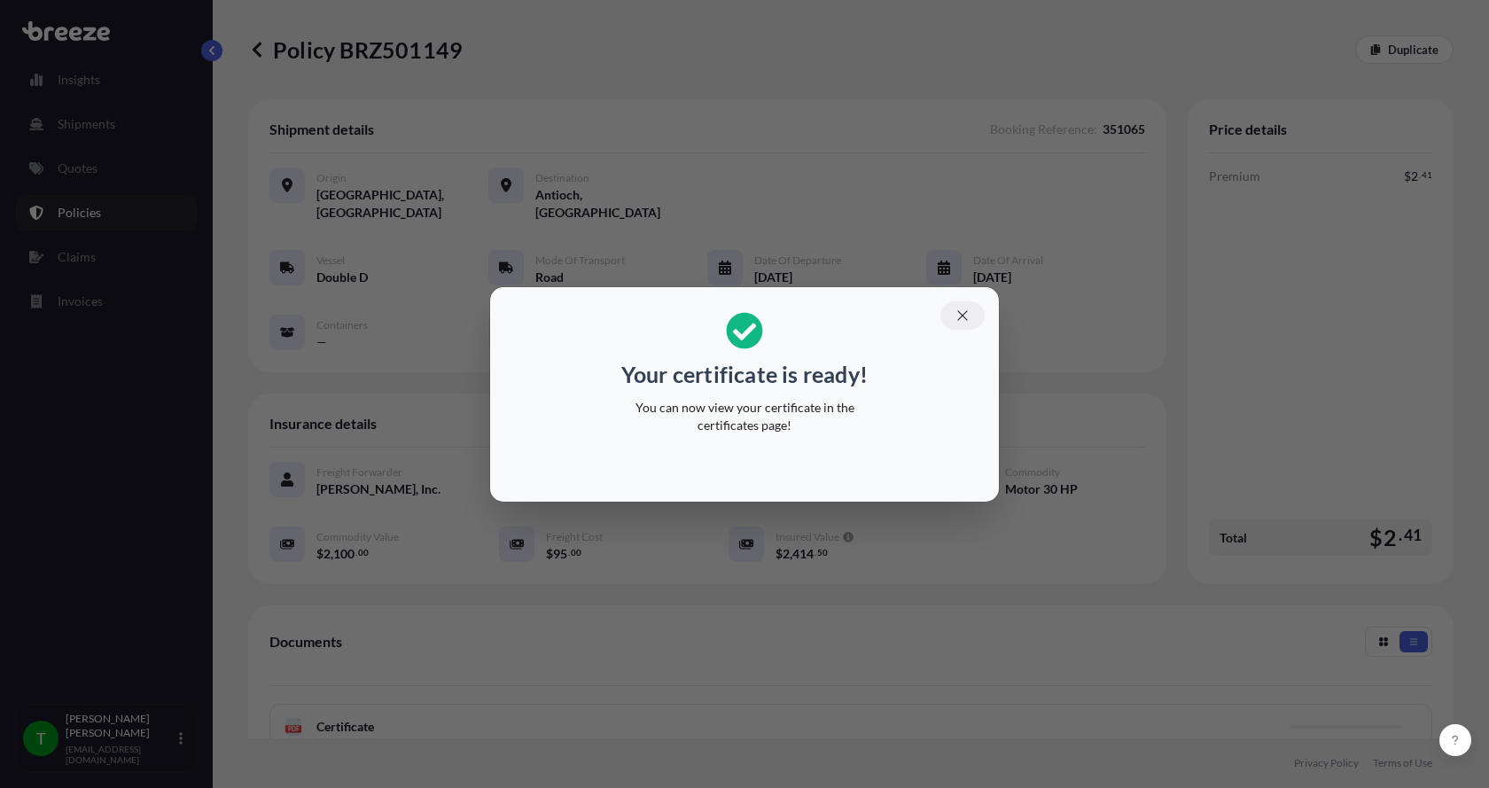
click at [968, 316] on icon "button" at bounding box center [962, 316] width 16 height 16
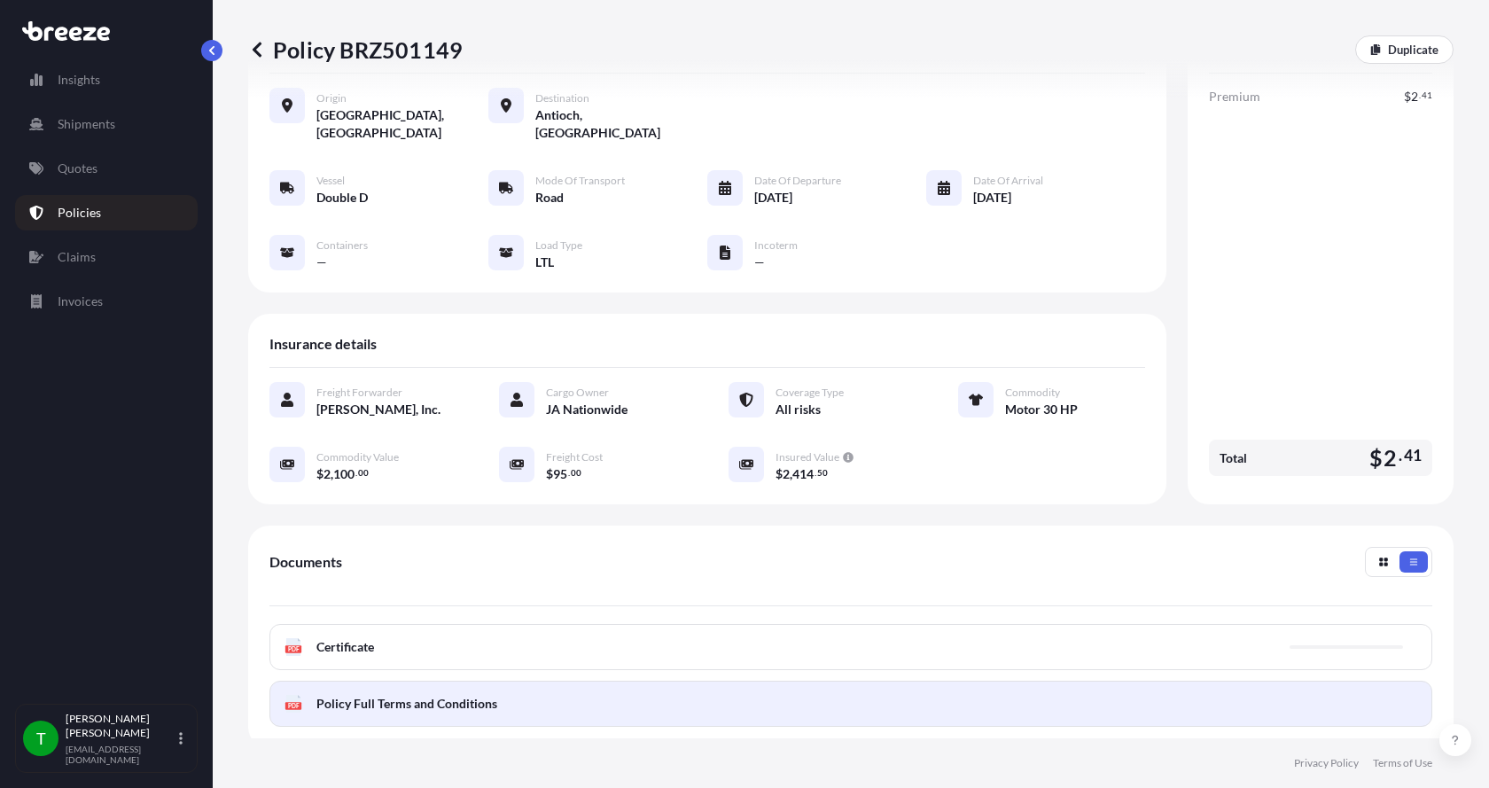
scroll to position [261, 0]
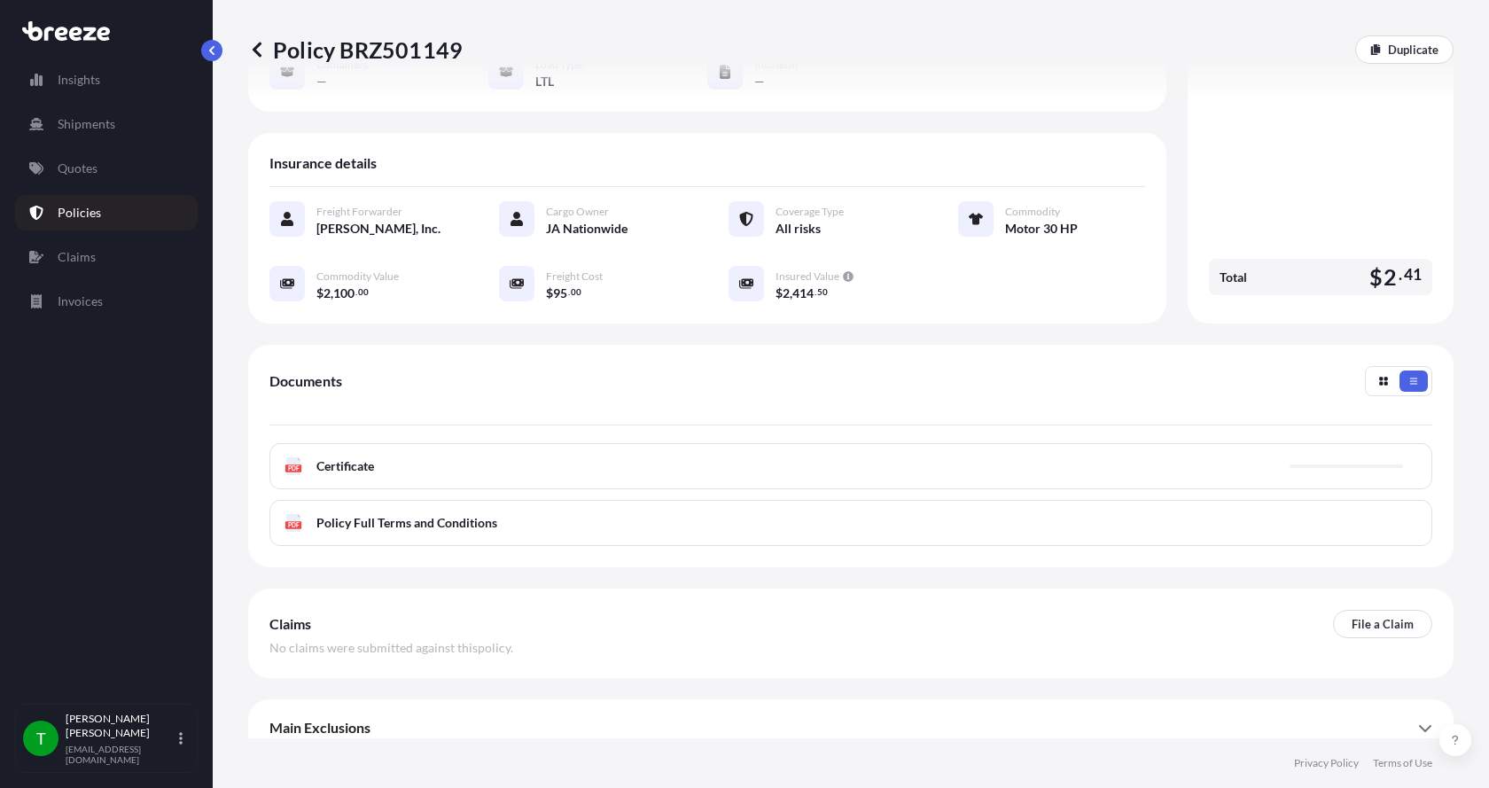
click at [297, 465] on text "PDF" at bounding box center [294, 468] width 12 height 6
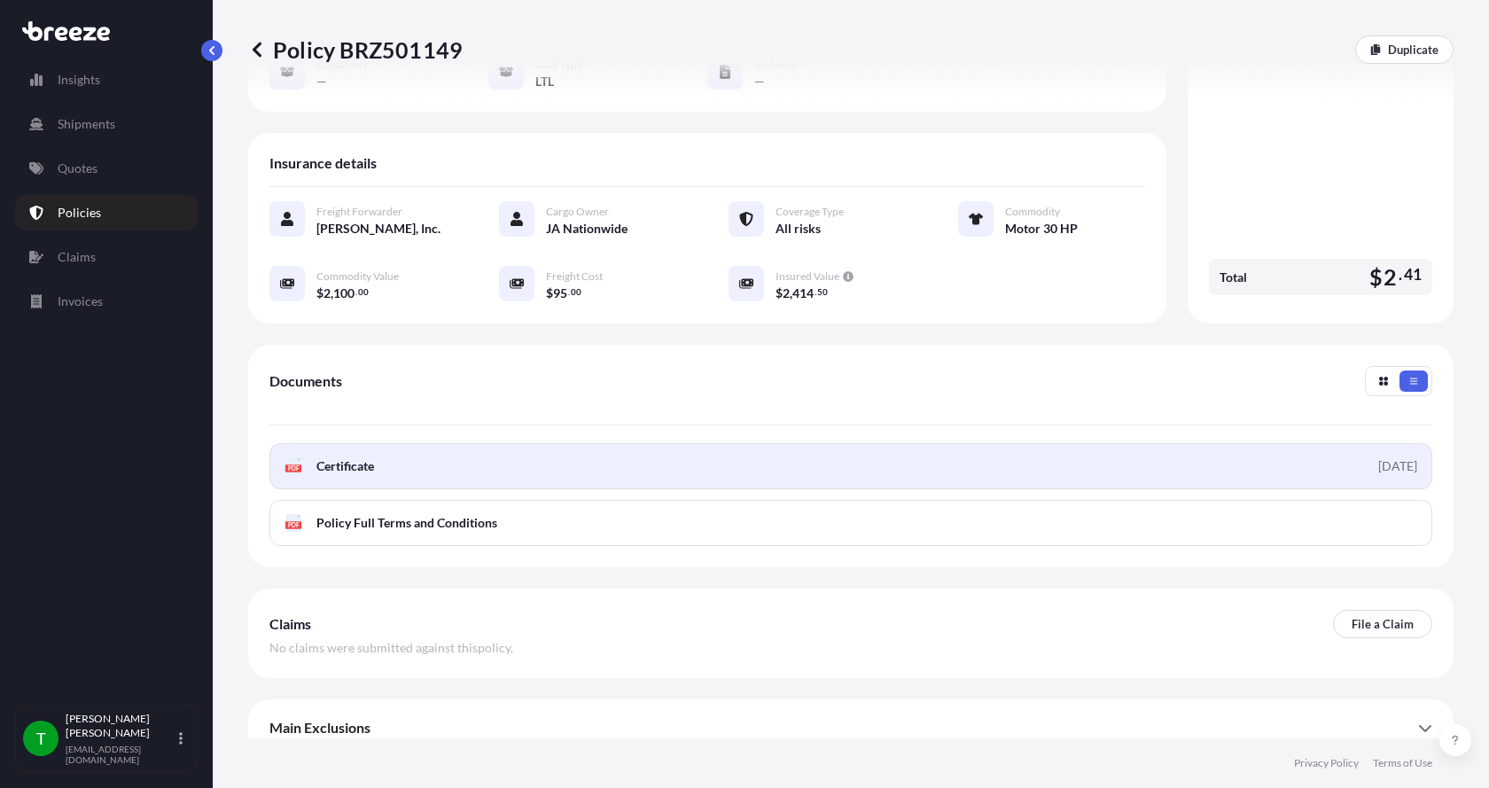
click at [301, 464] on rect at bounding box center [293, 467] width 16 height 7
